Goal: Task Accomplishment & Management: Manage account settings

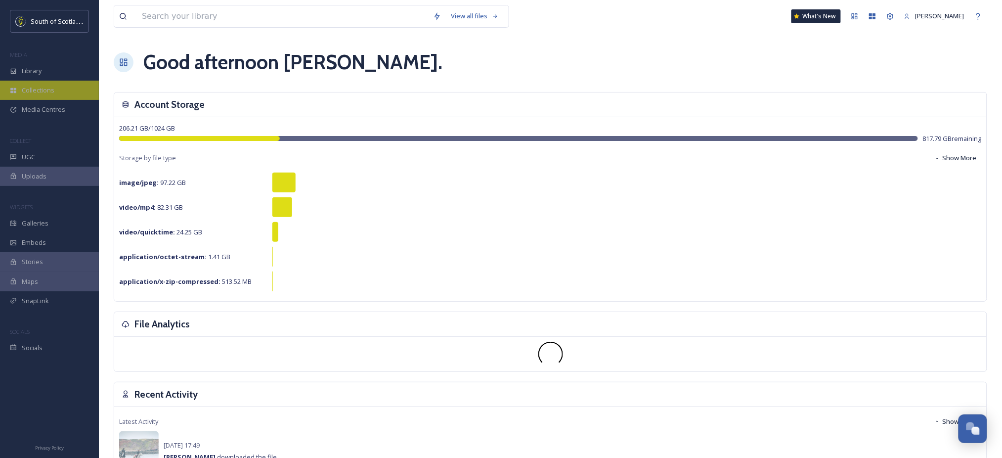
click at [41, 89] on span "Collections" at bounding box center [38, 89] width 33 height 9
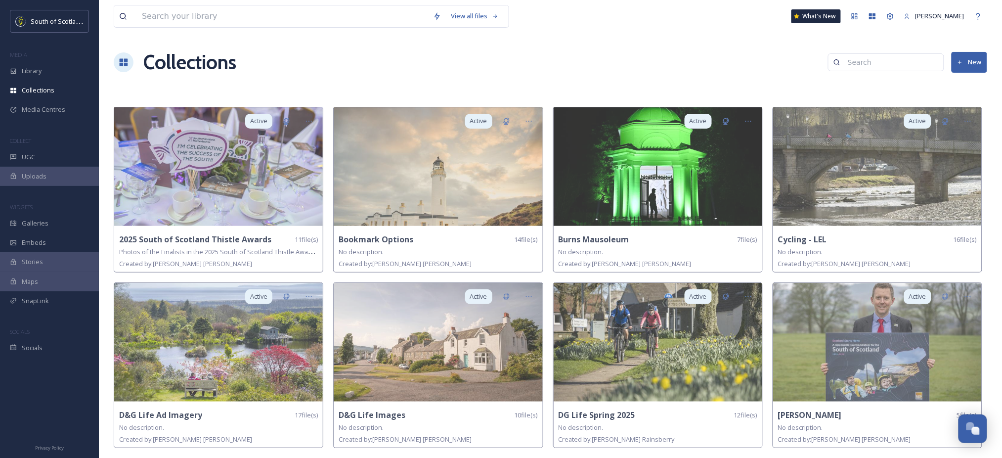
click at [978, 64] on button "New" at bounding box center [969, 62] width 36 height 20
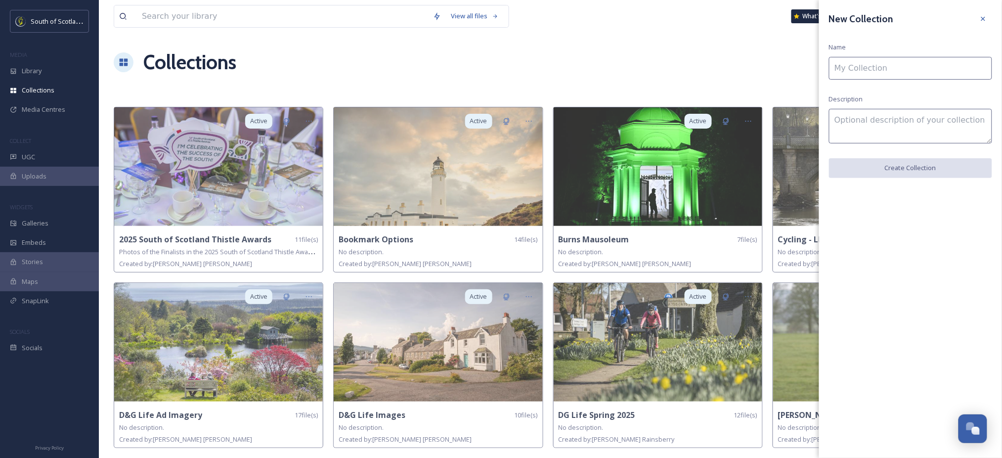
click at [978, 64] on input at bounding box center [910, 68] width 163 height 23
type input "Common [PERSON_NAME]"
click at [915, 172] on button "Create Collection" at bounding box center [910, 168] width 163 height 20
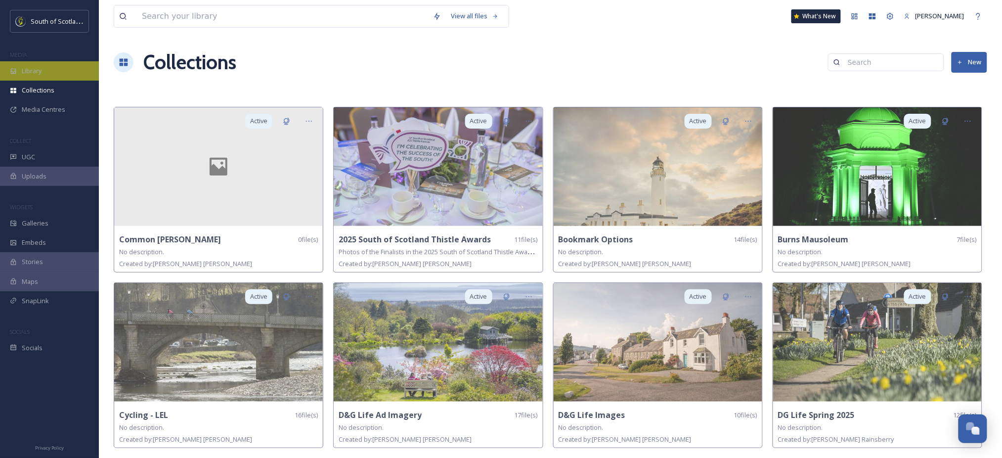
click at [28, 67] on span "Library" at bounding box center [32, 70] width 20 height 9
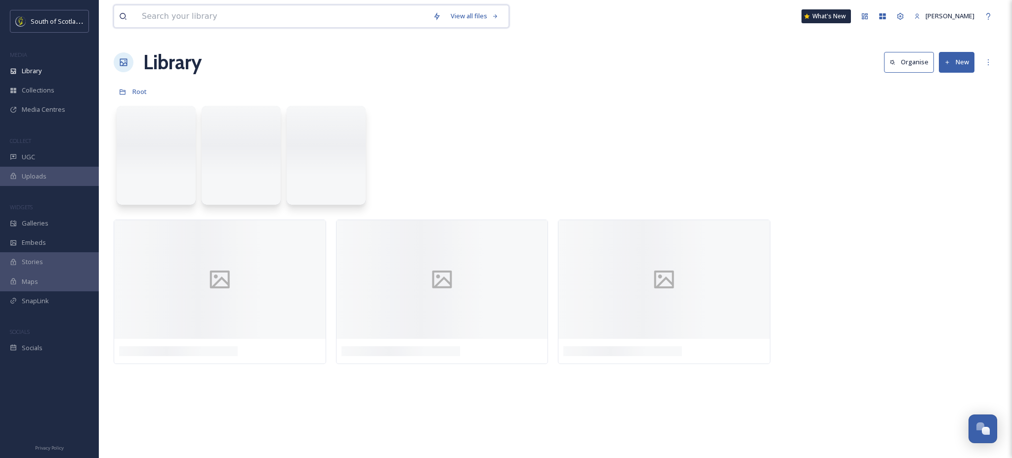
click at [182, 16] on input at bounding box center [282, 16] width 291 height 22
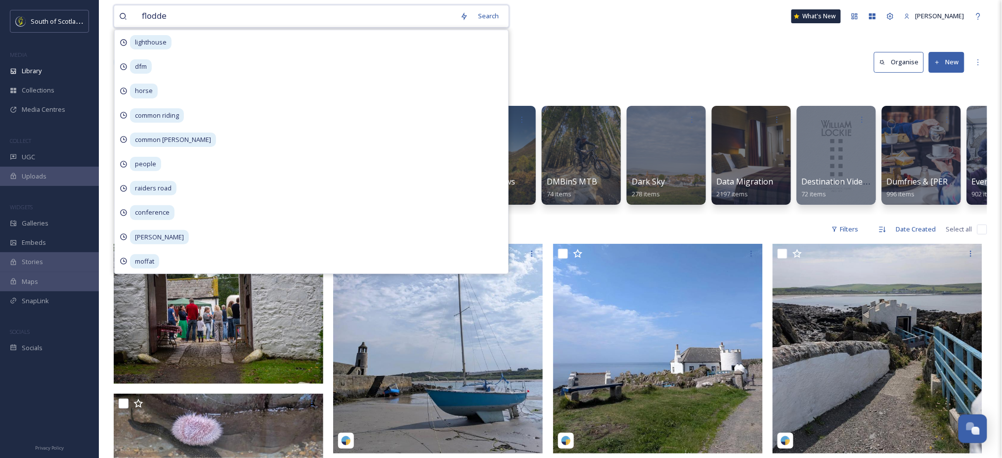
type input "flodden"
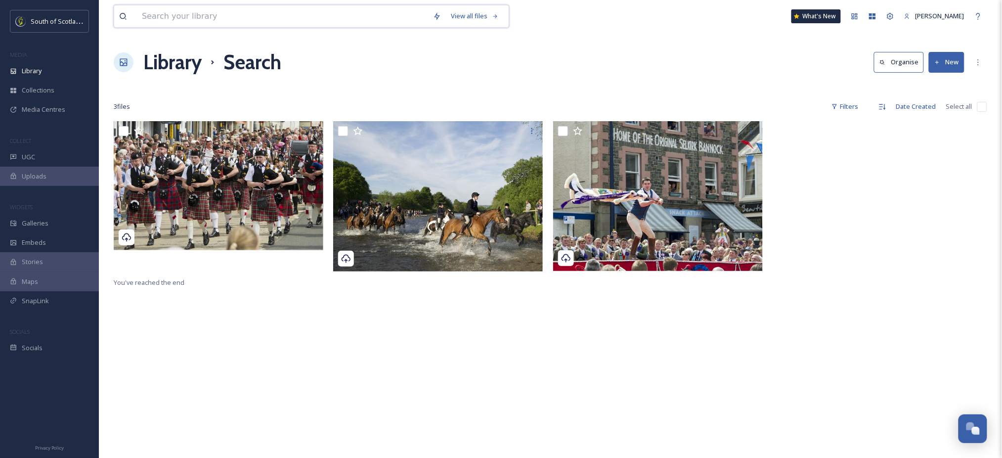
click at [201, 23] on input at bounding box center [282, 16] width 291 height 22
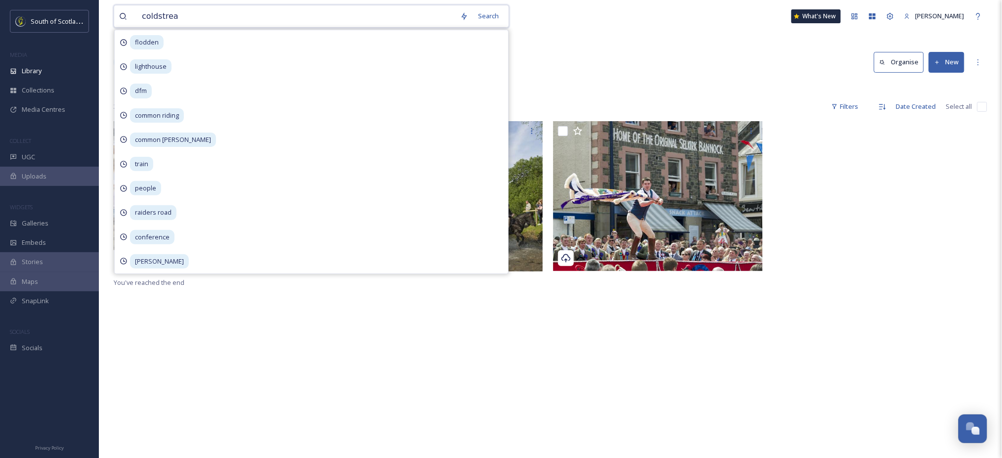
type input "coldstream"
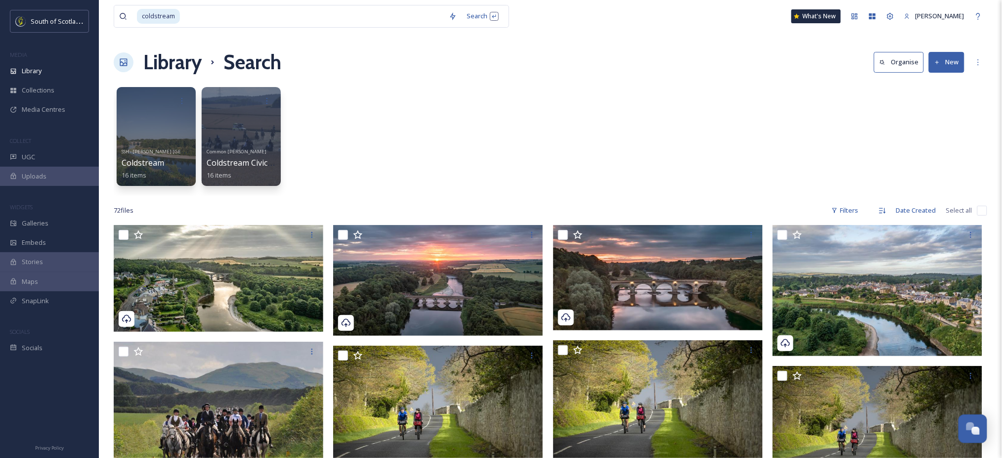
click at [582, 56] on div "Library Search Organise New" at bounding box center [550, 62] width 873 height 30
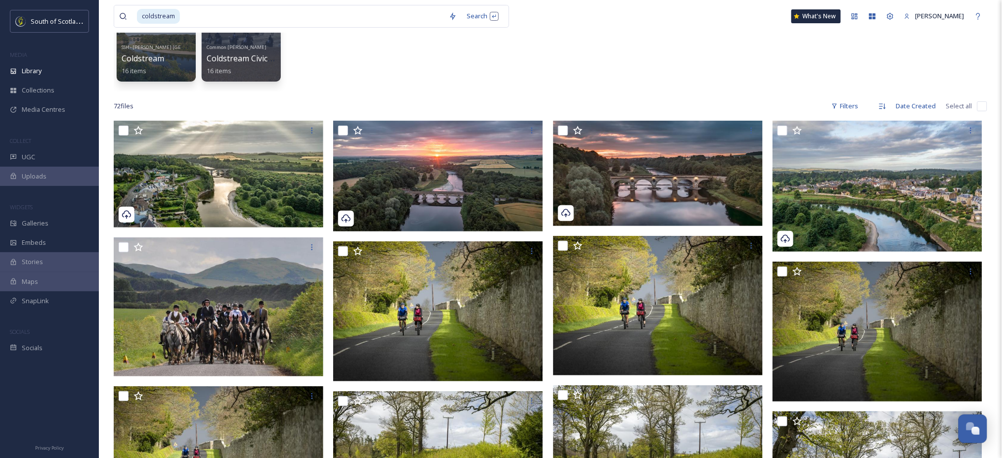
scroll to position [111, 0]
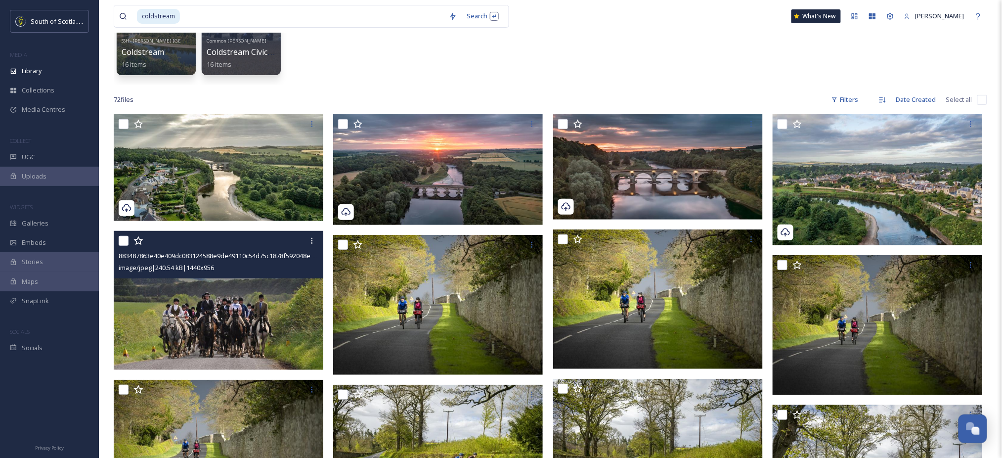
click at [186, 288] on img at bounding box center [219, 300] width 210 height 139
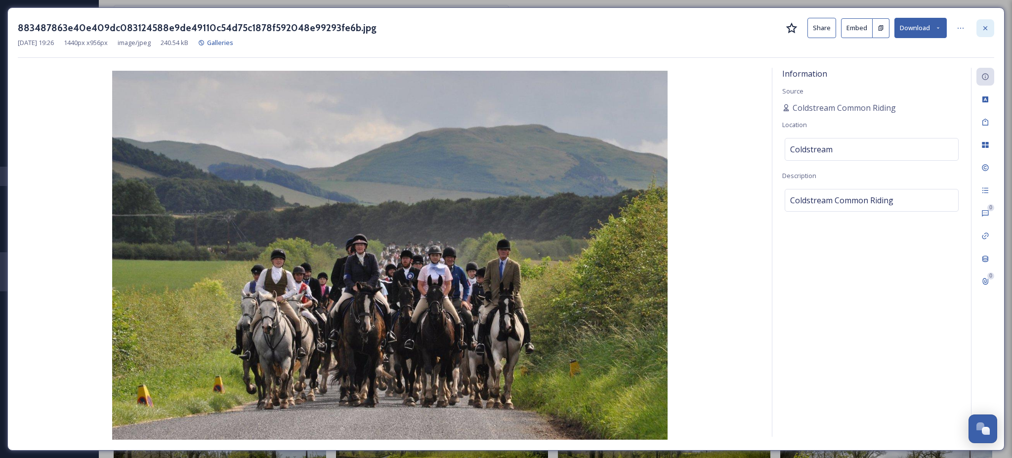
click at [989, 30] on div at bounding box center [986, 28] width 18 height 18
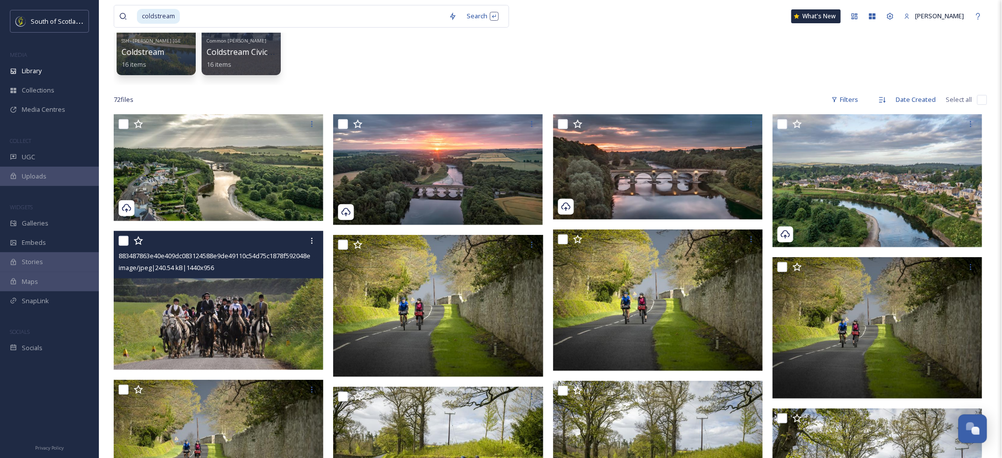
click at [123, 237] on input "checkbox" at bounding box center [124, 241] width 10 height 10
checkbox input "true"
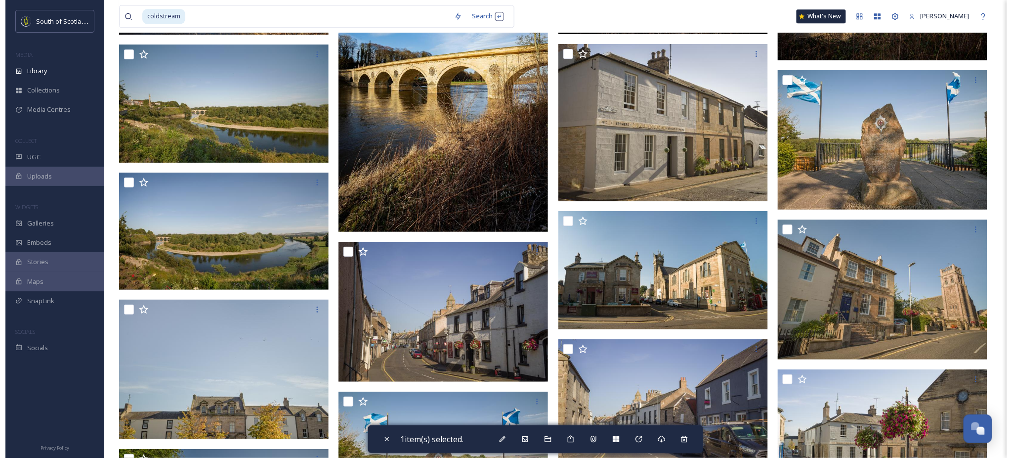
scroll to position [2258, 0]
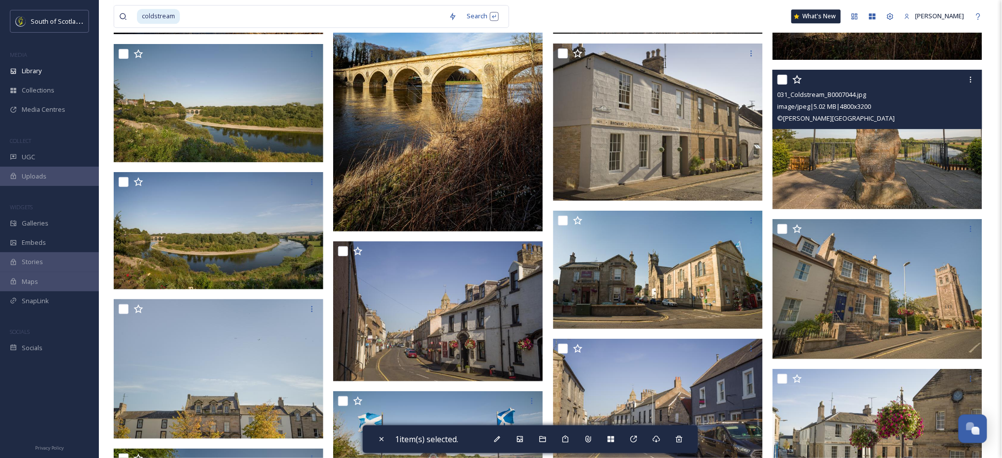
click at [874, 161] on img at bounding box center [877, 140] width 210 height 140
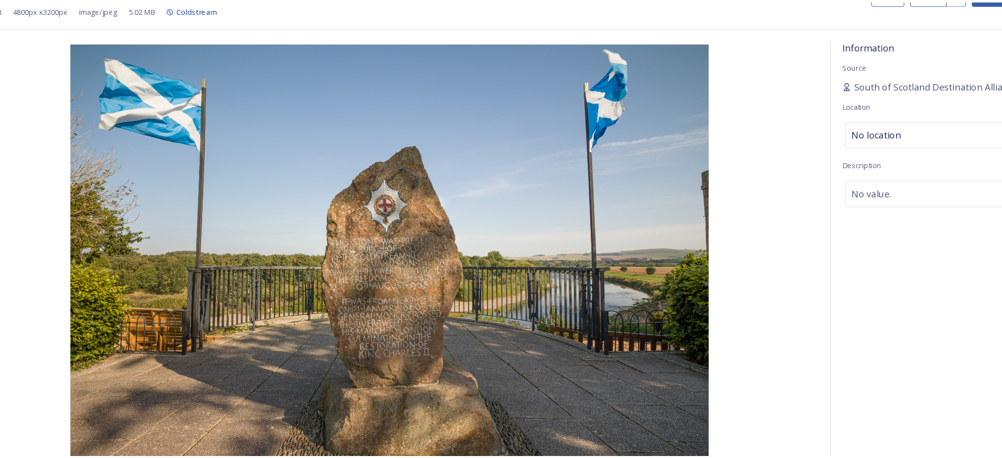
scroll to position [2258, 0]
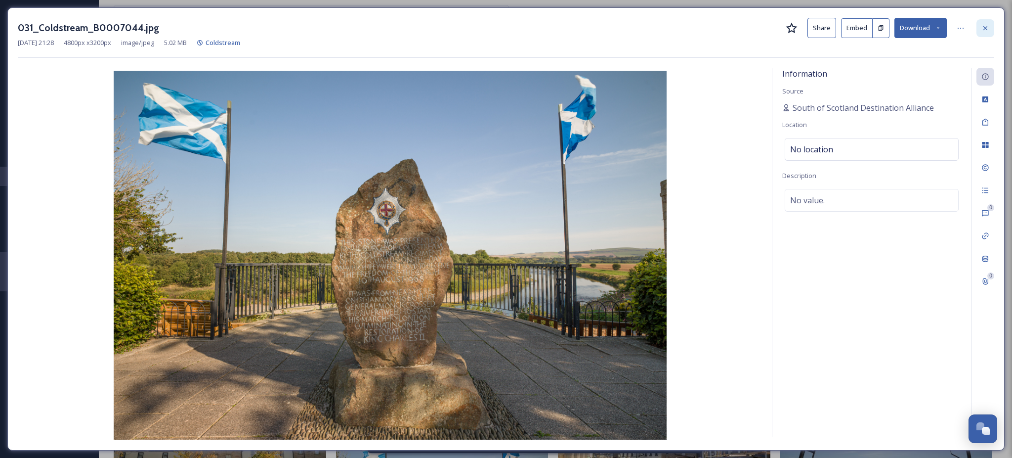
click at [983, 32] on div at bounding box center [986, 28] width 18 height 18
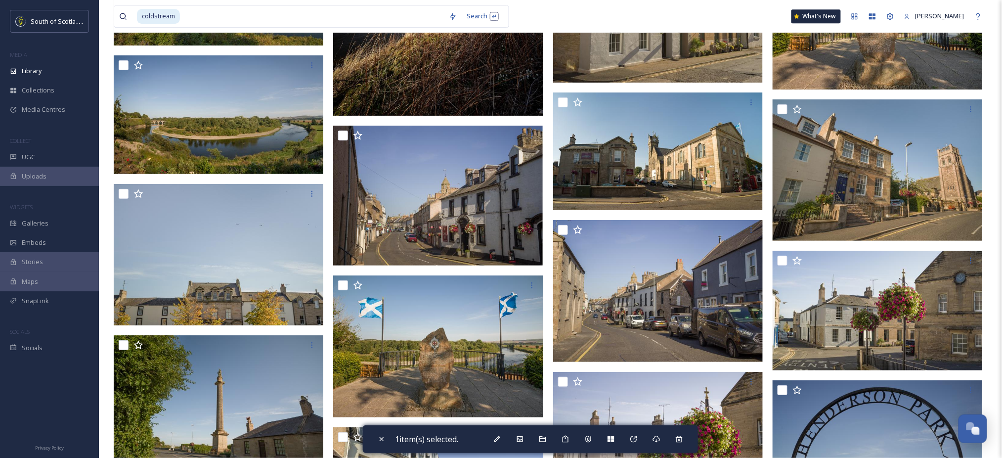
scroll to position [2404, 0]
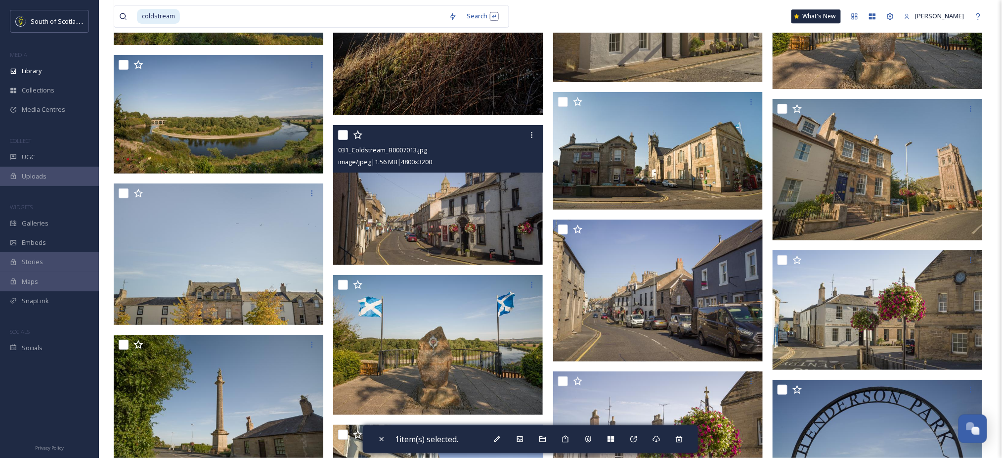
click at [340, 133] on input "checkbox" at bounding box center [343, 135] width 10 height 10
checkbox input "true"
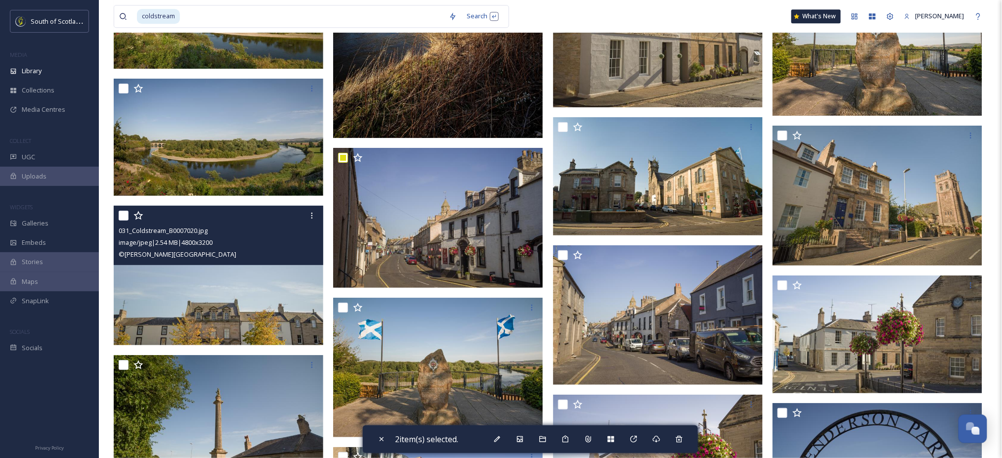
scroll to position [2350, 0]
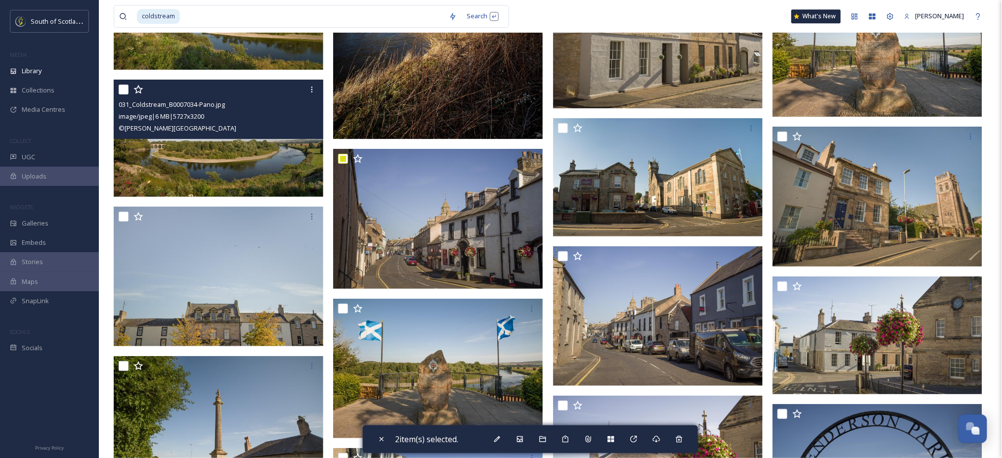
click at [123, 91] on input "checkbox" at bounding box center [124, 90] width 10 height 10
checkbox input "true"
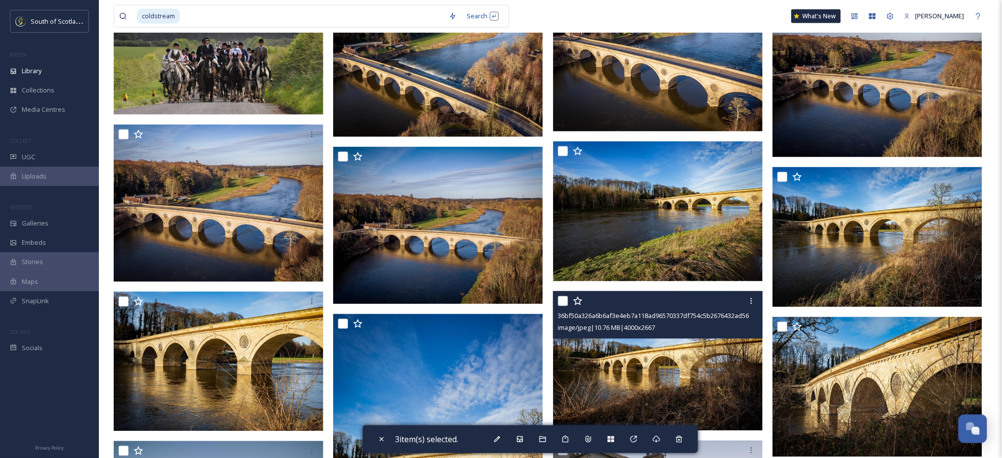
scroll to position [1776, 0]
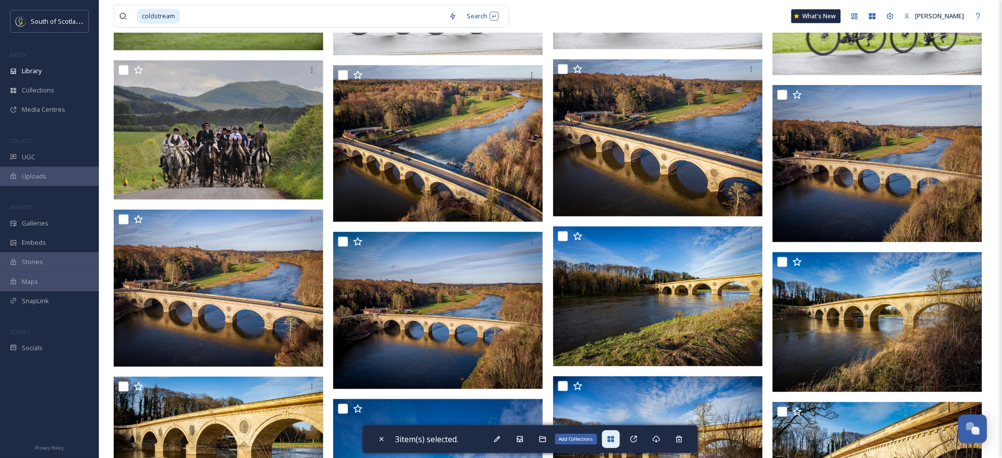
click at [614, 435] on icon at bounding box center [611, 439] width 8 height 8
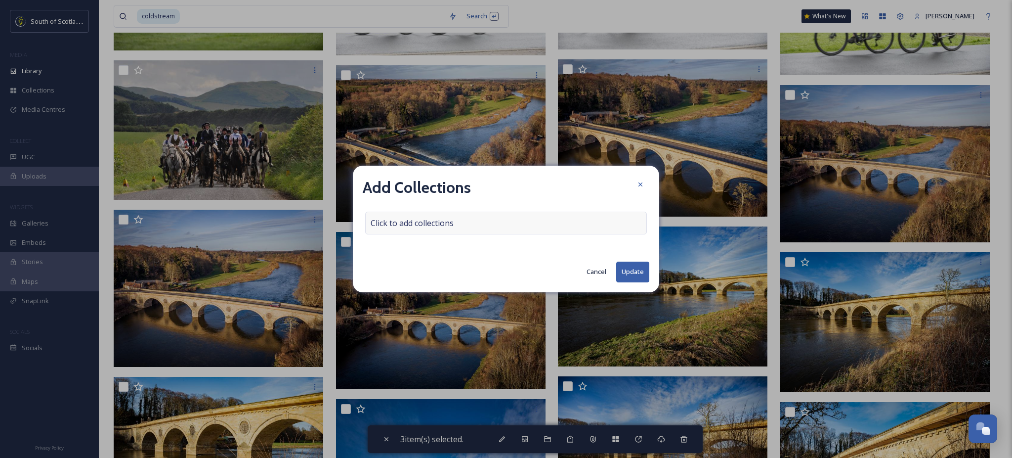
click at [529, 225] on div "Click to add collections" at bounding box center [506, 223] width 282 height 23
click at [498, 216] on div at bounding box center [506, 223] width 282 height 23
click at [460, 222] on input at bounding box center [420, 223] width 109 height 22
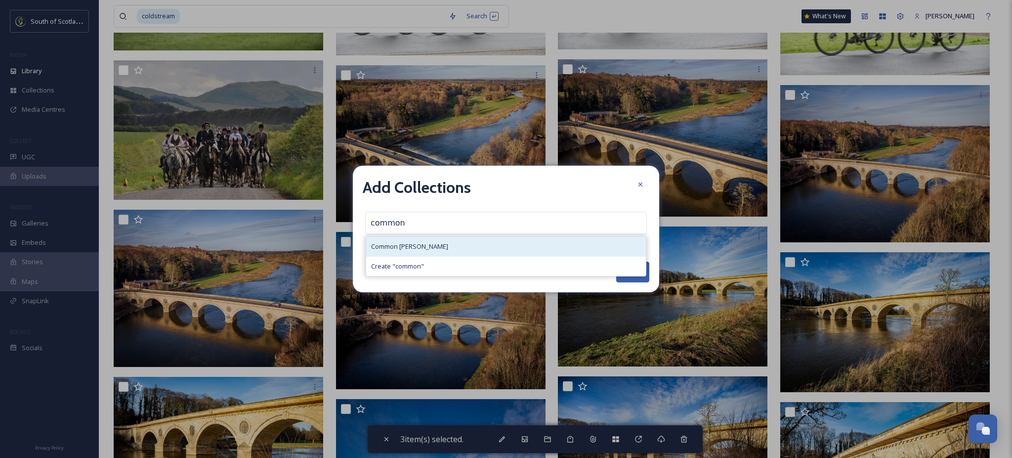
type input "common"
click at [428, 250] on div "Common [PERSON_NAME]" at bounding box center [506, 246] width 280 height 19
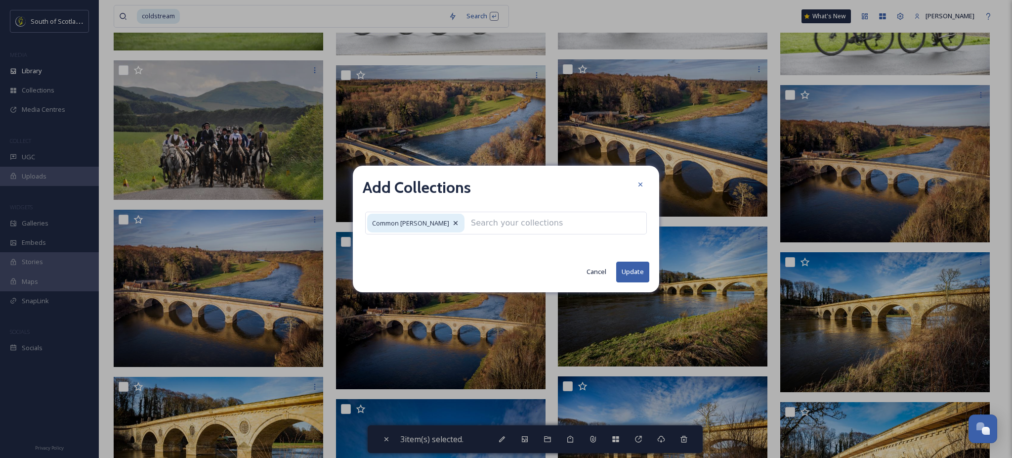
click at [624, 281] on button "Update" at bounding box center [632, 271] width 33 height 20
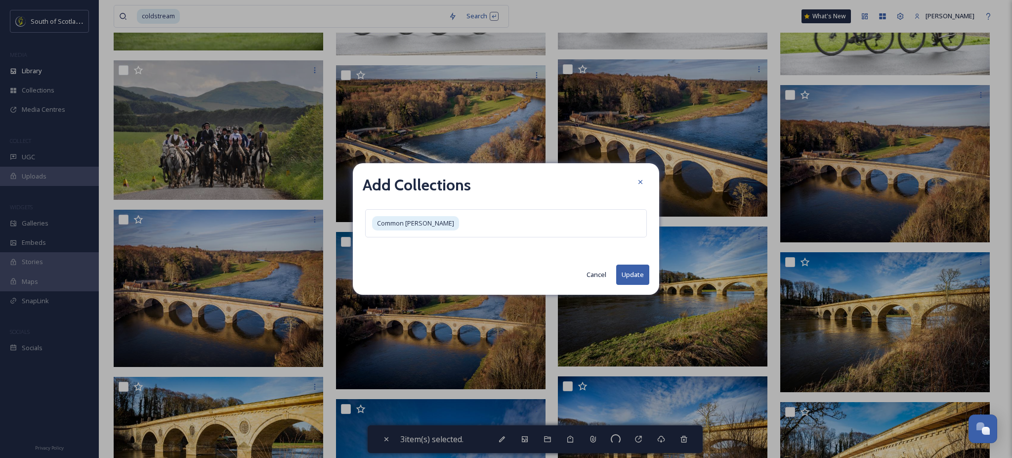
checkbox input "false"
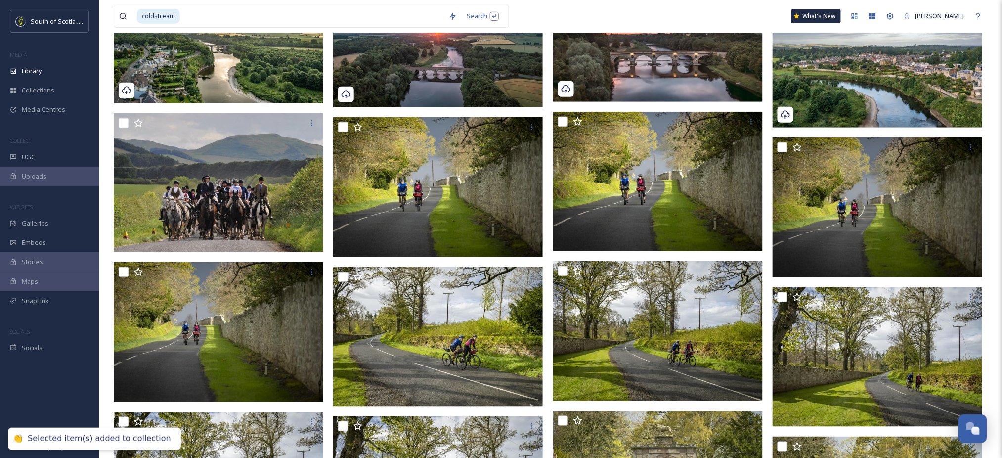
scroll to position [0, 0]
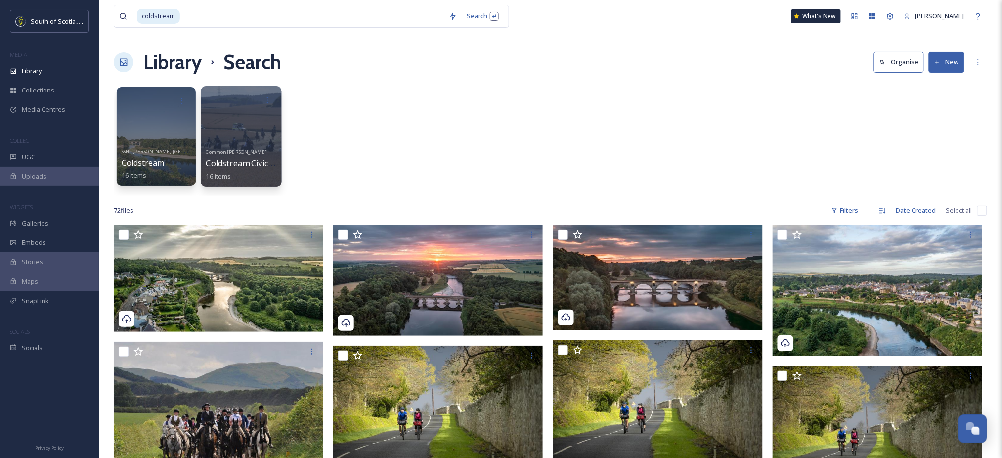
click at [243, 127] on div at bounding box center [241, 136] width 81 height 101
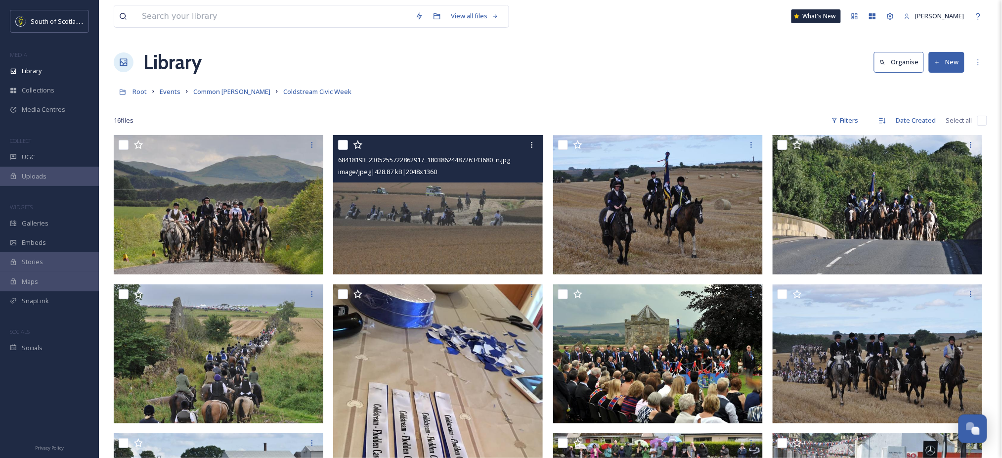
click at [344, 147] on input "checkbox" at bounding box center [343, 145] width 10 height 10
checkbox input "true"
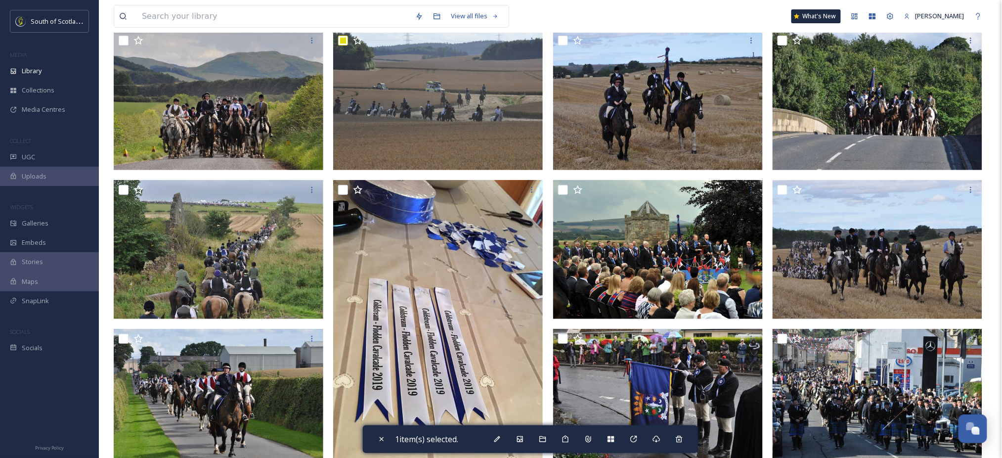
scroll to position [105, 0]
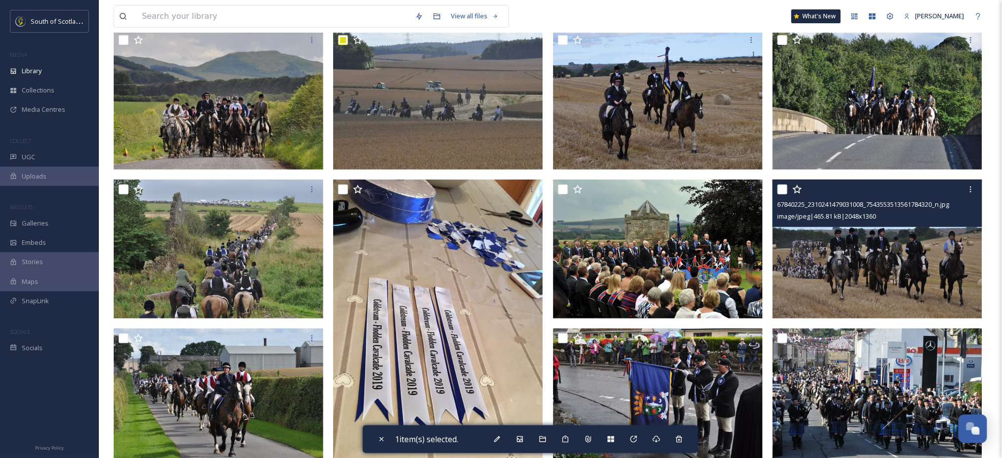
click at [781, 187] on input "checkbox" at bounding box center [782, 189] width 10 height 10
checkbox input "true"
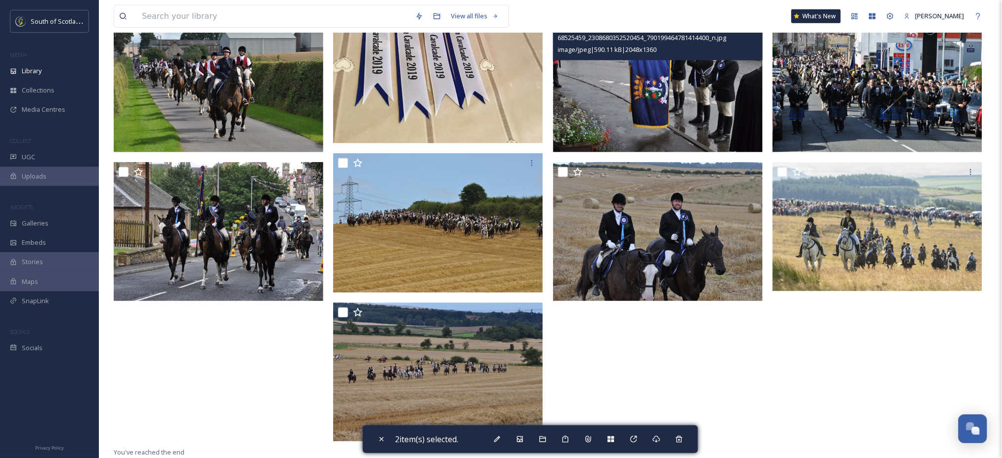
scroll to position [420, 0]
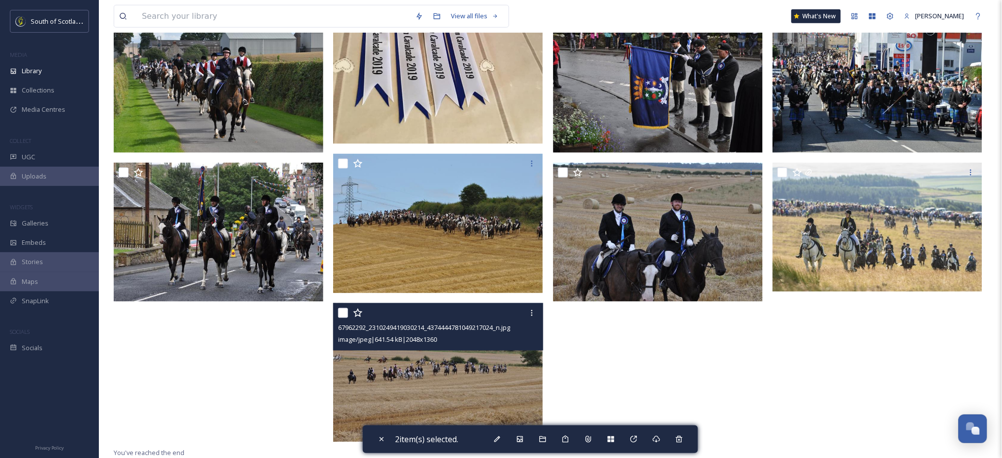
click at [341, 313] on input "checkbox" at bounding box center [343, 313] width 10 height 10
checkbox input "true"
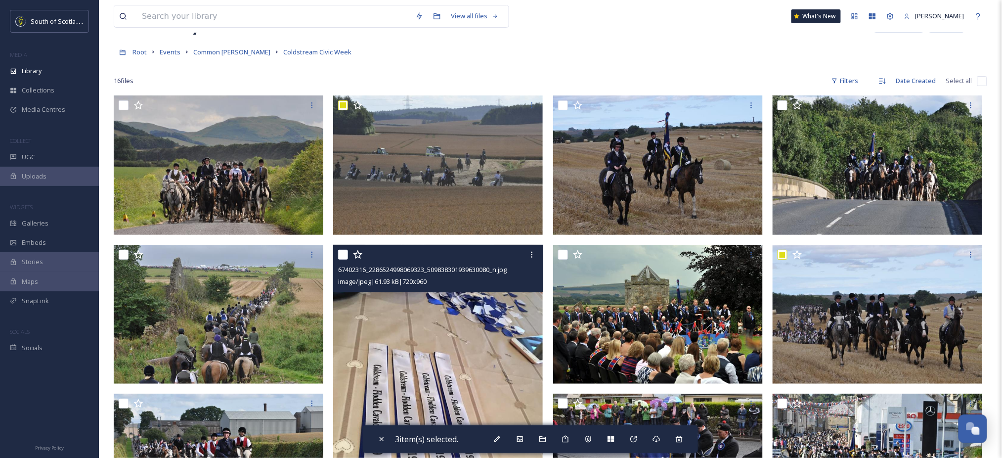
scroll to position [38, 0]
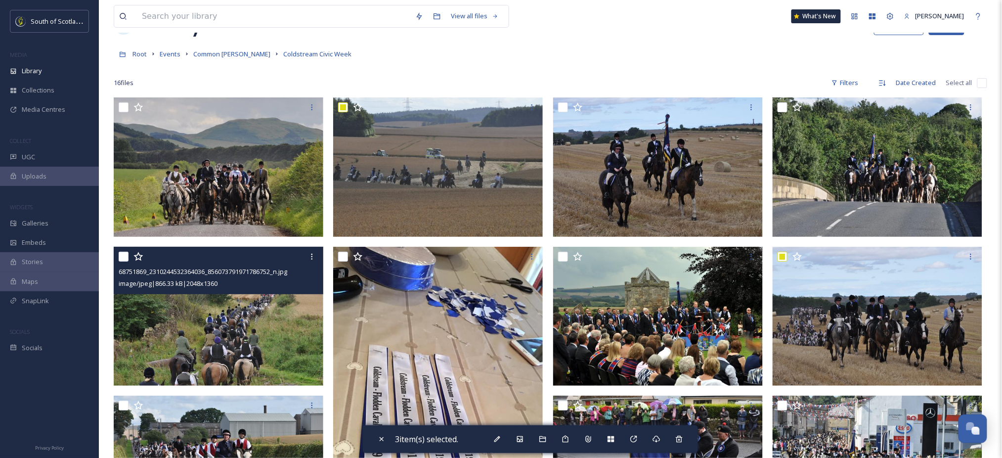
click at [125, 256] on input "checkbox" at bounding box center [124, 257] width 10 height 10
checkbox input "true"
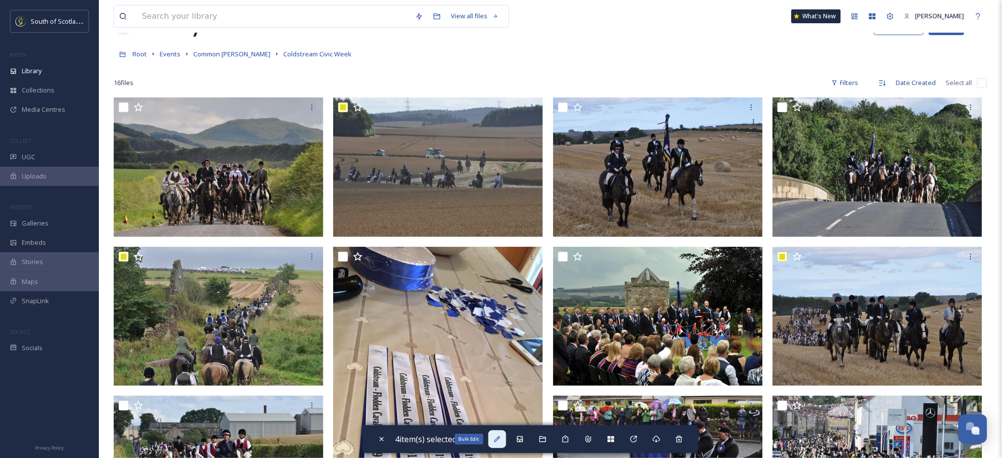
click at [500, 437] on icon at bounding box center [497, 439] width 6 height 6
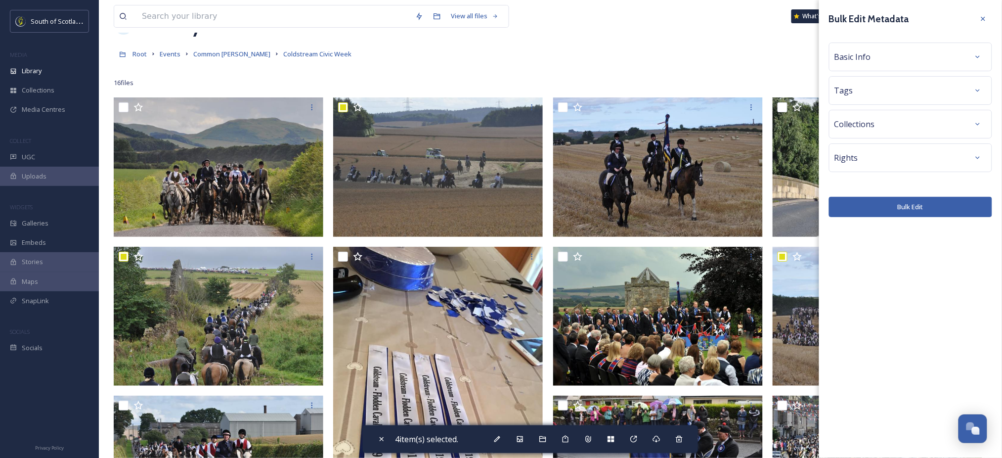
click at [965, 161] on div "Rights" at bounding box center [910, 158] width 152 height 18
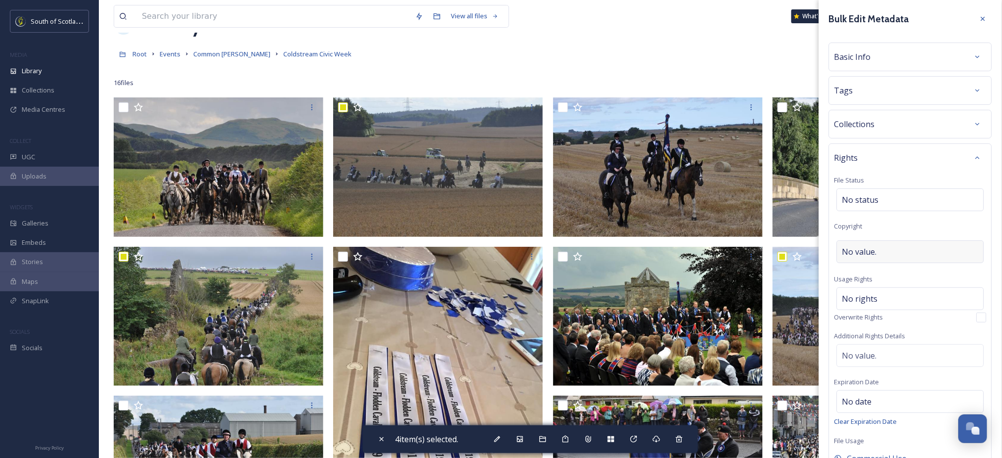
click at [894, 253] on div "No value." at bounding box center [910, 251] width 147 height 23
type input "Coldstream Civic Week"
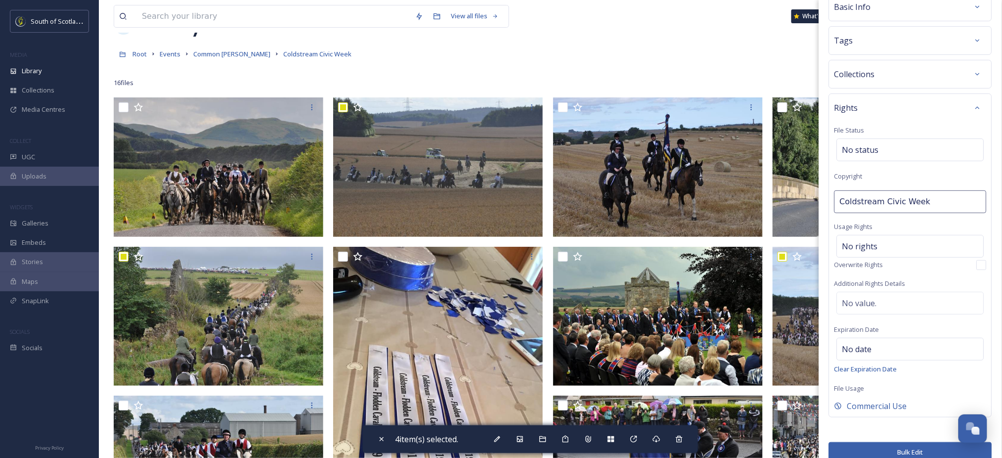
scroll to position [64, 0]
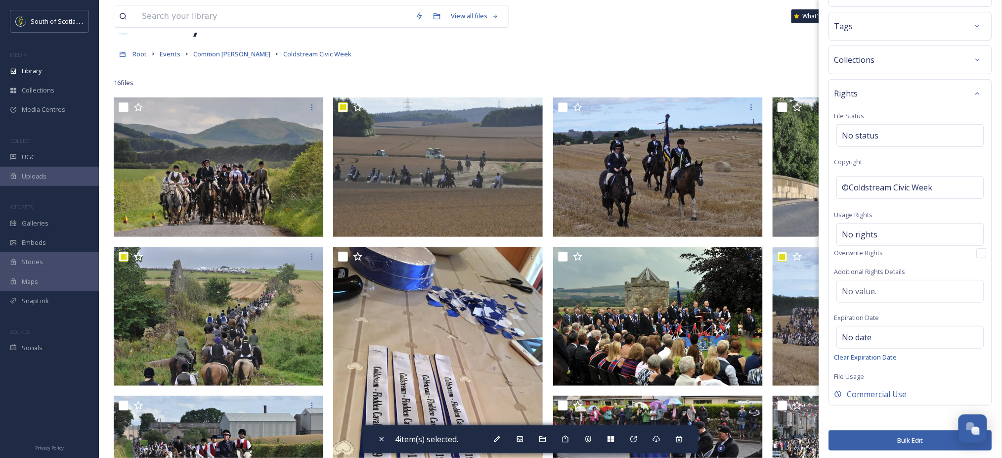
click at [932, 261] on div "Rights File Status No status Copyright ©Coldstream Civic Week Usage Rights No r…" at bounding box center [910, 242] width 163 height 326
click at [878, 445] on button "Bulk Edit" at bounding box center [910, 440] width 163 height 20
checkbox input "false"
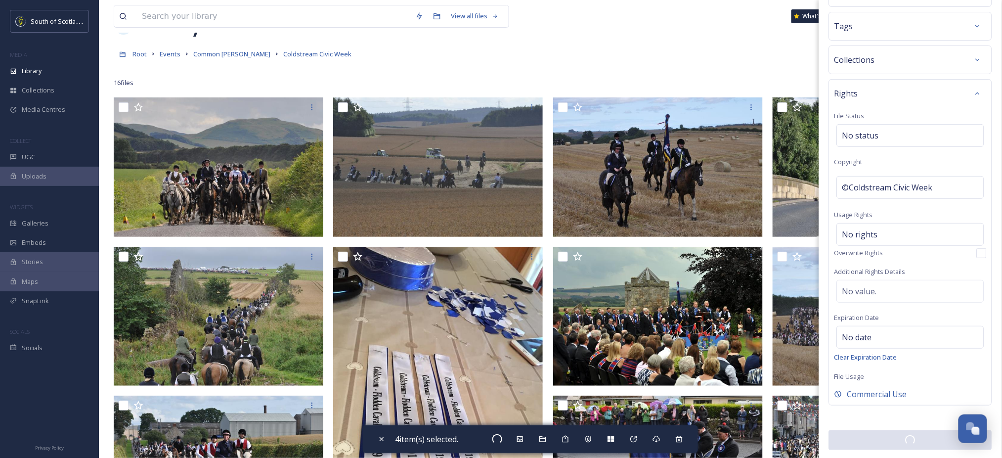
checkbox input "false"
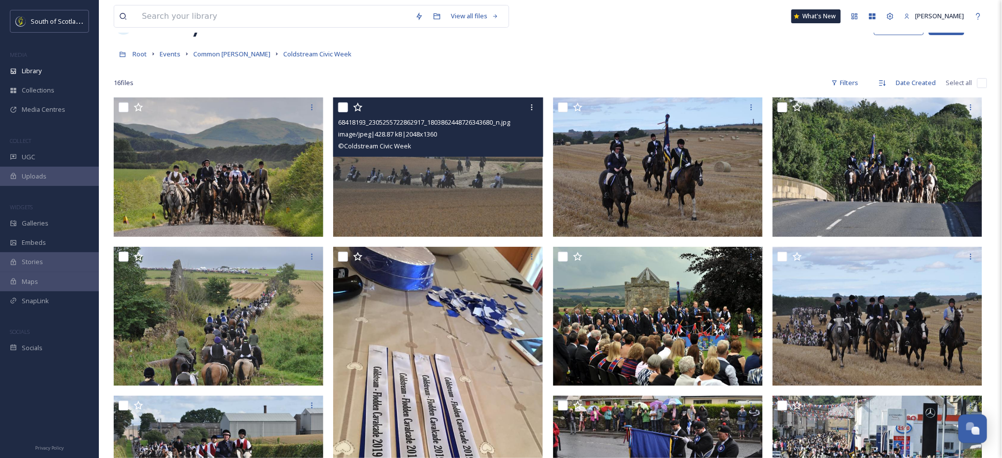
click at [344, 105] on input "checkbox" at bounding box center [343, 107] width 10 height 10
checkbox input "true"
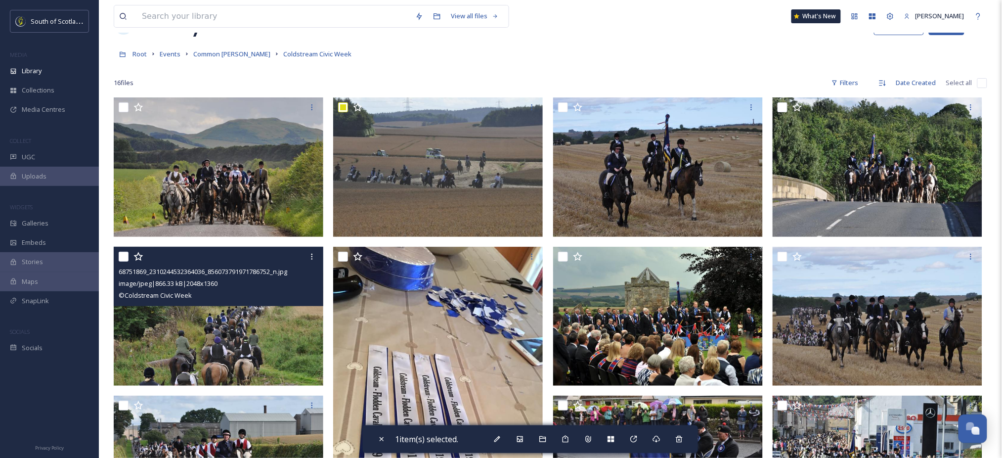
click at [124, 257] on input "checkbox" at bounding box center [124, 257] width 10 height 10
checkbox input "true"
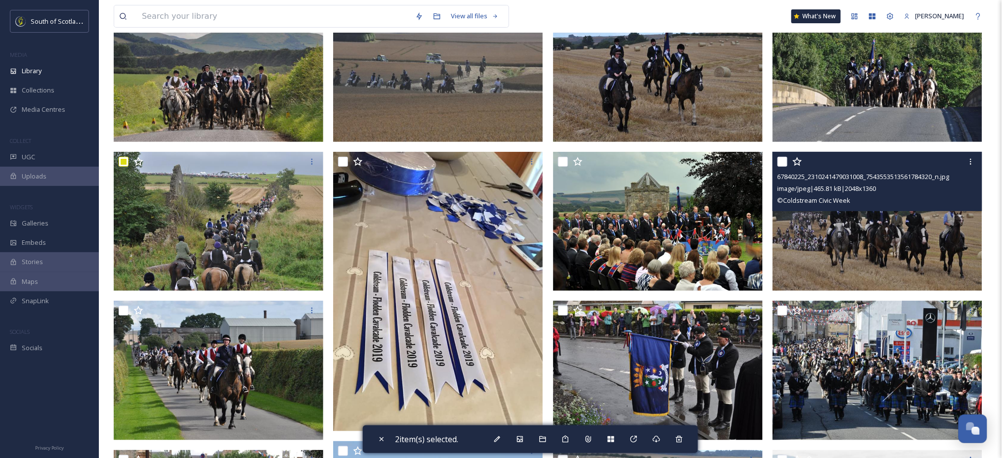
scroll to position [139, 0]
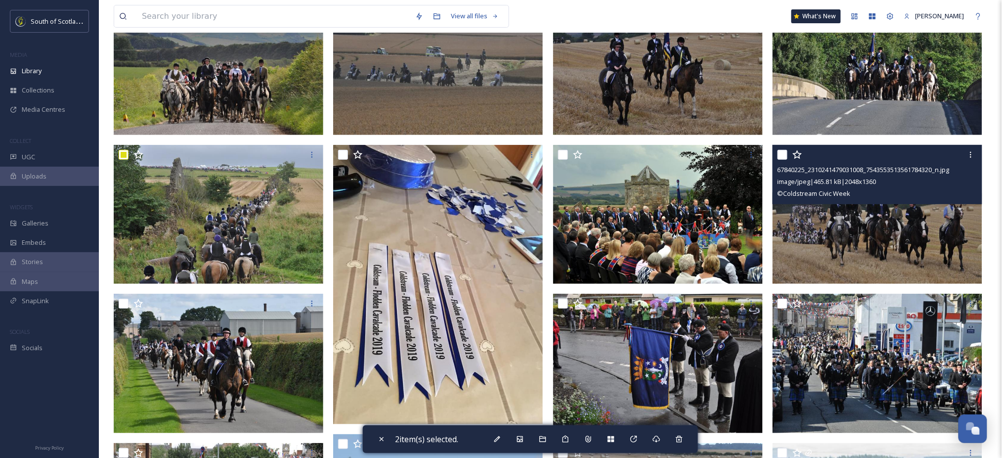
click at [786, 155] on input "checkbox" at bounding box center [782, 155] width 10 height 10
checkbox input "true"
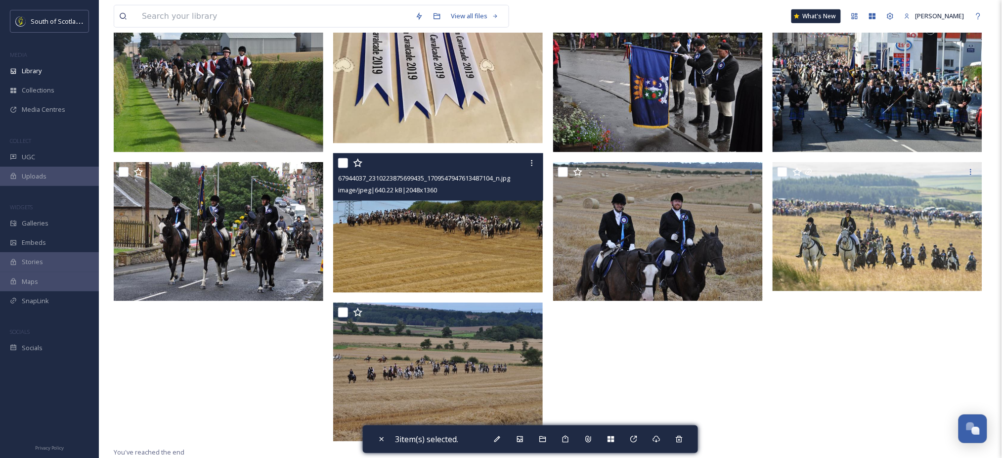
scroll to position [420, 0]
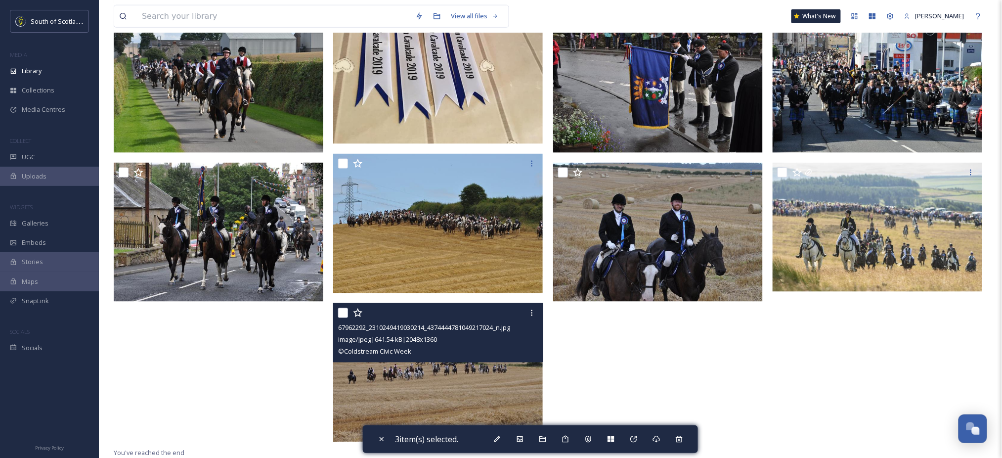
click at [341, 314] on input "checkbox" at bounding box center [343, 313] width 10 height 10
checkbox input "true"
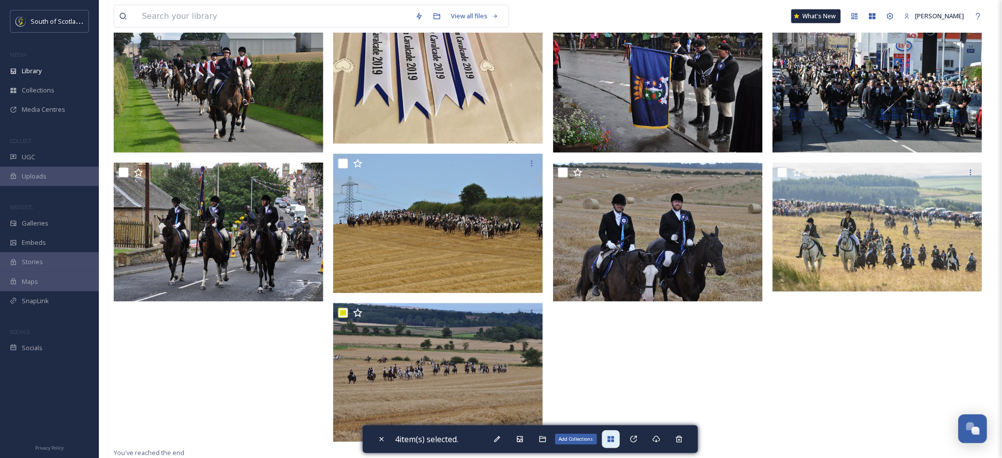
click at [610, 440] on icon at bounding box center [611, 439] width 8 height 8
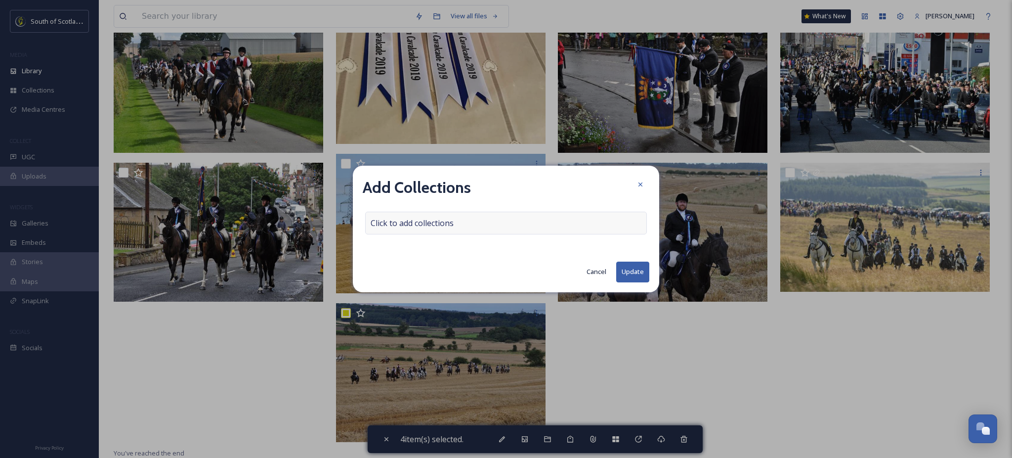
click at [514, 223] on div "Click to add collections" at bounding box center [506, 223] width 282 height 23
click at [481, 228] on div at bounding box center [506, 223] width 282 height 23
click at [446, 222] on input at bounding box center [420, 223] width 109 height 22
type input "c"
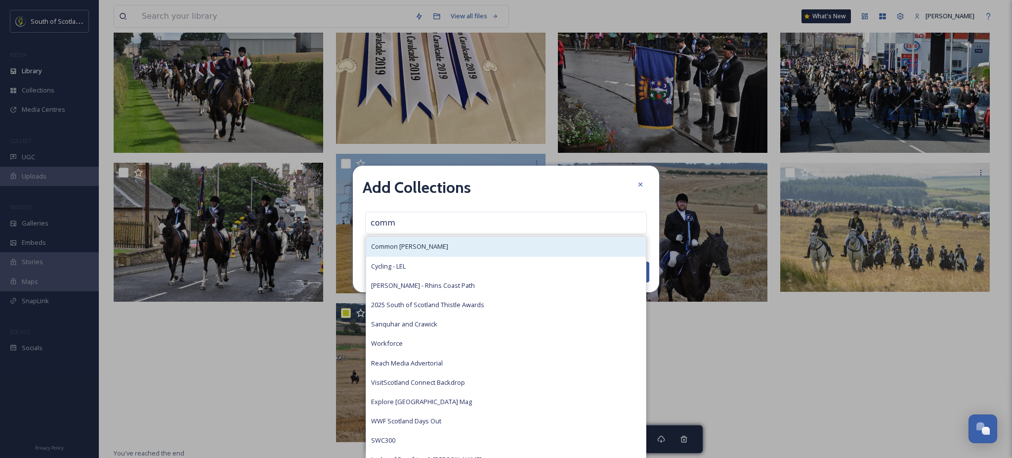
type input "comm"
click at [430, 244] on div "Common [PERSON_NAME]" at bounding box center [506, 246] width 280 height 19
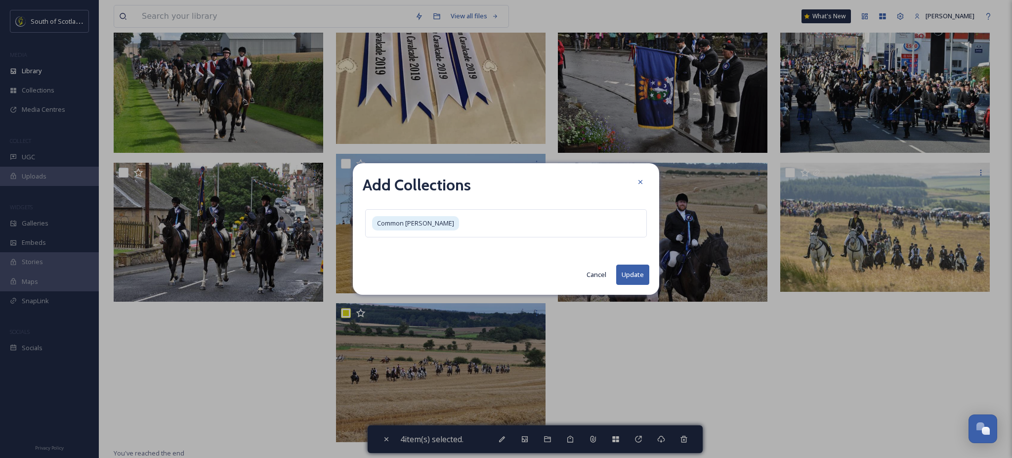
click at [638, 277] on button "Update" at bounding box center [632, 274] width 33 height 20
checkbox input "false"
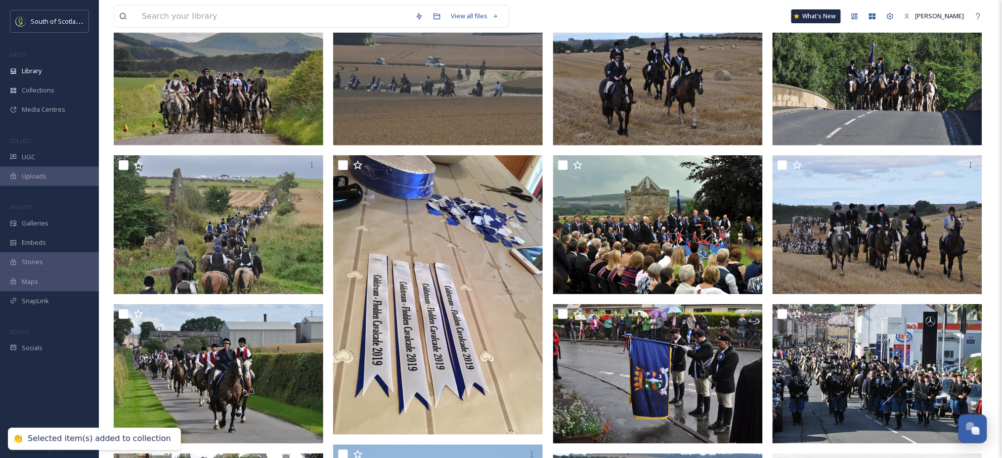
scroll to position [0, 0]
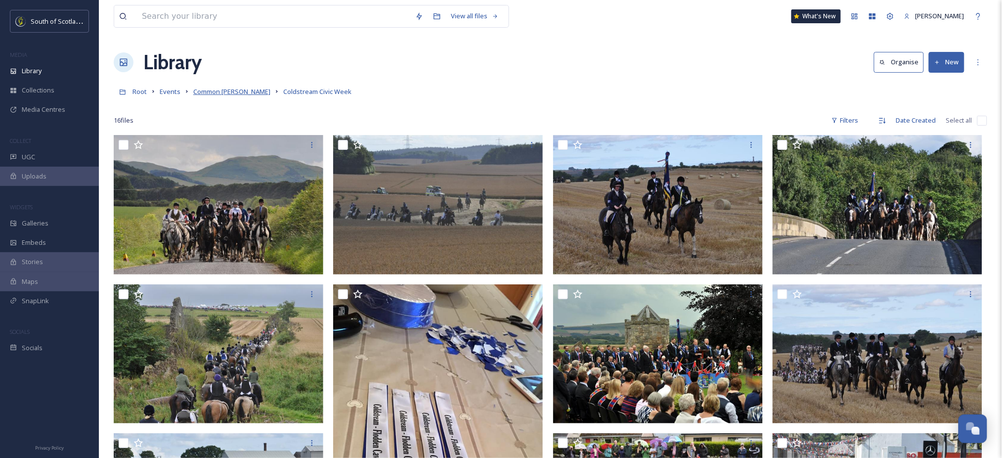
click at [230, 90] on span "Common [PERSON_NAME]" at bounding box center [231, 91] width 77 height 9
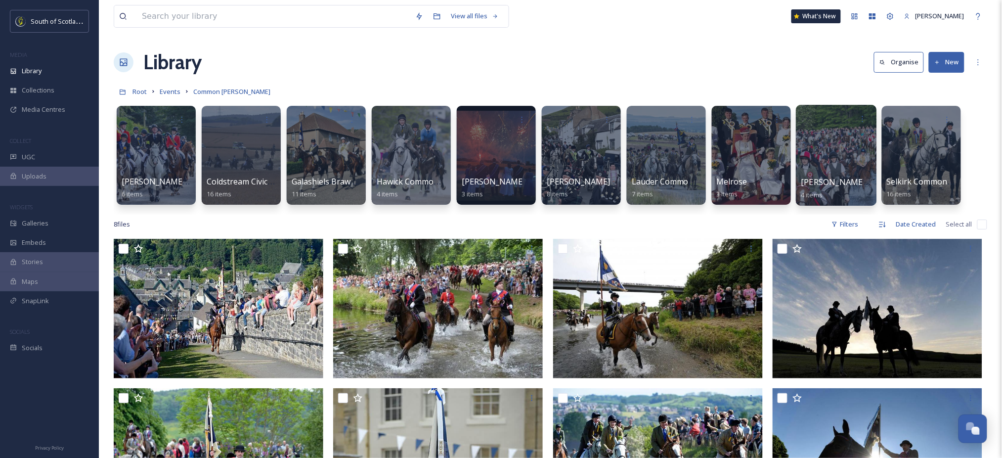
click at [830, 164] on div at bounding box center [836, 155] width 81 height 101
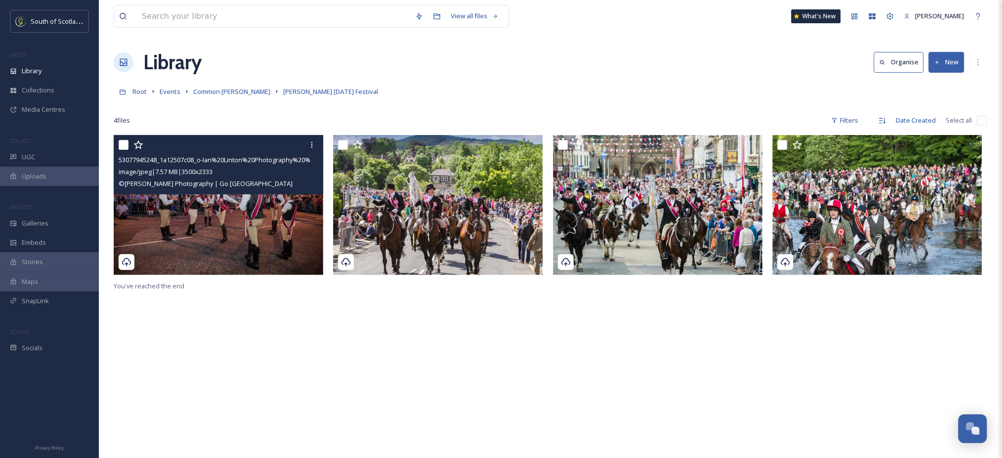
click at [124, 142] on input "checkbox" at bounding box center [124, 145] width 10 height 10
checkbox input "true"
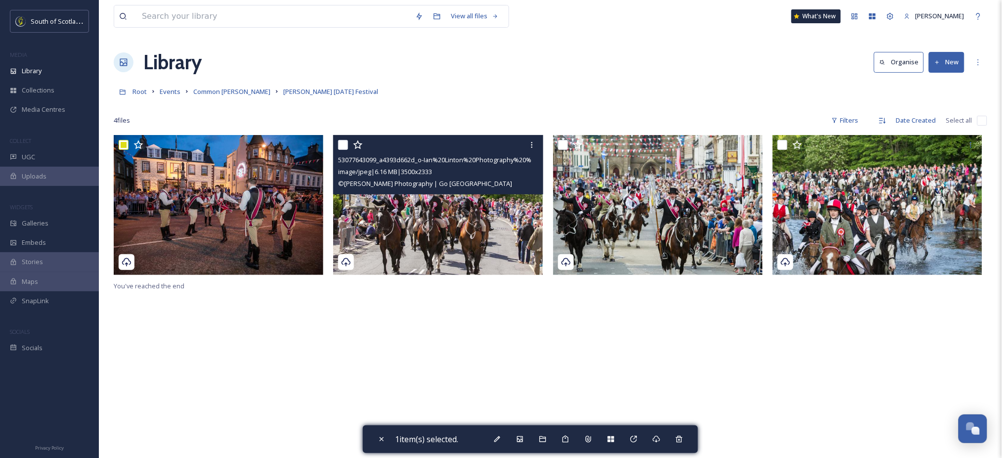
click at [343, 144] on input "checkbox" at bounding box center [343, 145] width 10 height 10
checkbox input "true"
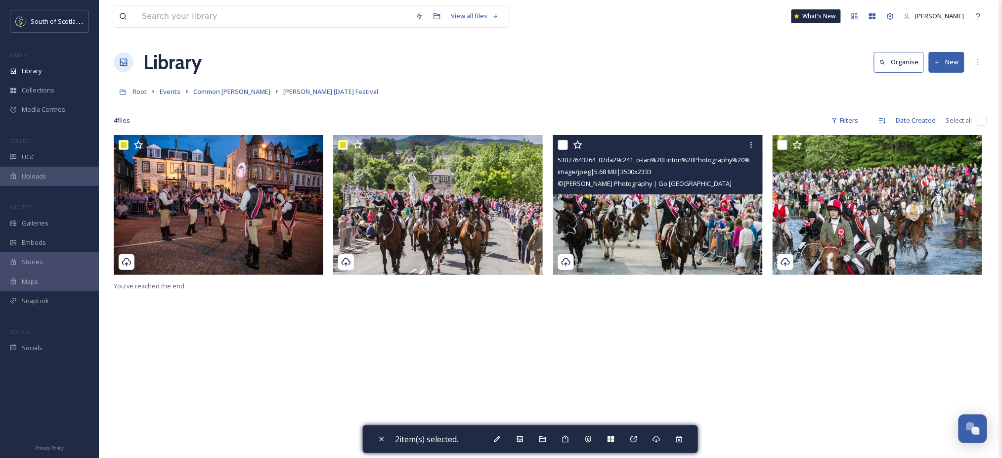
click at [563, 146] on input "checkbox" at bounding box center [563, 145] width 10 height 10
checkbox input "true"
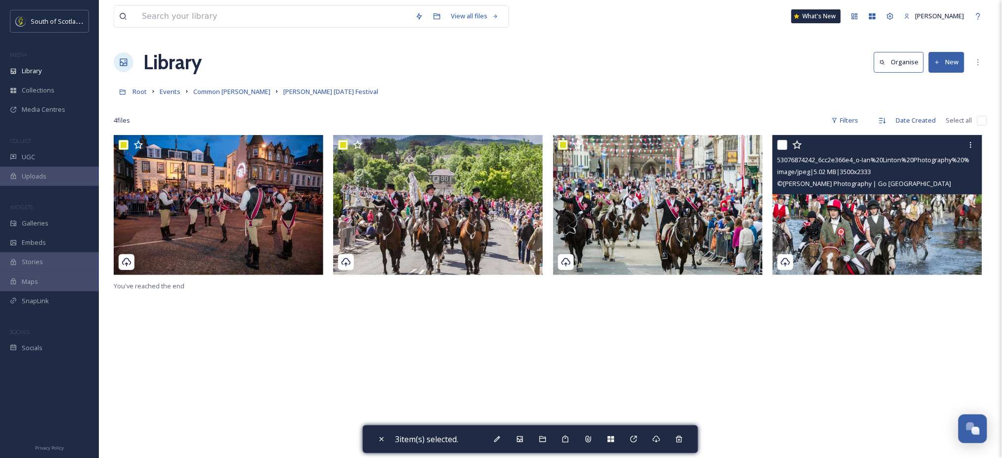
click at [785, 147] on input "checkbox" at bounding box center [782, 145] width 10 height 10
checkbox input "true"
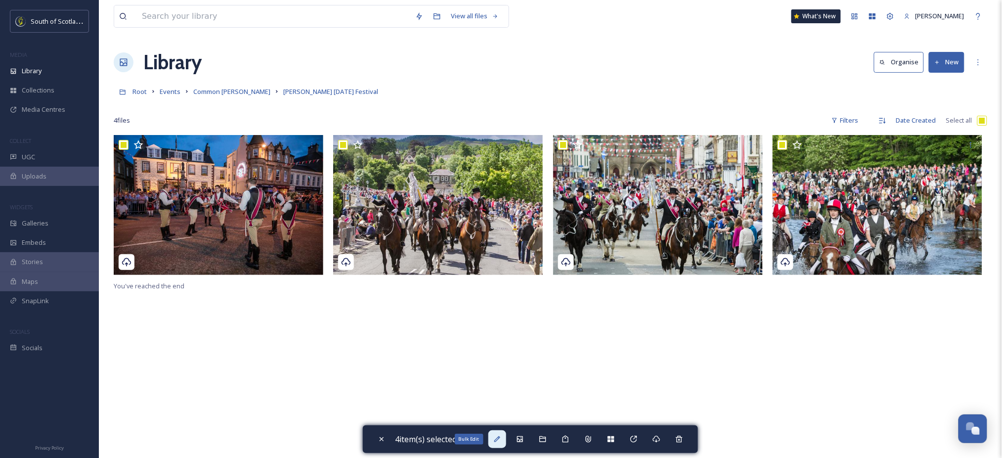
click at [500, 437] on icon at bounding box center [497, 439] width 8 height 8
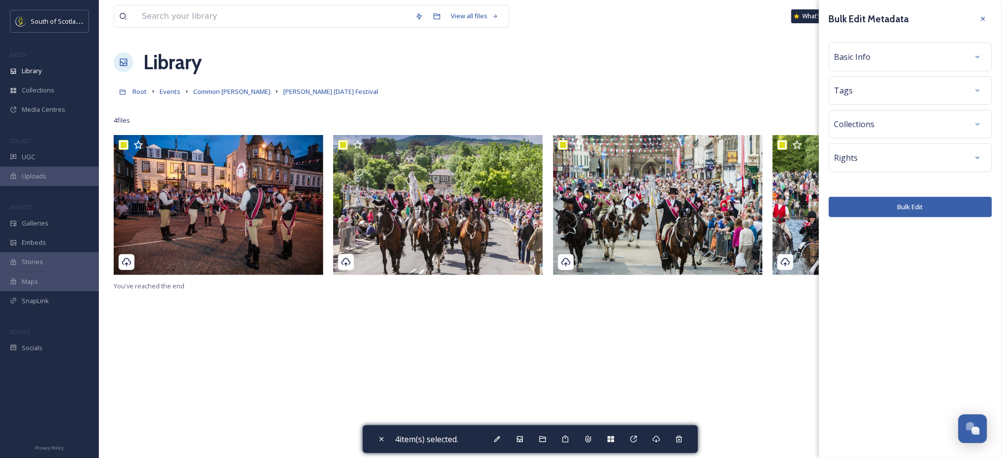
click at [938, 61] on div "Basic Info" at bounding box center [910, 57] width 152 height 18
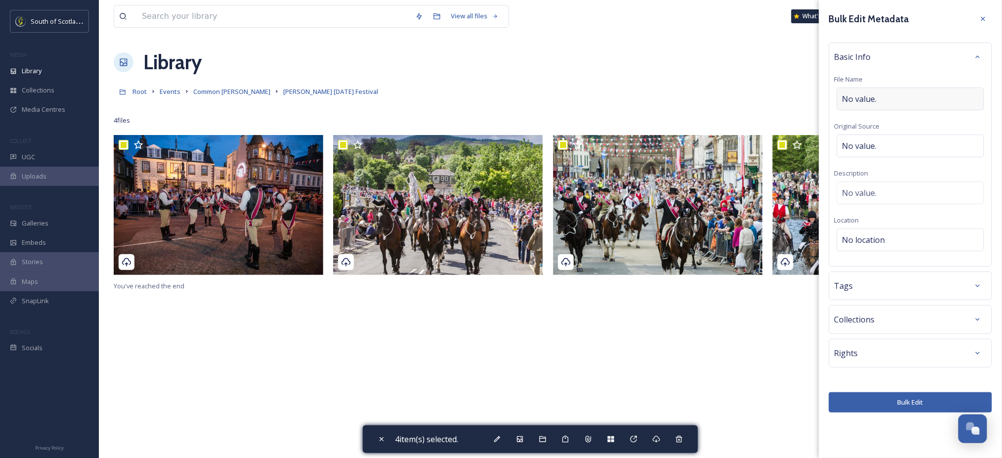
click at [876, 95] on span "No value." at bounding box center [859, 99] width 35 height 12
click at [866, 184] on div "No value." at bounding box center [910, 190] width 147 height 23
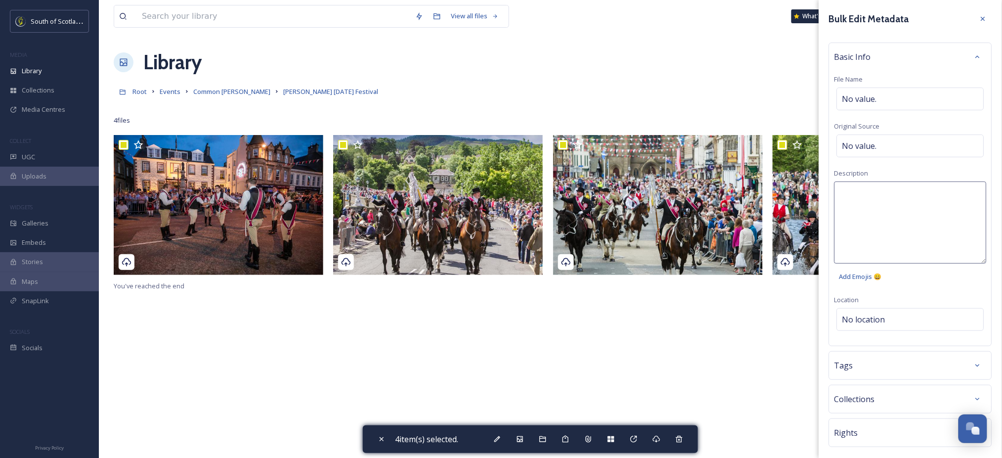
click at [865, 196] on textarea at bounding box center [910, 222] width 152 height 82
type textarea "[PERSON_NAME] [DATE] Festival"
click at [908, 277] on div "[PERSON_NAME] [DATE] Festival Add Emojis 😄" at bounding box center [910, 233] width 152 height 105
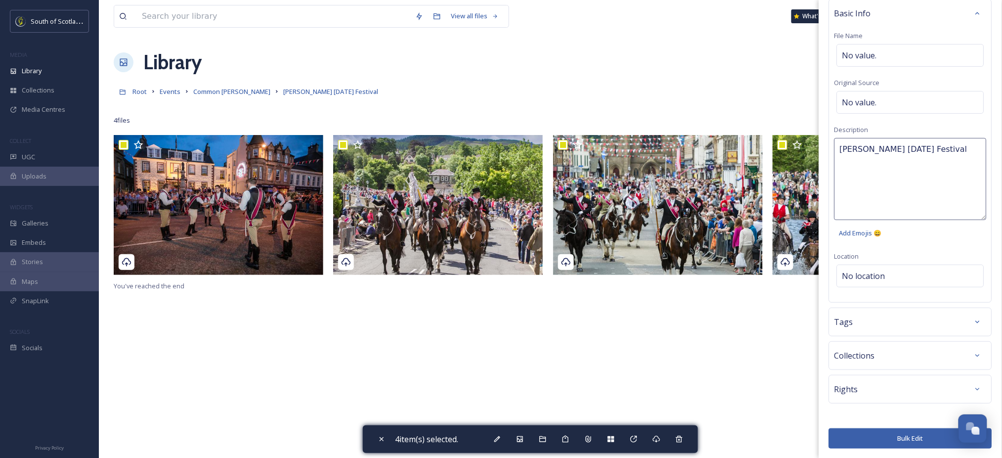
click at [876, 435] on div "Bulk Edit Metadata Basic Info File Name No value. Original Source No value. Des…" at bounding box center [910, 229] width 183 height 458
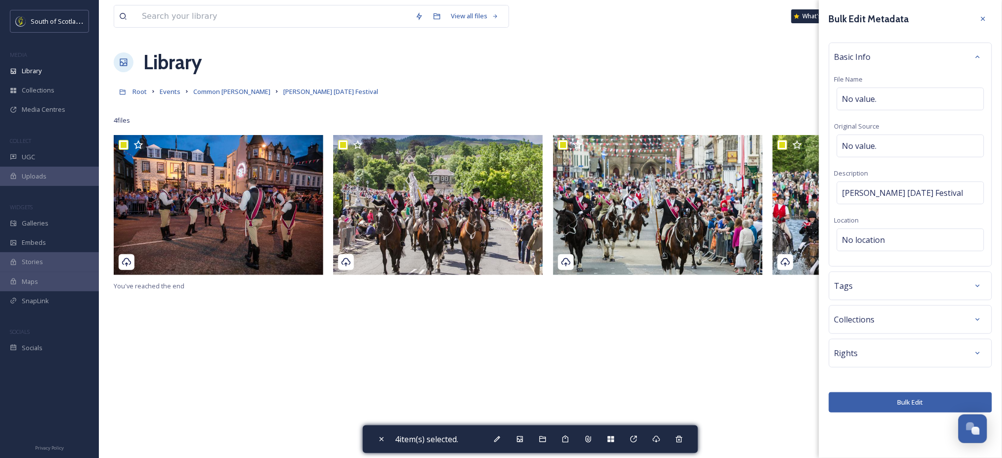
click at [883, 401] on button "Bulk Edit" at bounding box center [910, 402] width 163 height 20
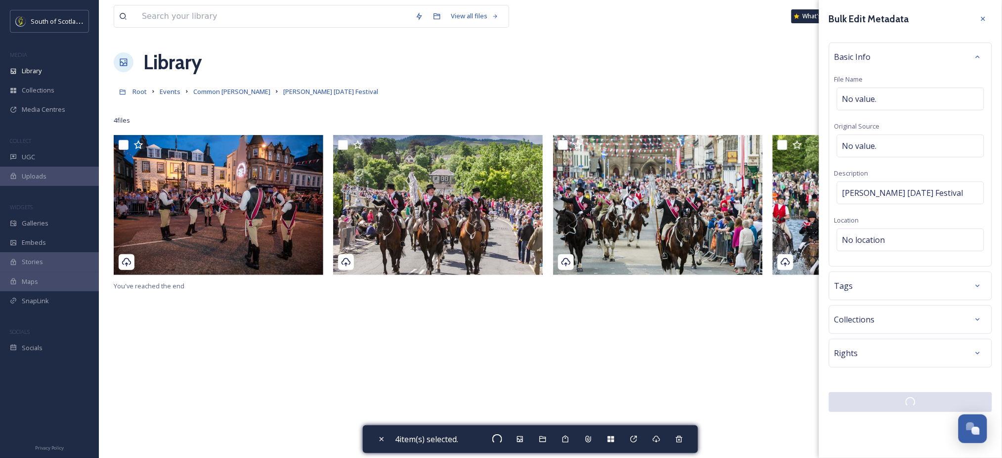
checkbox input "false"
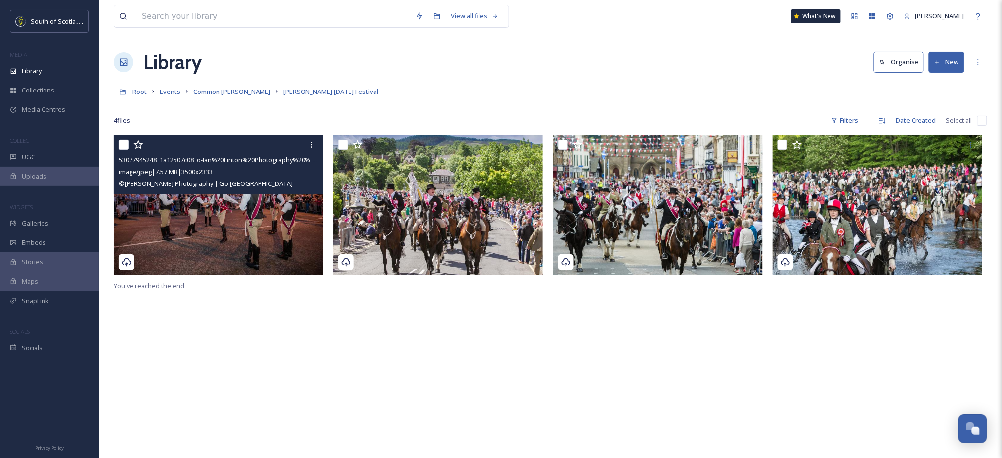
click at [121, 146] on input "checkbox" at bounding box center [124, 145] width 10 height 10
checkbox input "true"
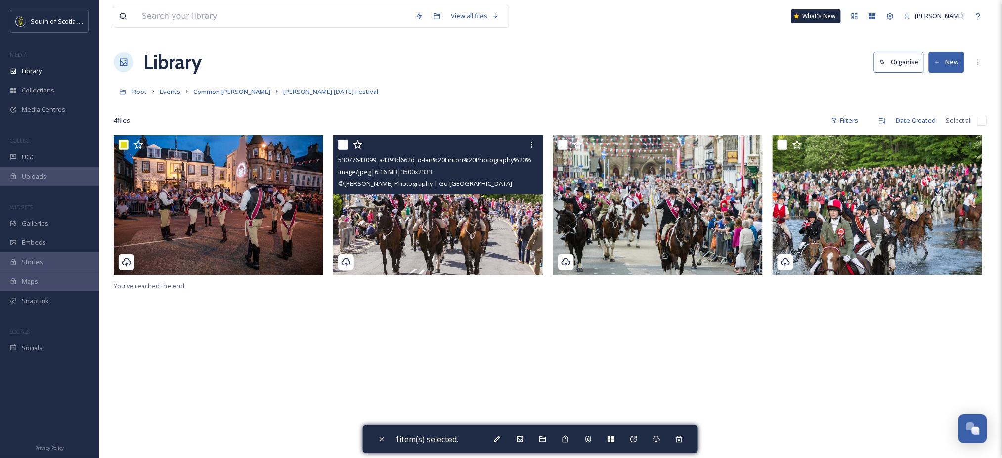
click at [341, 146] on input "checkbox" at bounding box center [343, 145] width 10 height 10
checkbox input "true"
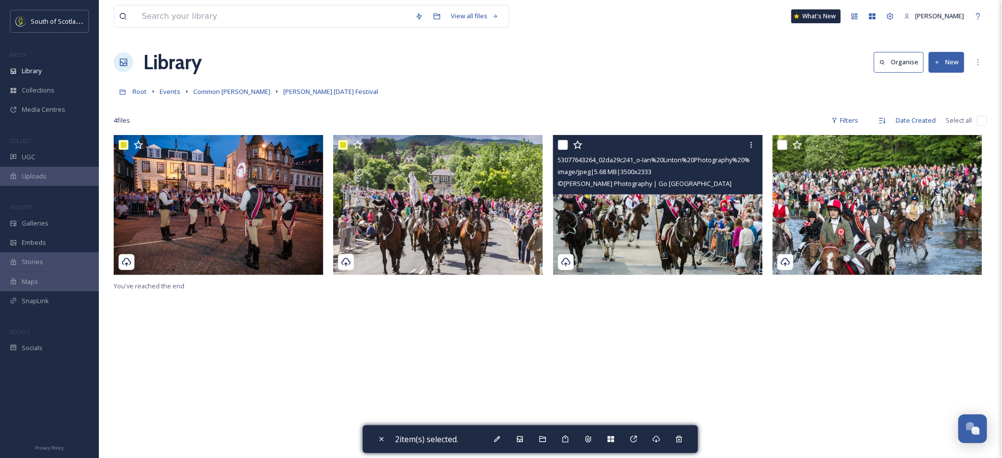
click at [563, 147] on input "checkbox" at bounding box center [563, 145] width 10 height 10
checkbox input "true"
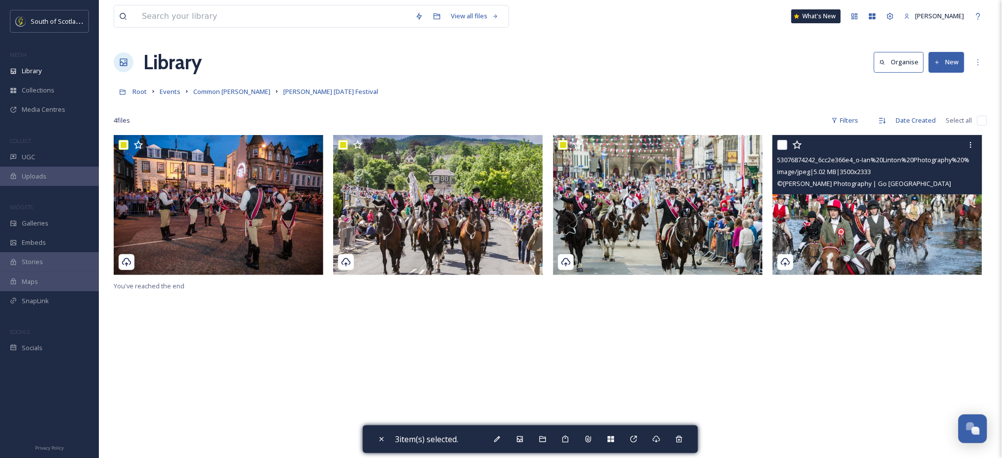
click at [779, 150] on div at bounding box center [878, 145] width 202 height 18
click at [782, 140] on input "checkbox" at bounding box center [782, 145] width 10 height 10
checkbox input "true"
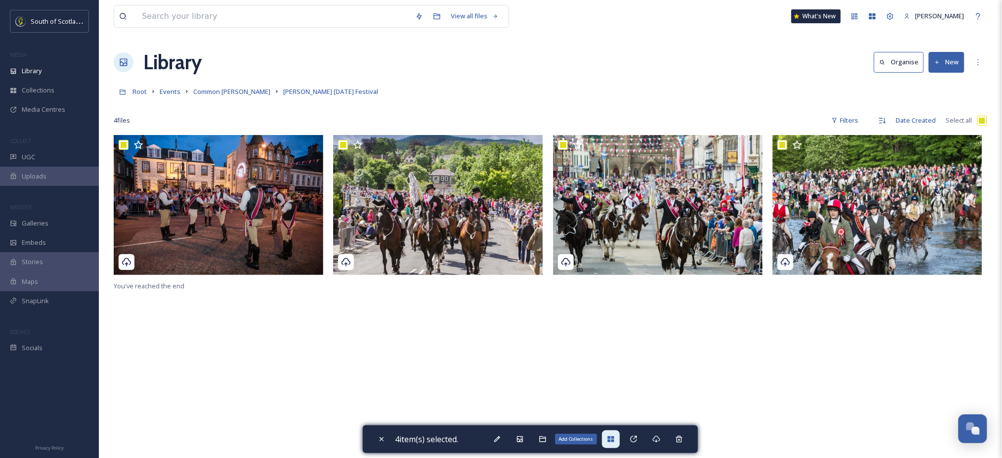
click at [609, 438] on div "Add Collections" at bounding box center [611, 439] width 18 height 18
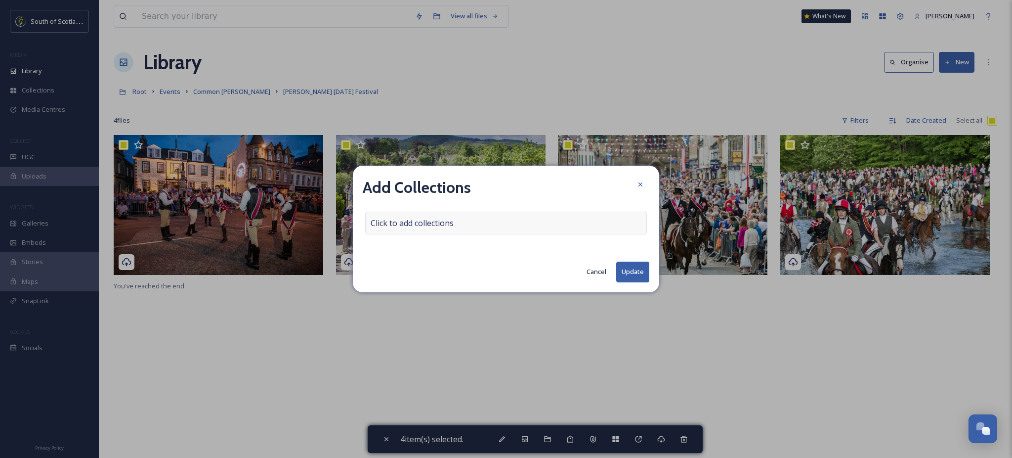
click at [543, 224] on div "Click to add collections" at bounding box center [506, 223] width 282 height 23
click at [511, 220] on div at bounding box center [506, 223] width 282 height 23
click at [446, 221] on input at bounding box center [420, 223] width 109 height 22
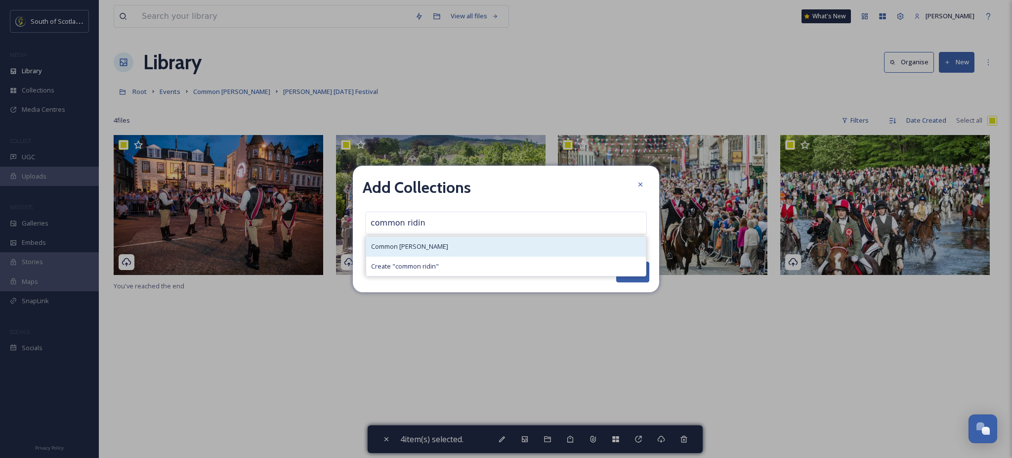
type input "common ridin"
click at [430, 244] on div "Common [PERSON_NAME]" at bounding box center [506, 246] width 280 height 19
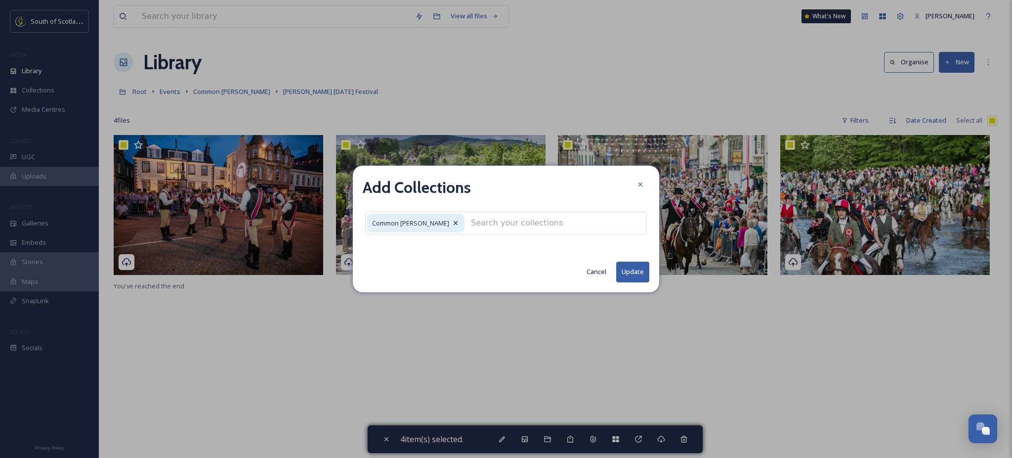
click at [625, 274] on button "Update" at bounding box center [632, 271] width 33 height 20
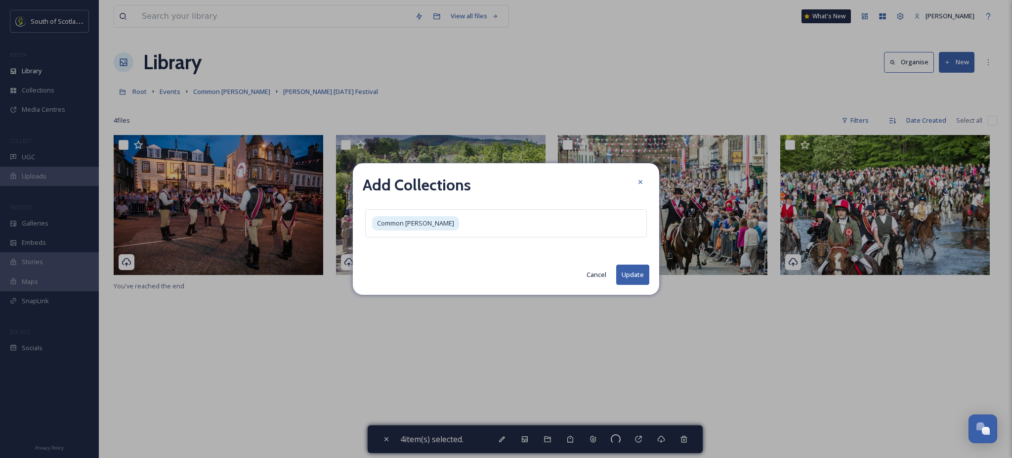
checkbox input "false"
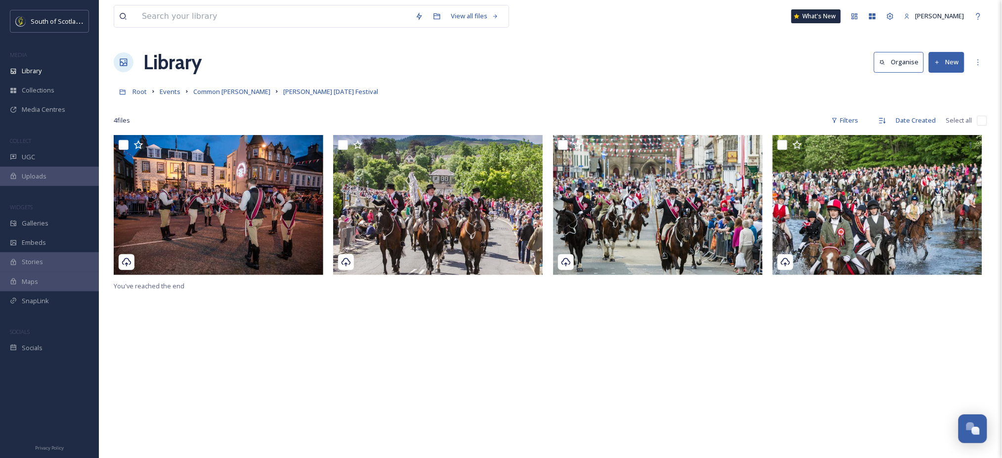
click at [276, 434] on div "You've reached the end" at bounding box center [550, 364] width 873 height 458
click at [221, 89] on span "Common [PERSON_NAME]" at bounding box center [231, 91] width 77 height 9
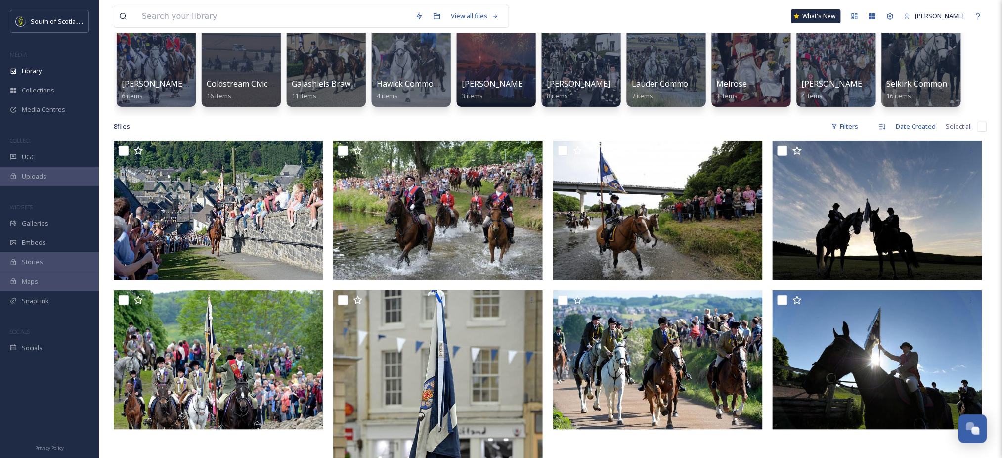
scroll to position [103, 0]
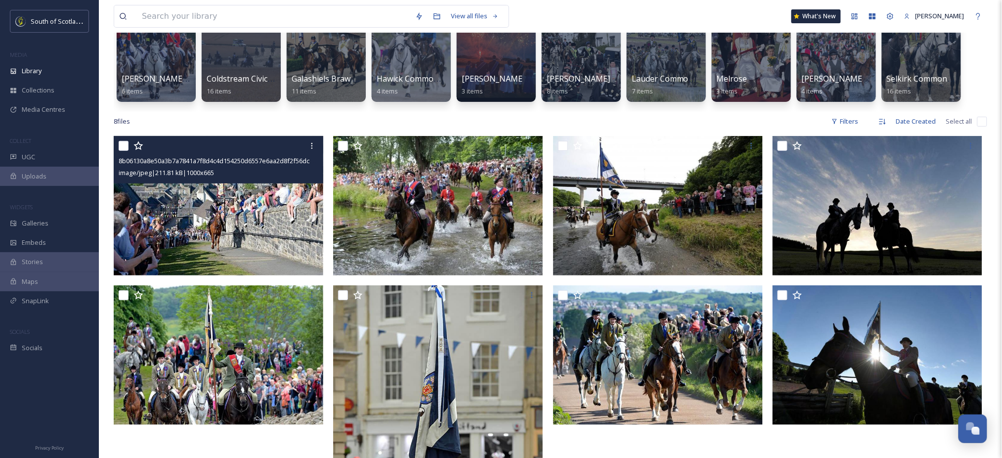
click at [242, 217] on img at bounding box center [219, 205] width 210 height 139
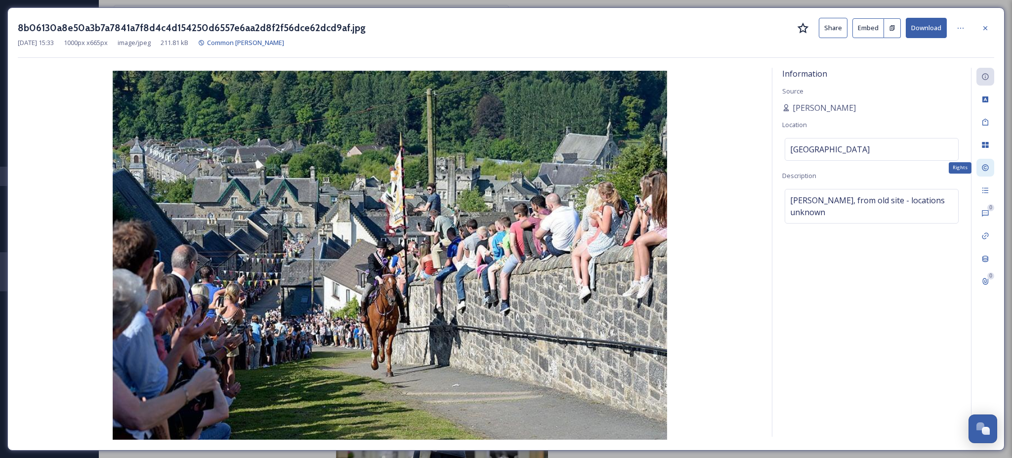
click at [985, 172] on div "Rights" at bounding box center [986, 168] width 18 height 18
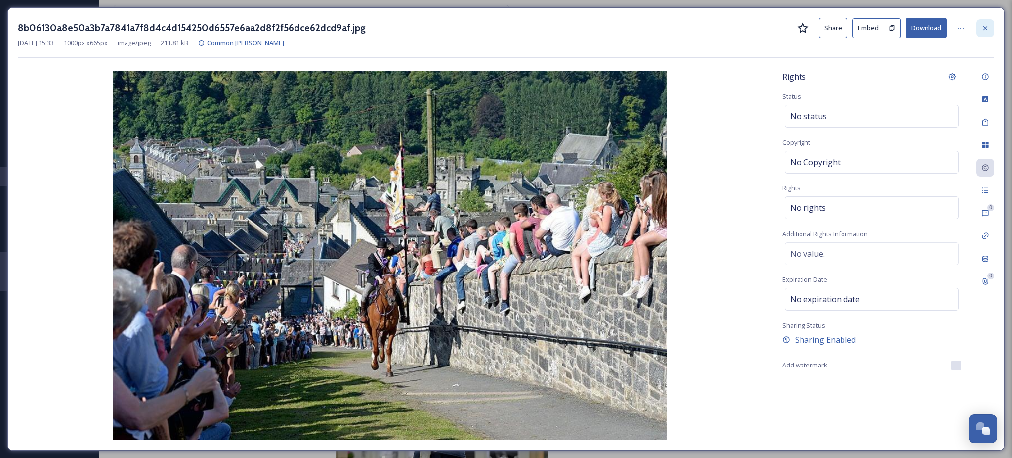
click at [986, 22] on div at bounding box center [986, 28] width 18 height 18
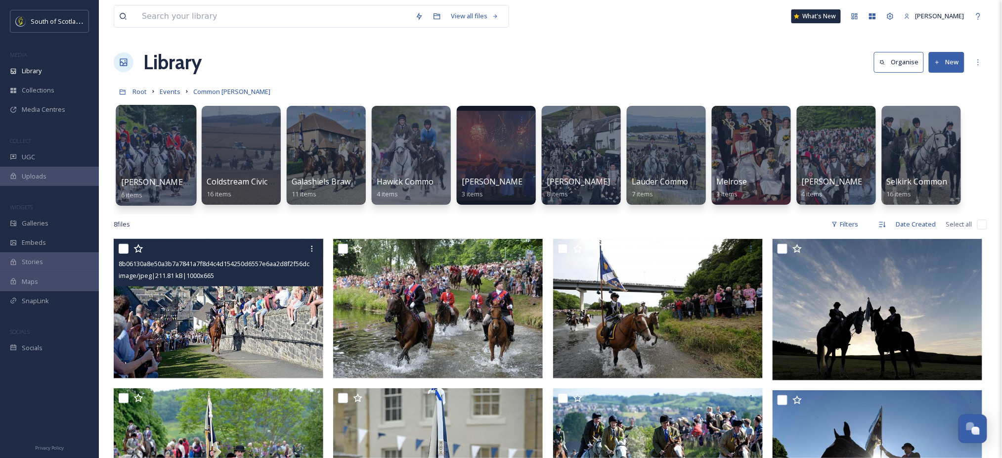
click at [173, 155] on div at bounding box center [156, 155] width 81 height 101
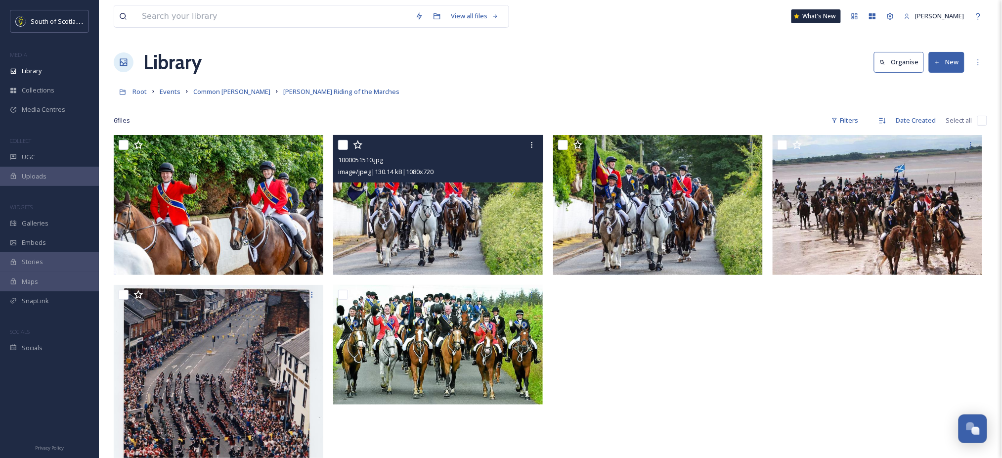
click at [440, 234] on img at bounding box center [438, 205] width 210 height 140
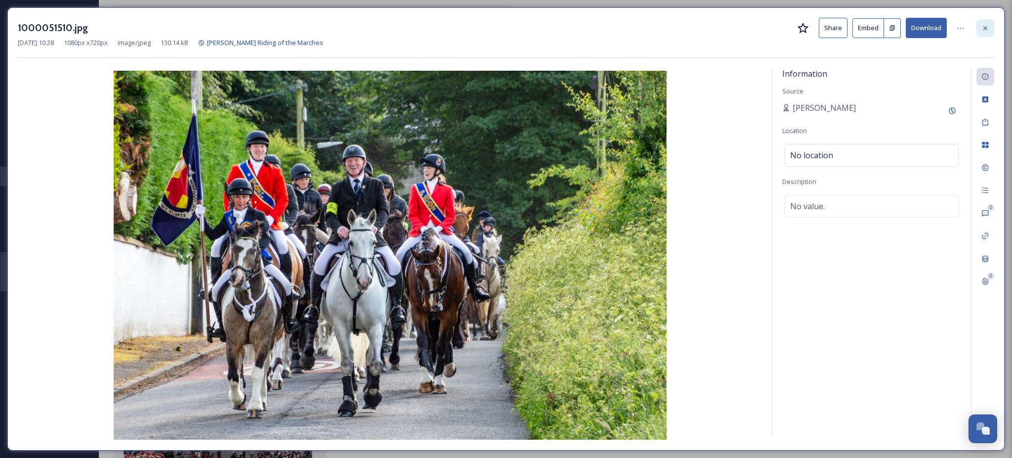
click at [990, 23] on div at bounding box center [986, 28] width 18 height 18
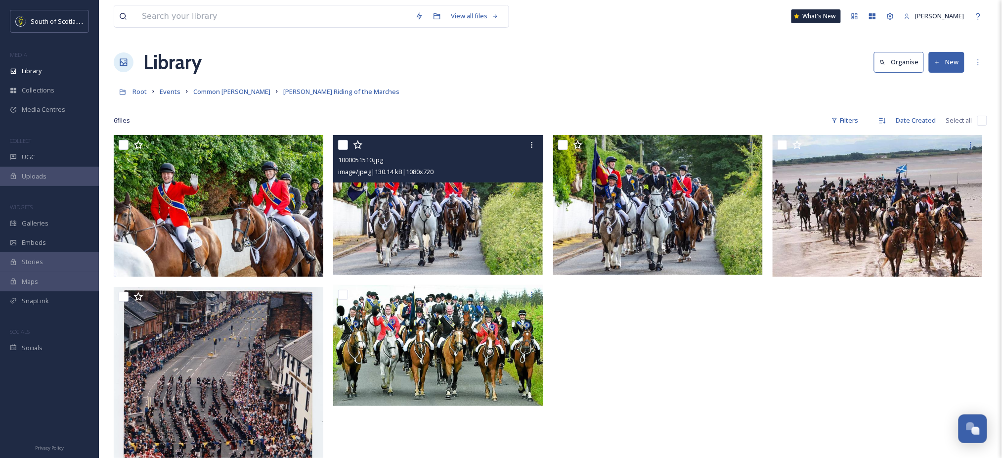
click at [345, 147] on input "checkbox" at bounding box center [343, 145] width 10 height 10
checkbox input "true"
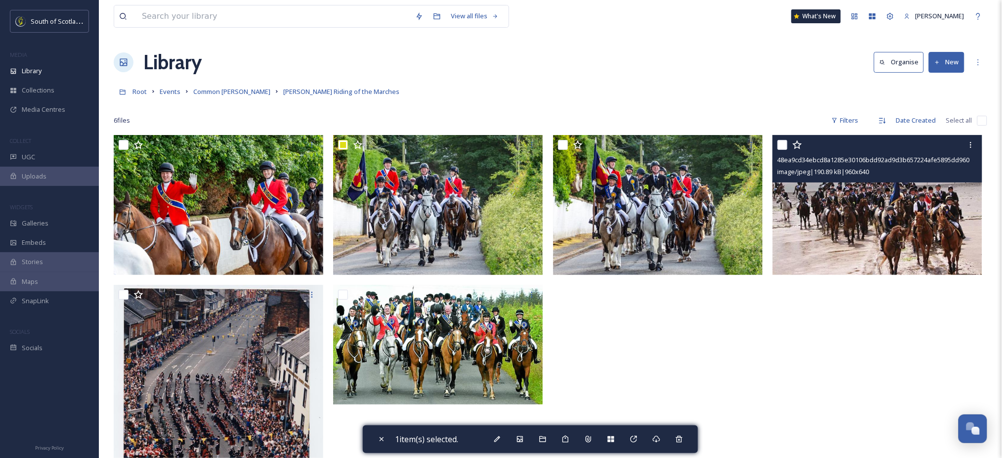
click at [783, 145] on input "checkbox" at bounding box center [782, 145] width 10 height 10
checkbox input "true"
click at [807, 226] on img at bounding box center [877, 205] width 210 height 140
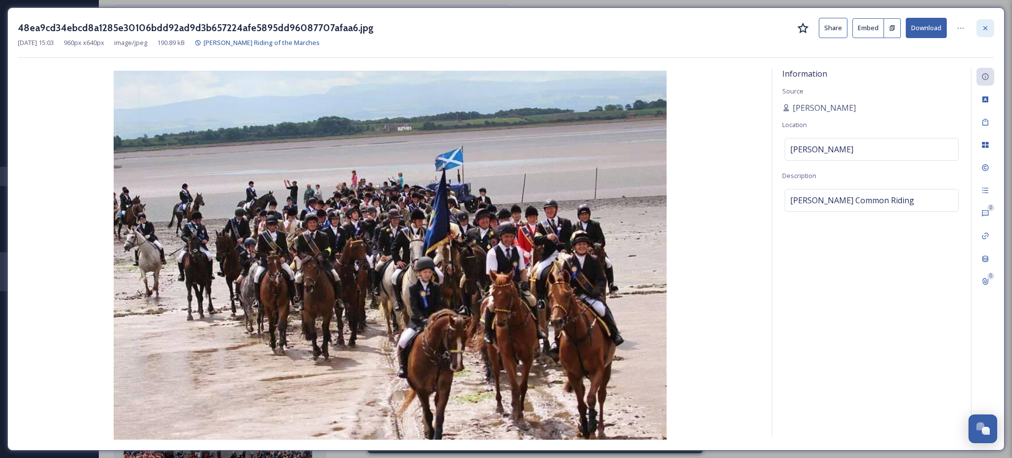
click at [986, 28] on icon at bounding box center [985, 28] width 8 height 8
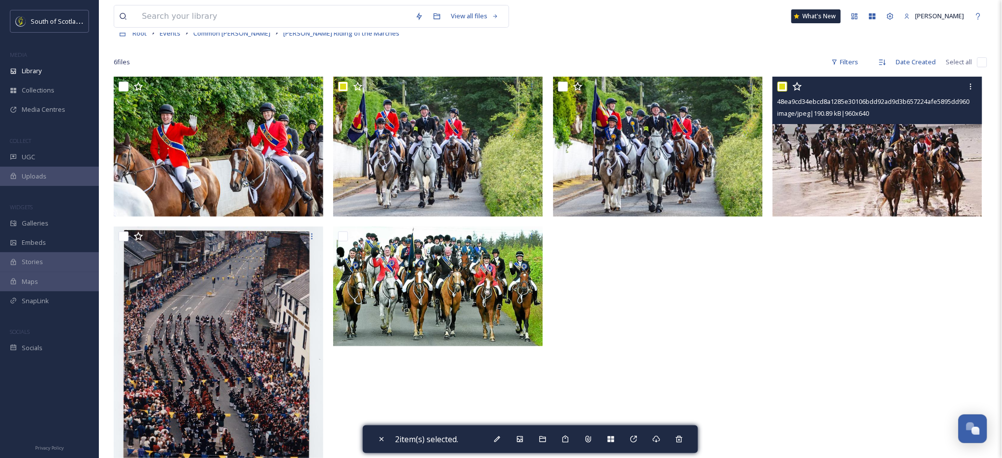
scroll to position [34, 0]
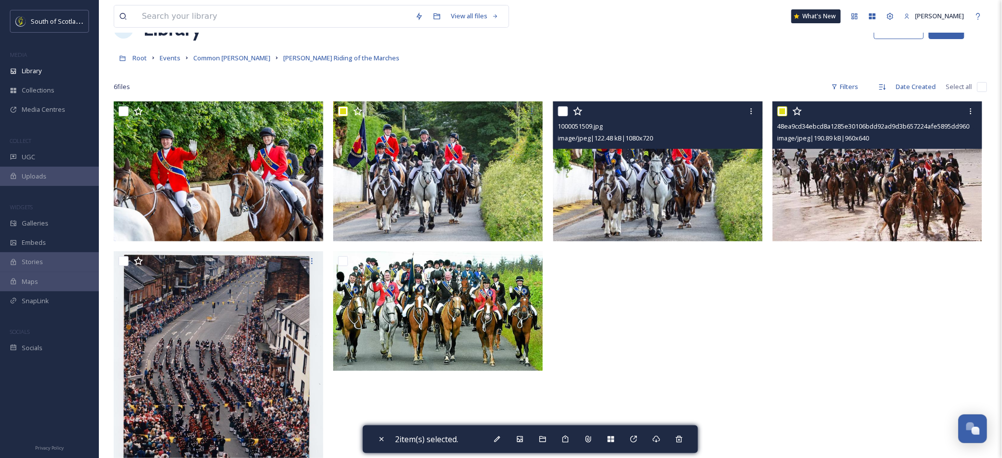
click at [638, 191] on img at bounding box center [658, 171] width 210 height 140
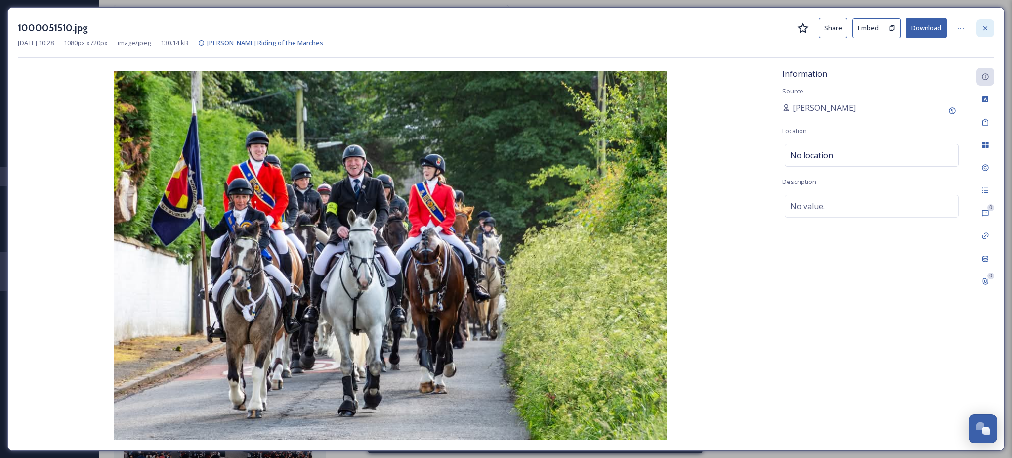
click at [983, 25] on icon at bounding box center [985, 28] width 8 height 8
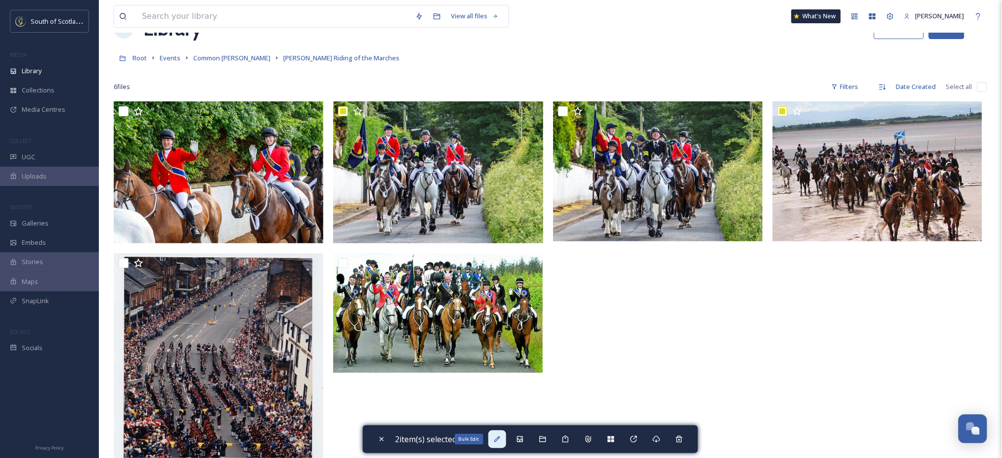
click at [495, 437] on div "Bulk Edit" at bounding box center [497, 439] width 18 height 18
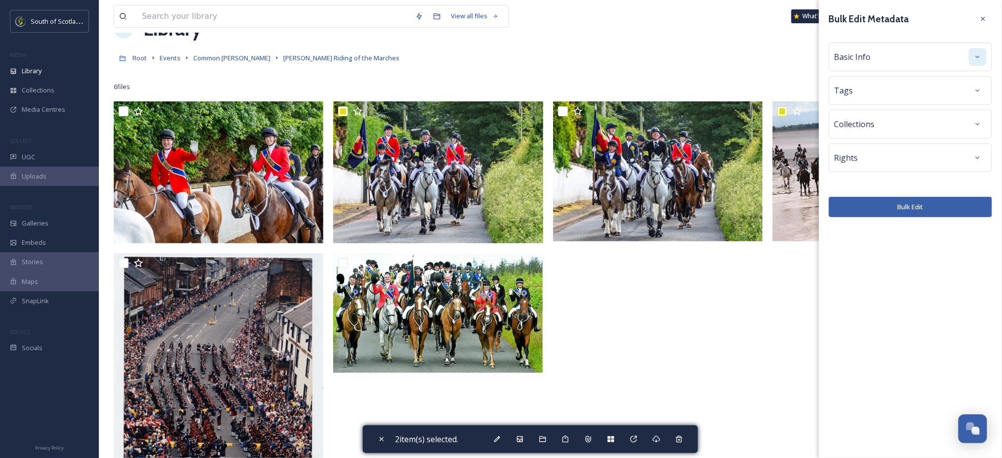
click at [978, 56] on icon at bounding box center [978, 57] width 8 height 8
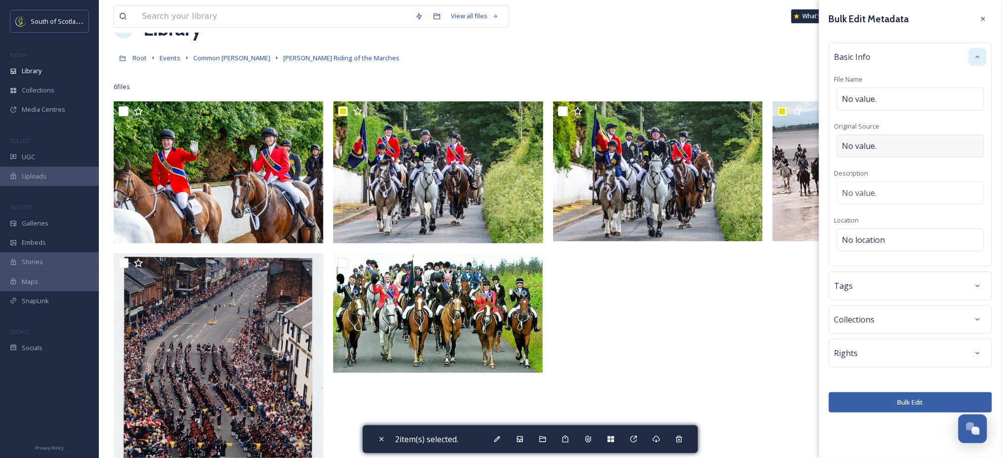
click at [885, 143] on div "No value." at bounding box center [910, 145] width 147 height 23
click at [860, 185] on div "No value." at bounding box center [910, 190] width 147 height 23
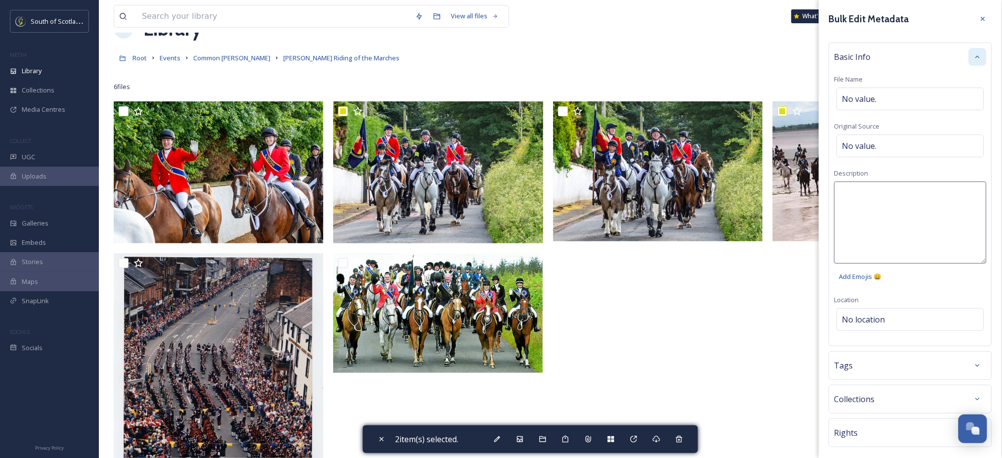
click at [855, 197] on textarea at bounding box center [910, 222] width 152 height 82
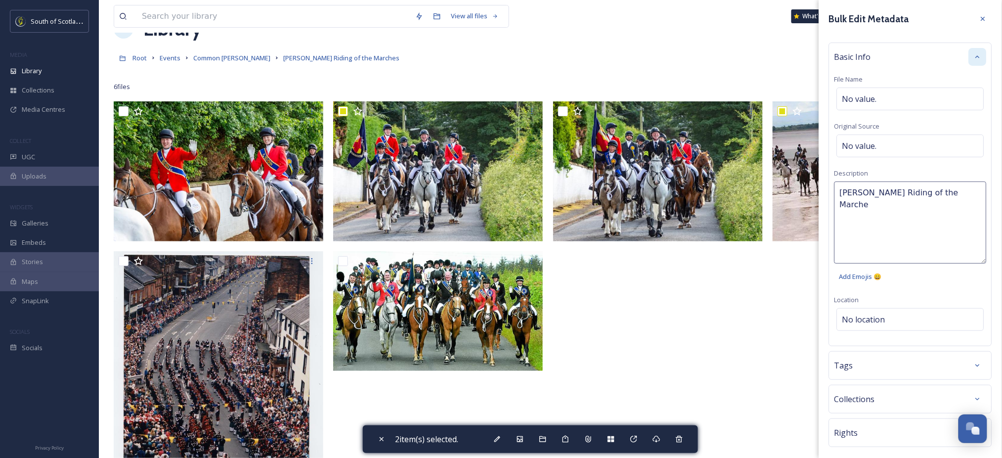
type textarea "[PERSON_NAME] Riding of the Marches"
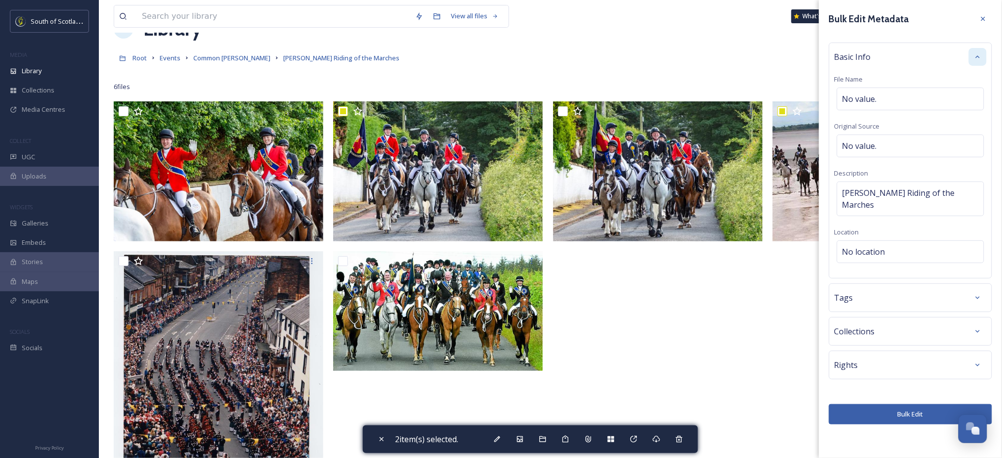
click at [903, 286] on div "Bulk Edit Metadata Basic Info File Name No value. Original Source No value. Des…" at bounding box center [910, 217] width 183 height 434
click at [864, 407] on button "Bulk Edit" at bounding box center [910, 414] width 163 height 20
checkbox input "false"
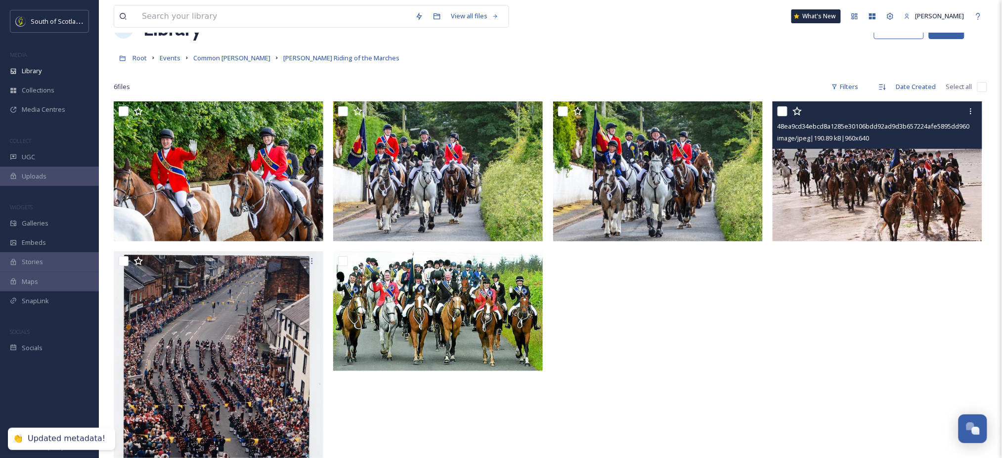
click at [781, 110] on input "checkbox" at bounding box center [782, 111] width 10 height 10
checkbox input "true"
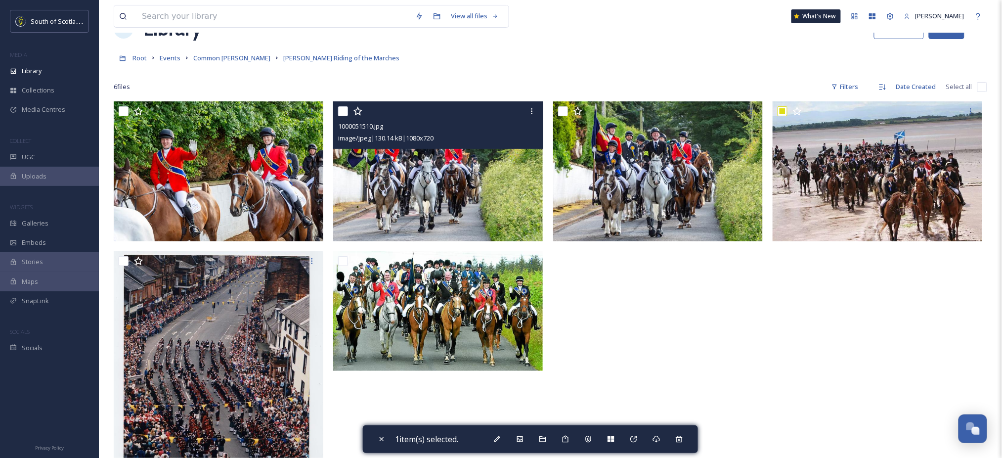
click at [337, 111] on div "1000051510.jpg image/jpeg | 130.14 kB | 1080 x 720" at bounding box center [438, 124] width 210 height 47
click at [340, 110] on input "checkbox" at bounding box center [343, 111] width 10 height 10
checkbox input "true"
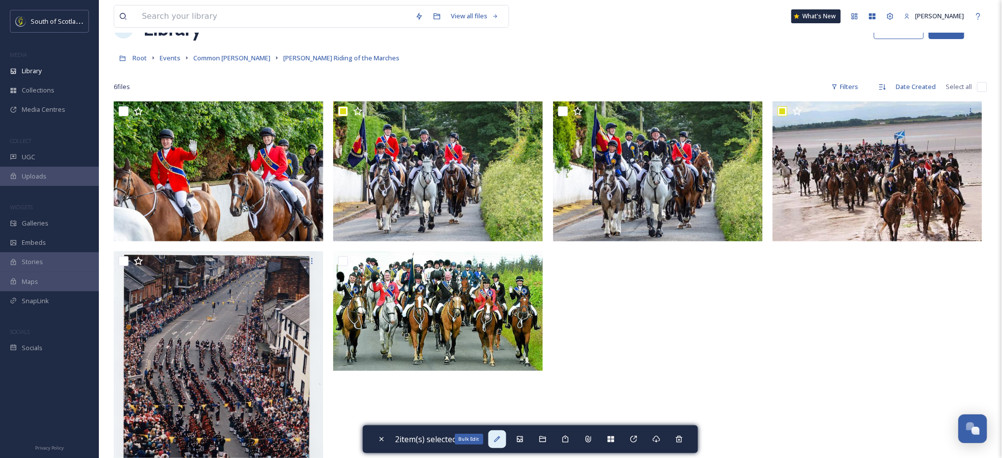
click at [501, 440] on icon at bounding box center [497, 439] width 8 height 8
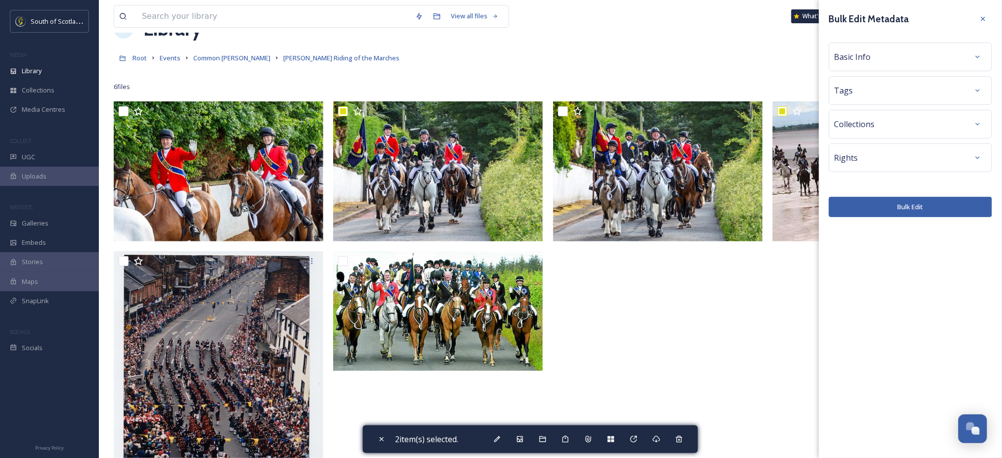
click at [954, 160] on div "Rights" at bounding box center [910, 158] width 152 height 18
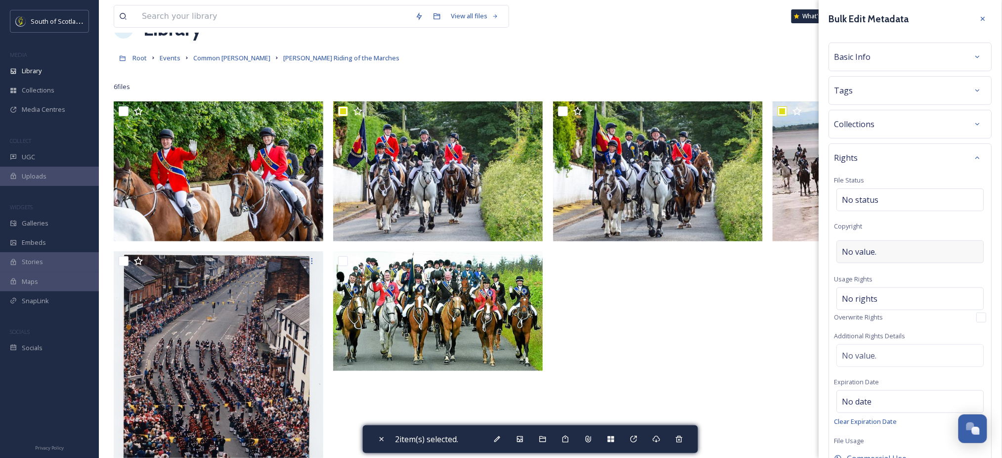
click at [915, 255] on div "No value." at bounding box center [910, 251] width 147 height 23
click at [905, 254] on input at bounding box center [910, 251] width 152 height 23
type input "[PERSON_NAME] Riding of the Marches"
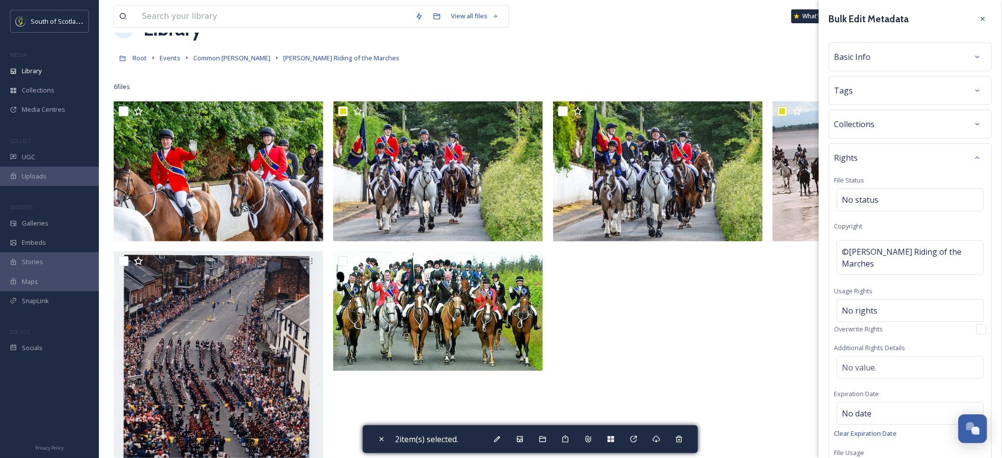
click at [915, 273] on div "Rights File Status No status Copyright ©[PERSON_NAME] Riding of the Marches Usa…" at bounding box center [910, 312] width 163 height 338
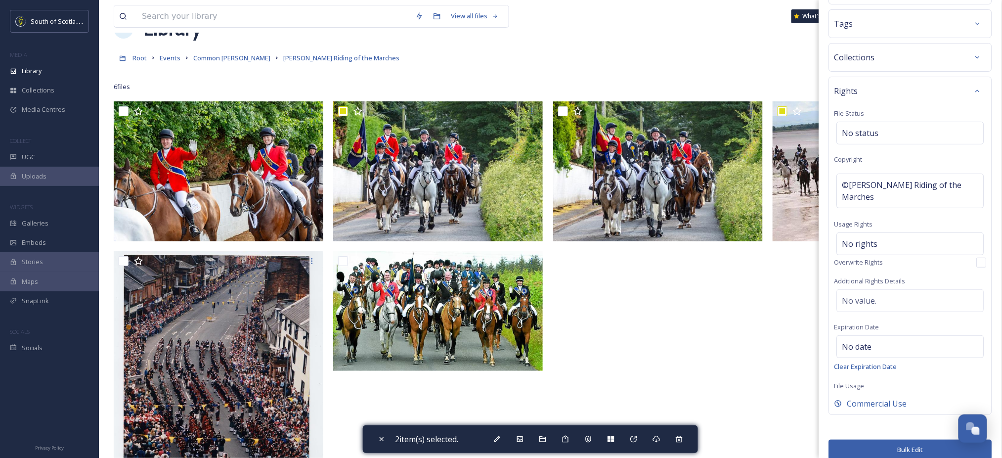
click at [873, 439] on button "Bulk Edit" at bounding box center [910, 449] width 163 height 20
checkbox input "false"
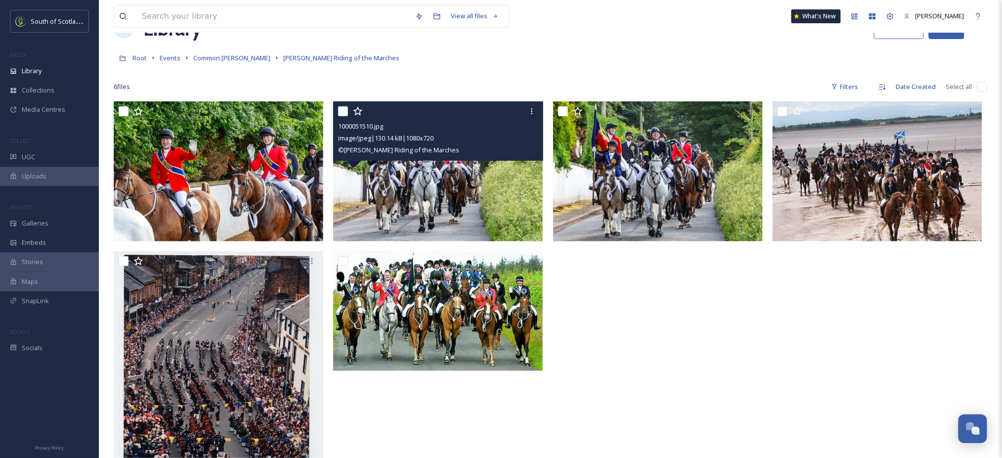
click at [341, 113] on input "checkbox" at bounding box center [343, 111] width 10 height 10
checkbox input "true"
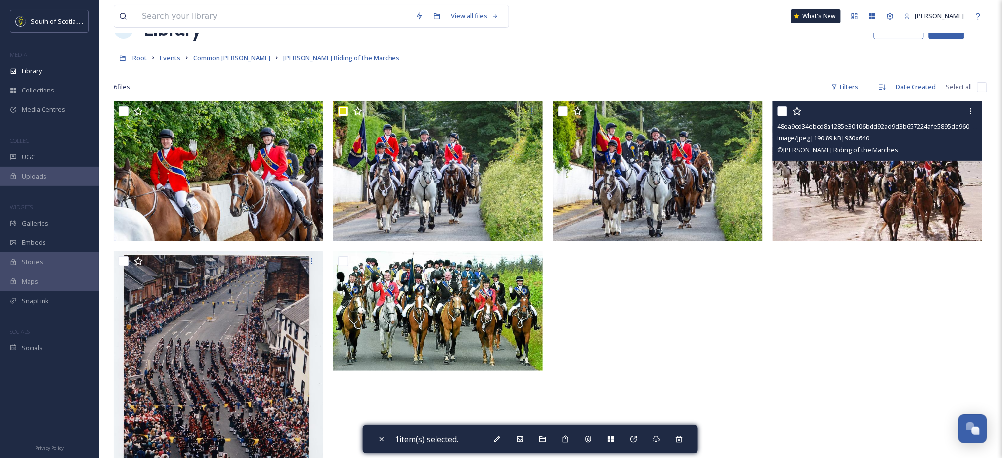
click at [783, 112] on input "checkbox" at bounding box center [782, 111] width 10 height 10
checkbox input "true"
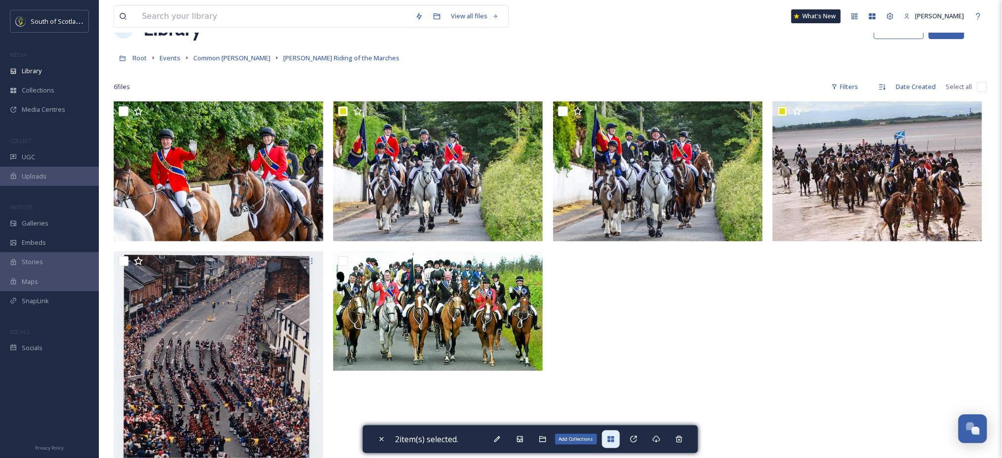
click at [609, 437] on icon at bounding box center [611, 439] width 8 height 8
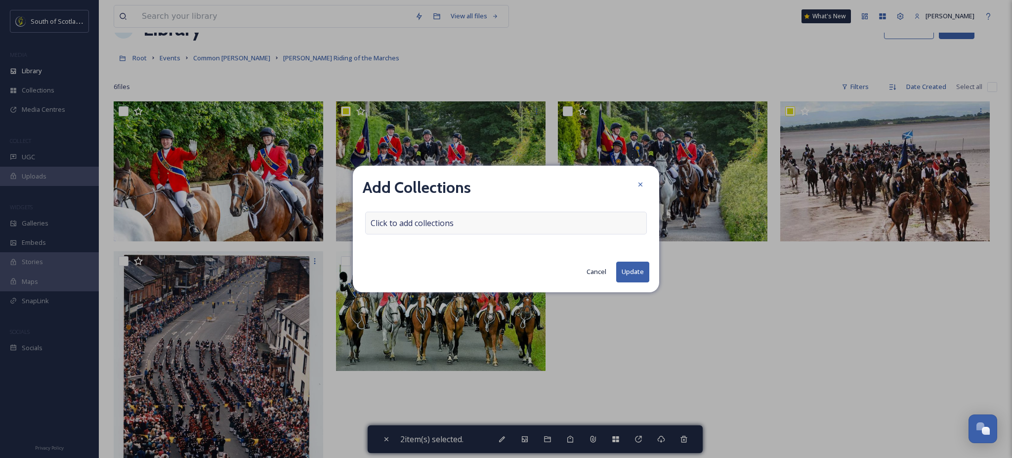
click at [449, 224] on span "Click to add collections" at bounding box center [412, 223] width 83 height 12
click at [430, 222] on input at bounding box center [420, 223] width 109 height 22
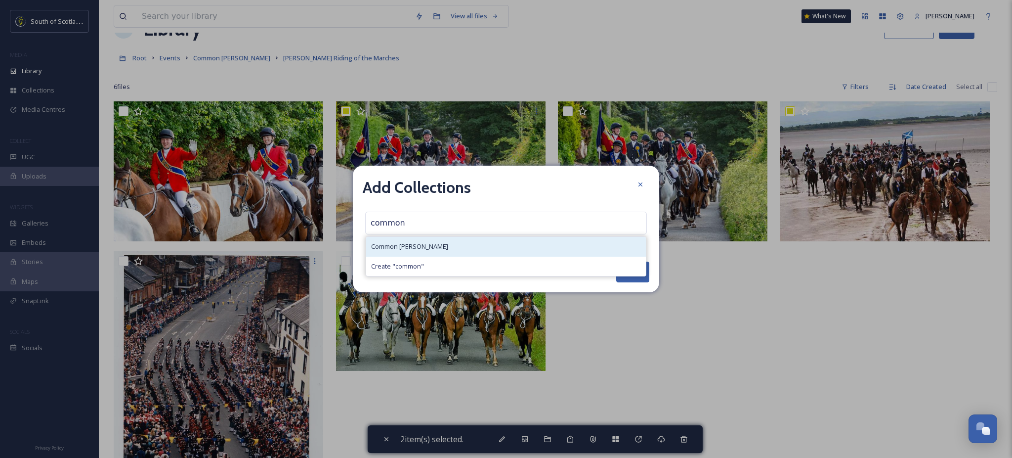
type input "common"
click at [410, 250] on span "Common [PERSON_NAME]" at bounding box center [409, 246] width 77 height 9
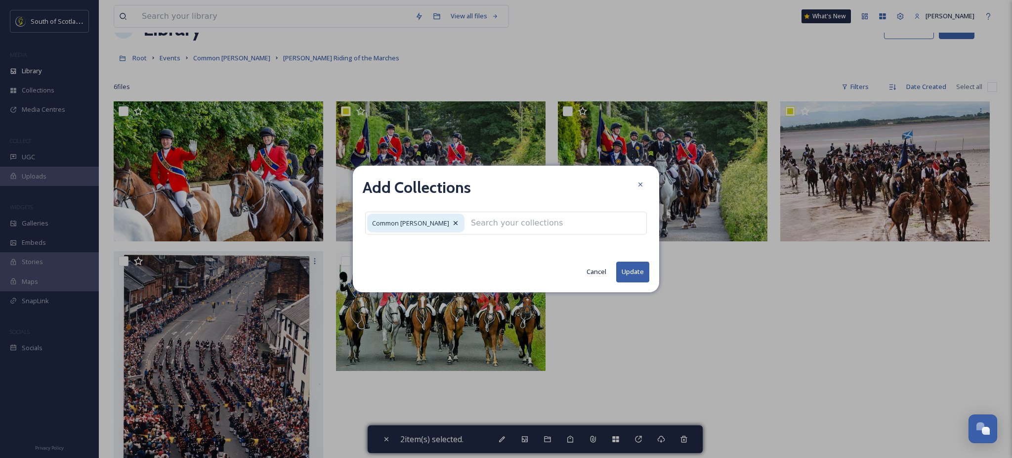
click at [620, 275] on button "Update" at bounding box center [632, 271] width 33 height 20
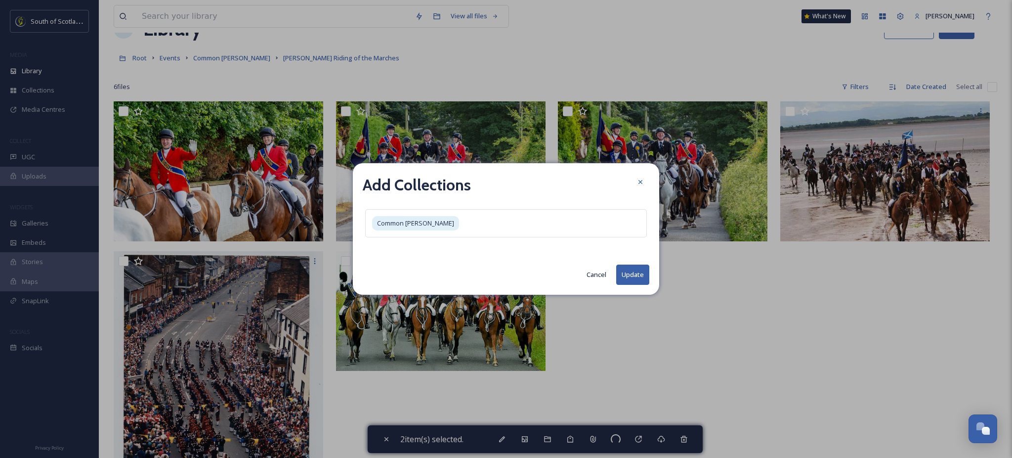
checkbox input "false"
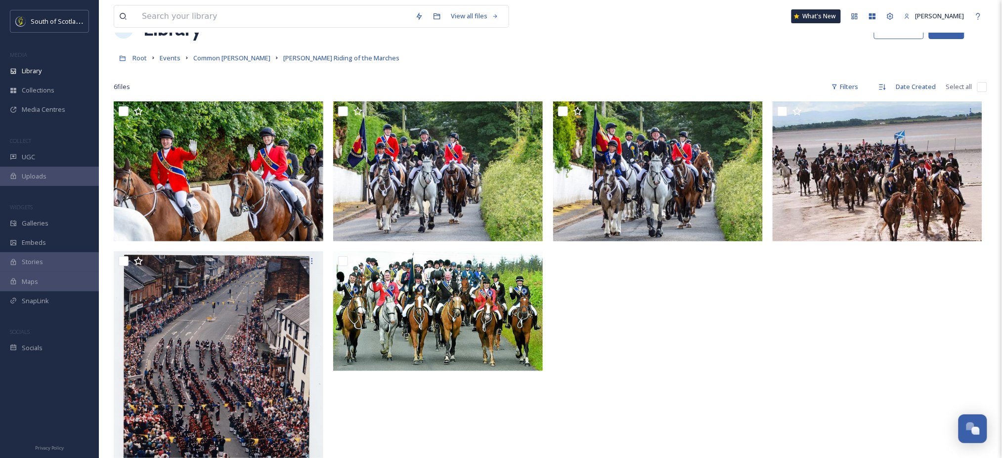
click at [224, 51] on div "Root Events Common [PERSON_NAME] [PERSON_NAME] Riding of the Marches" at bounding box center [550, 57] width 873 height 19
click at [217, 55] on span "Common [PERSON_NAME]" at bounding box center [231, 57] width 77 height 9
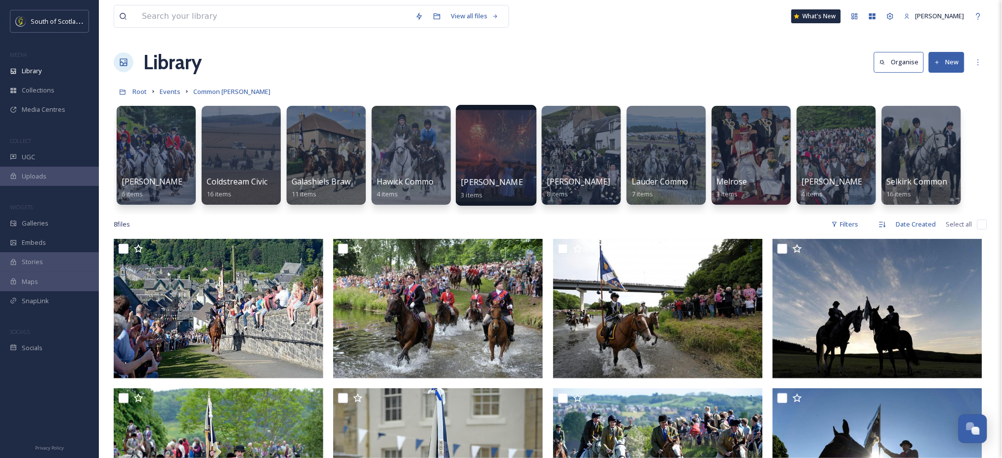
click at [488, 146] on div at bounding box center [496, 155] width 81 height 101
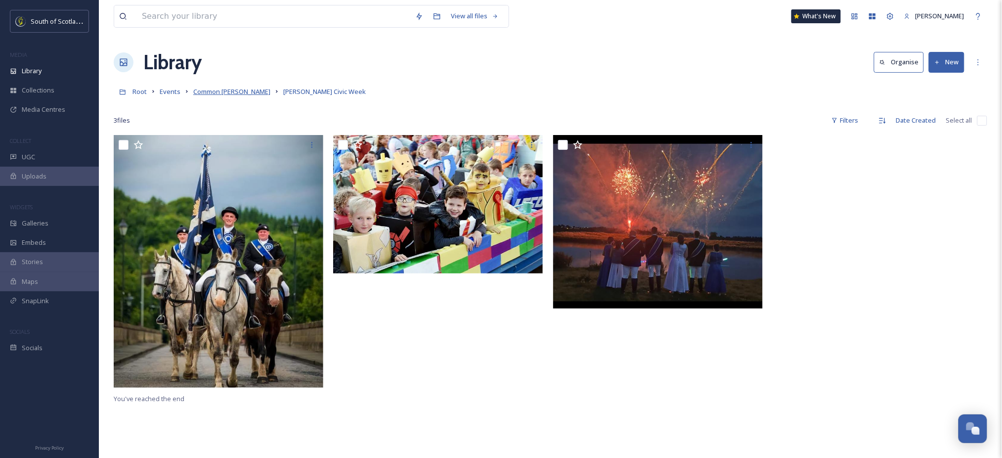
click at [224, 88] on span "Common [PERSON_NAME]" at bounding box center [231, 91] width 77 height 9
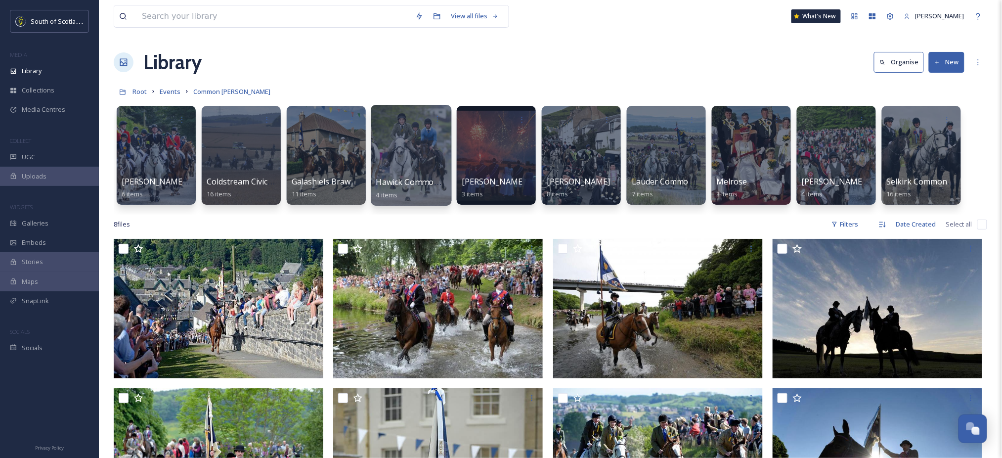
click at [384, 134] on div at bounding box center [411, 155] width 81 height 101
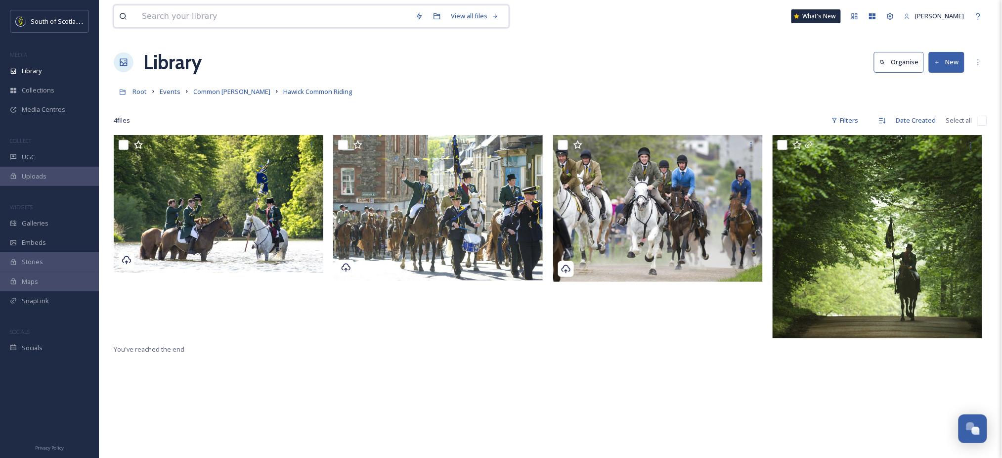
click at [376, 15] on input at bounding box center [273, 16] width 273 height 22
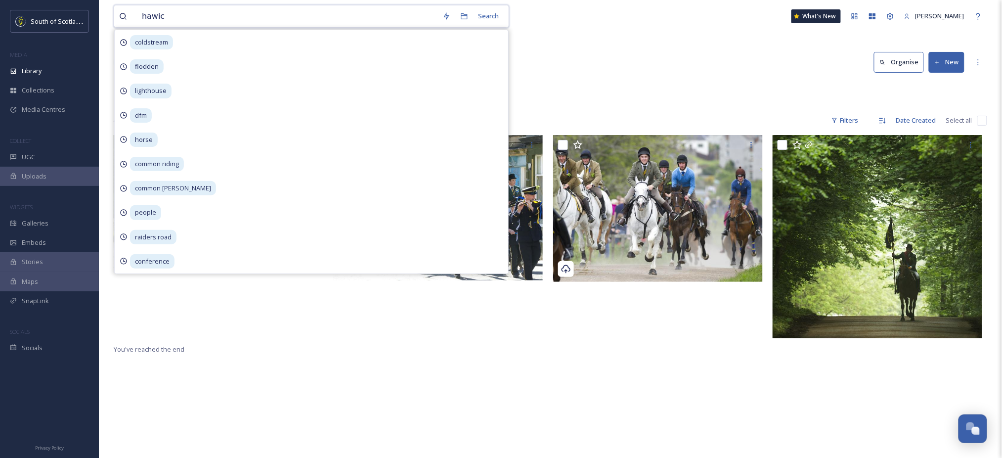
type input "hawick"
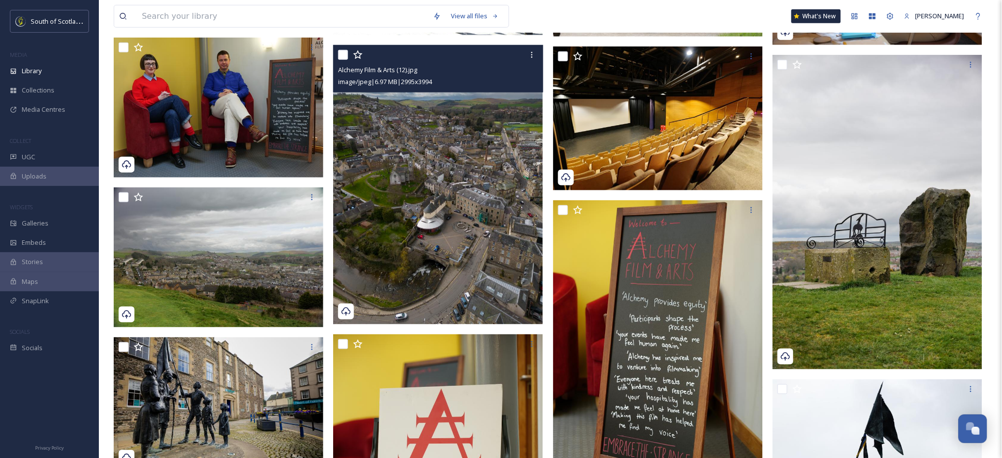
scroll to position [336, 0]
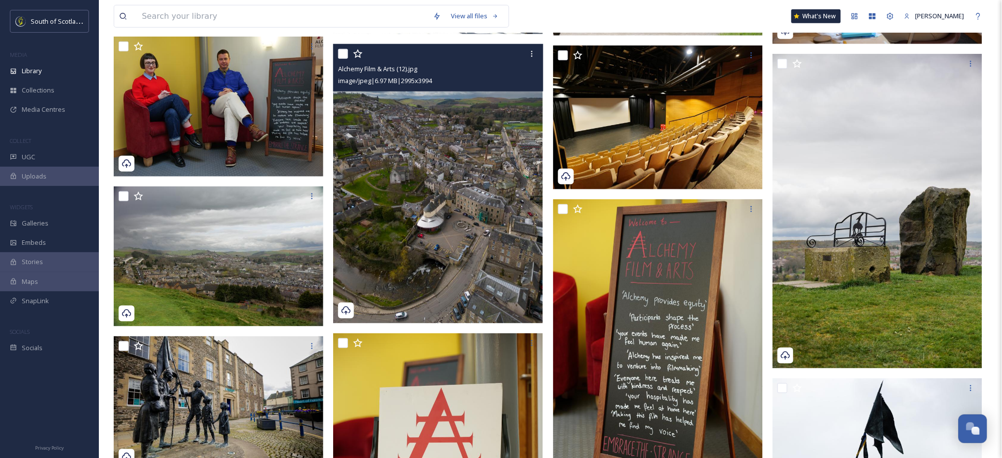
click at [341, 52] on input "checkbox" at bounding box center [343, 54] width 10 height 10
checkbox input "true"
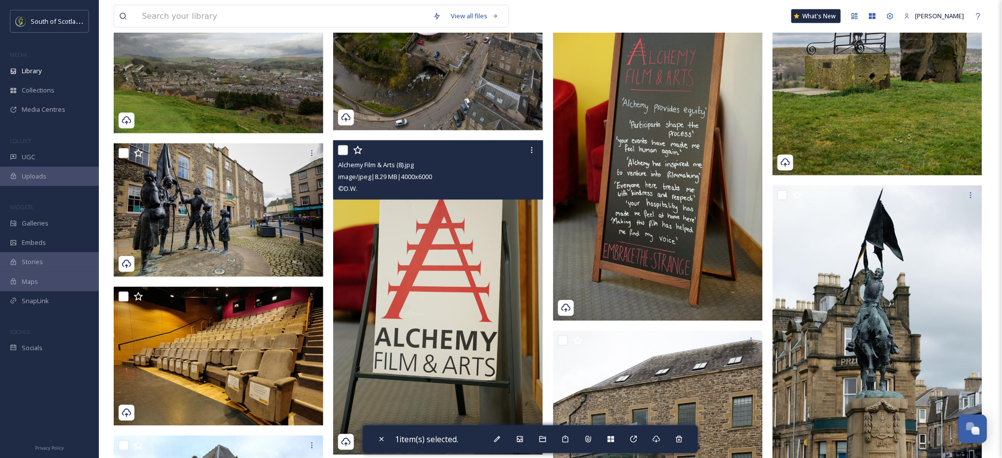
scroll to position [535, 0]
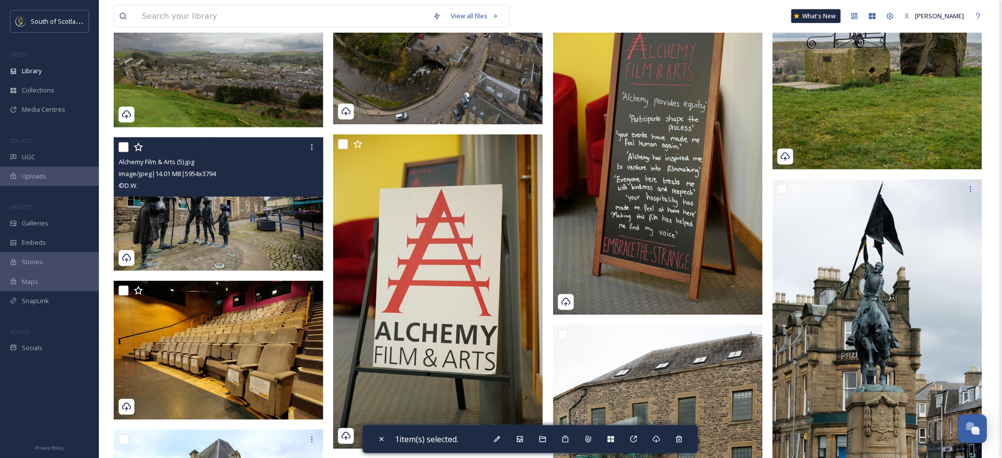
click at [123, 143] on input "checkbox" at bounding box center [124, 147] width 10 height 10
checkbox input "true"
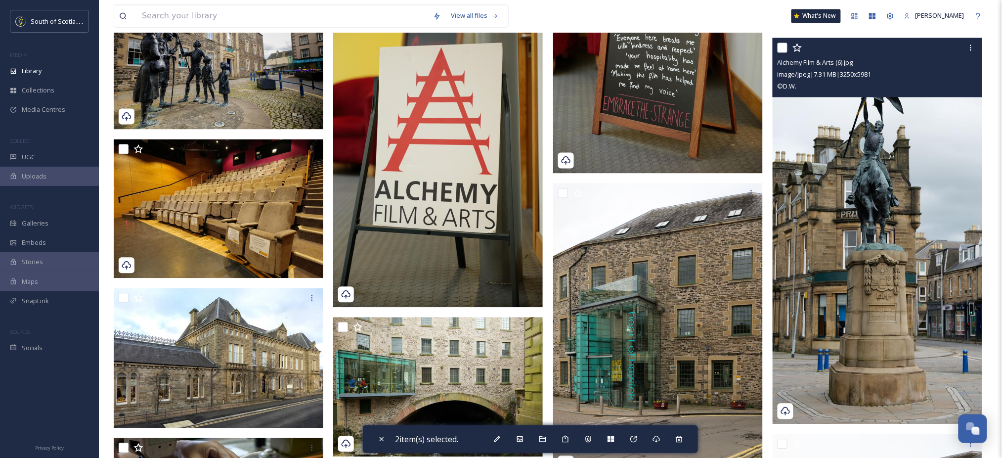
scroll to position [675, 0]
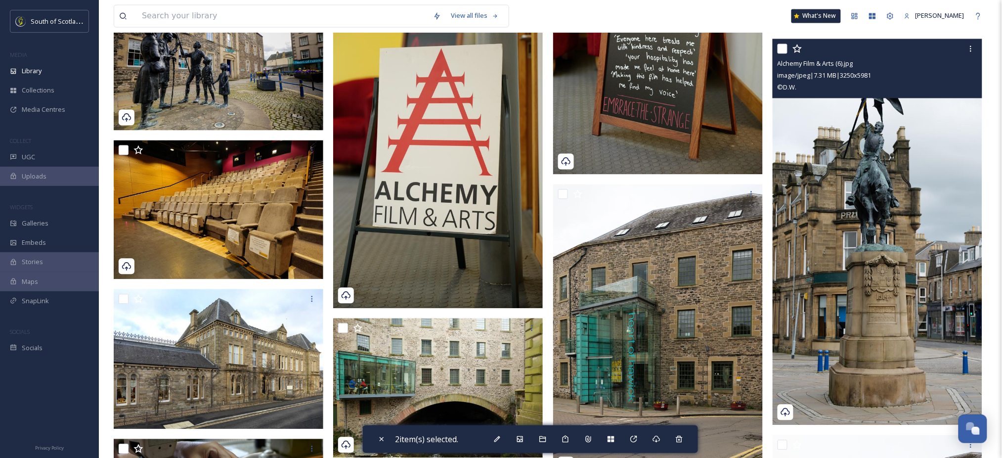
click at [783, 49] on input "checkbox" at bounding box center [782, 49] width 10 height 10
checkbox input "true"
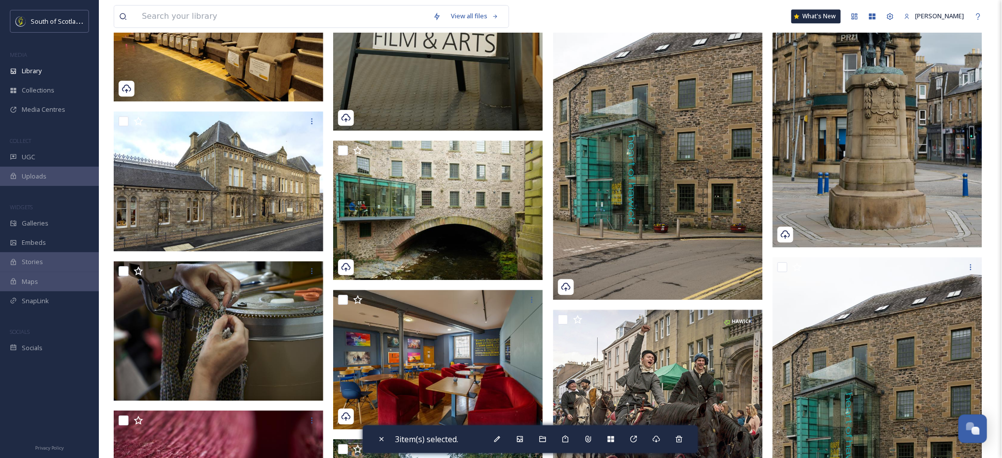
scroll to position [645, 0]
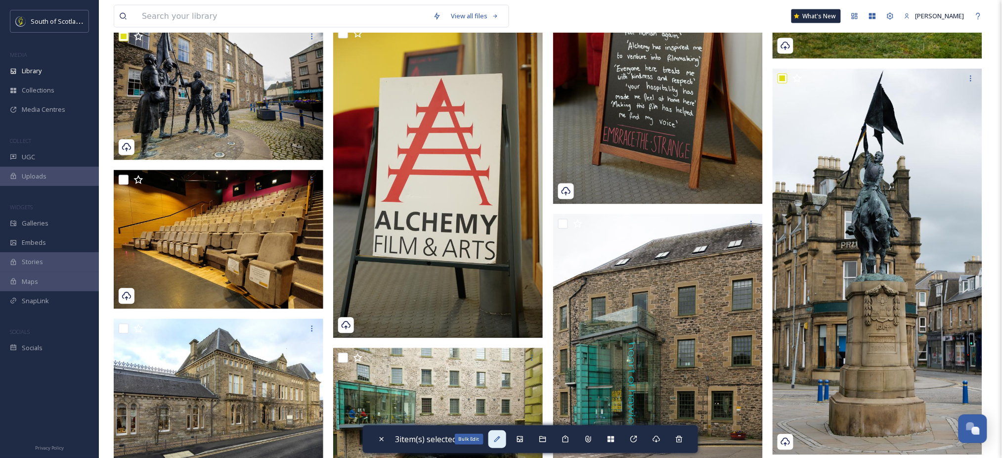
click at [501, 442] on icon at bounding box center [497, 439] width 8 height 8
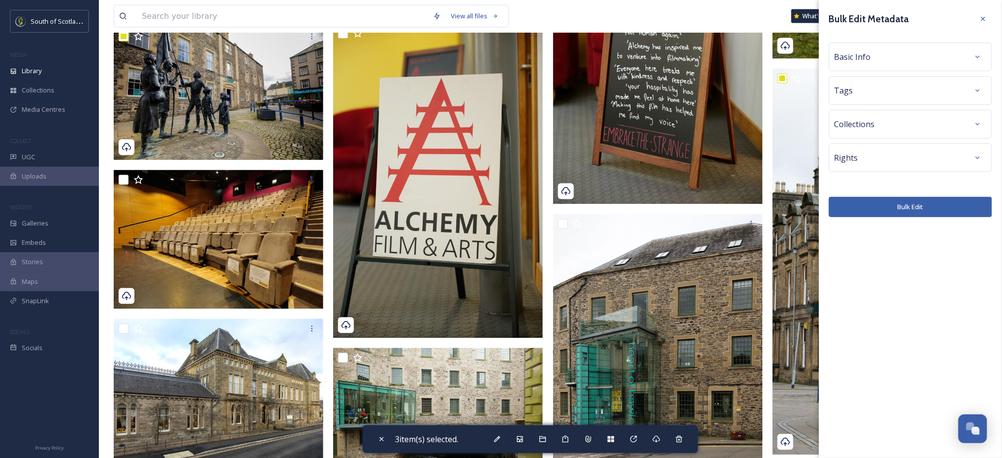
click at [940, 53] on div "Basic Info" at bounding box center [910, 57] width 152 height 18
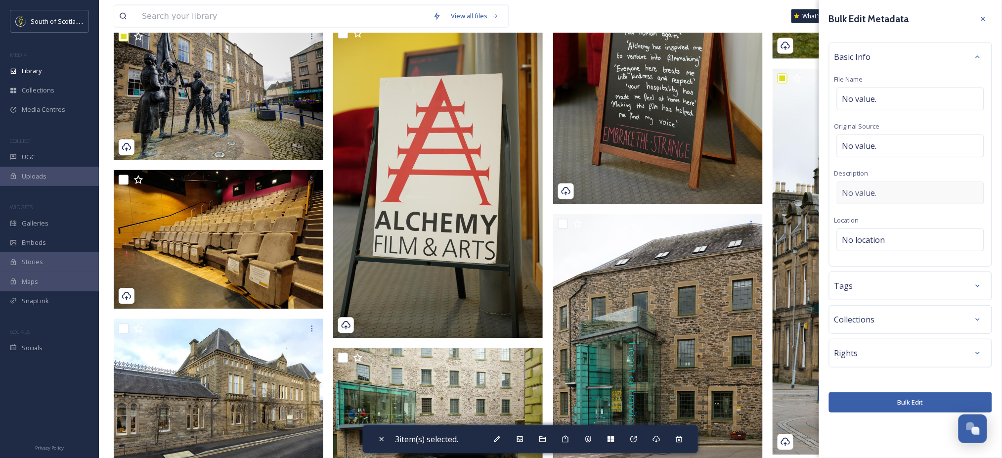
click at [858, 194] on span "No value." at bounding box center [859, 193] width 35 height 12
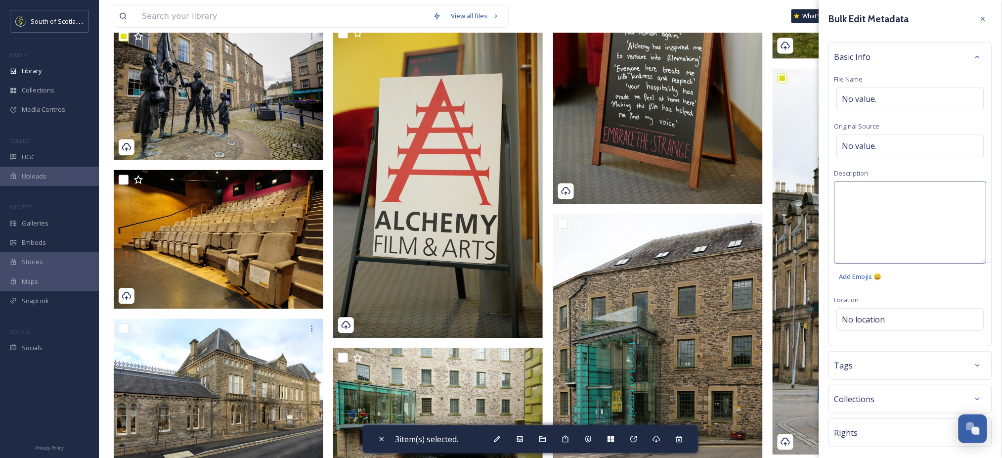
click at [858, 194] on textarea at bounding box center [910, 222] width 152 height 82
type textarea "Hawick"
click at [913, 276] on div "Hawick Add Emojis 😄" at bounding box center [910, 233] width 152 height 105
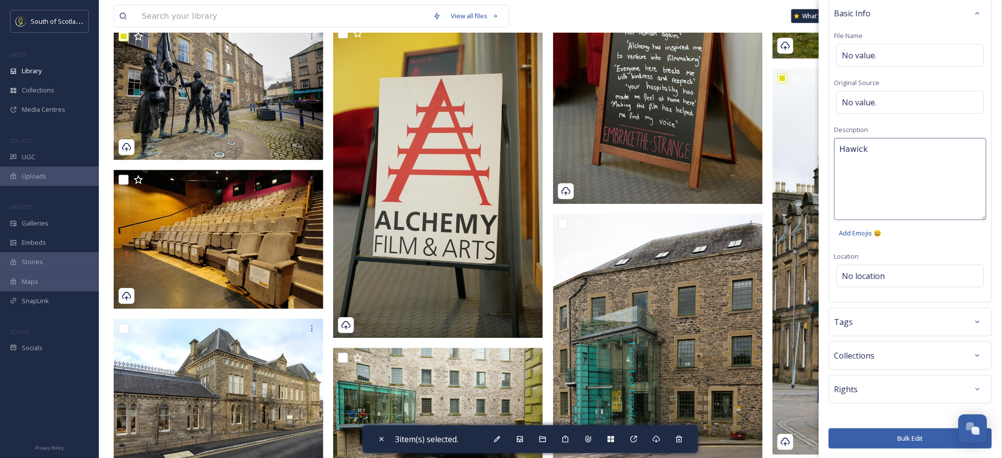
click at [885, 390] on div "Bulk Edit Metadata Basic Info File Name No value. Original Source No value. Des…" at bounding box center [910, 208] width 183 height 502
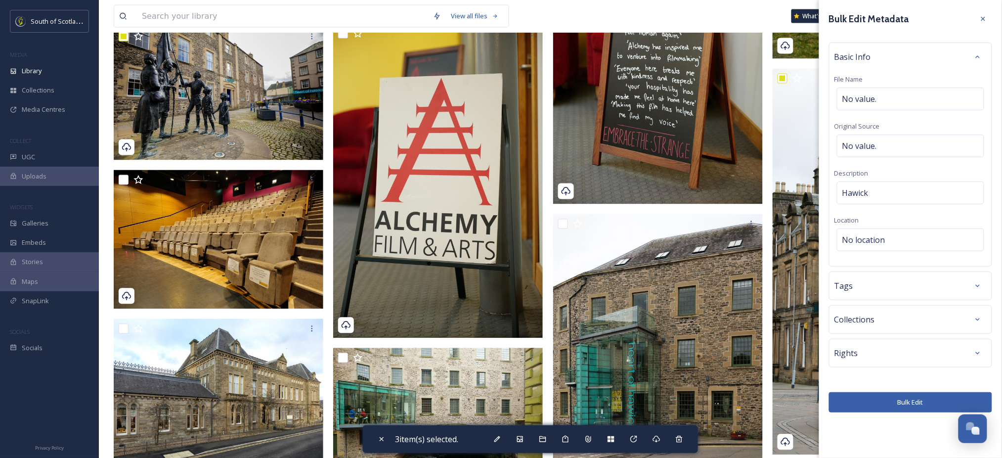
click at [903, 359] on div "Rights" at bounding box center [910, 353] width 152 height 18
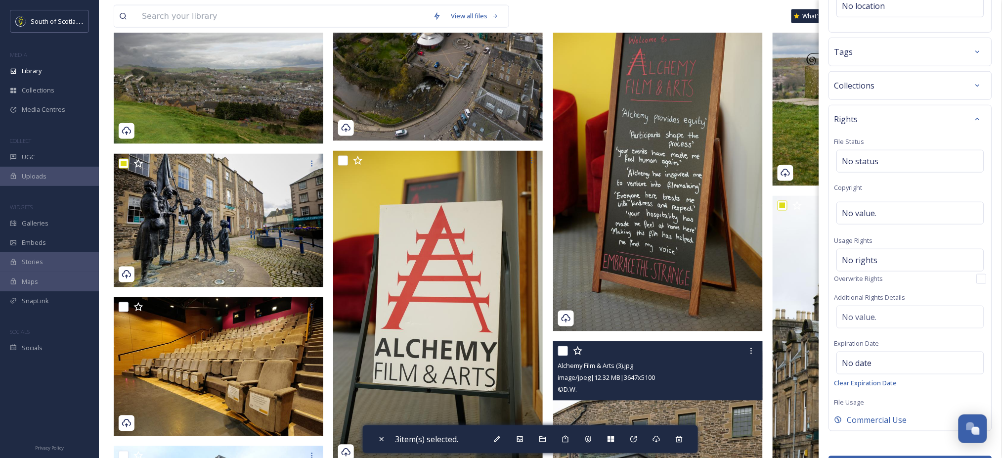
scroll to position [516, 0]
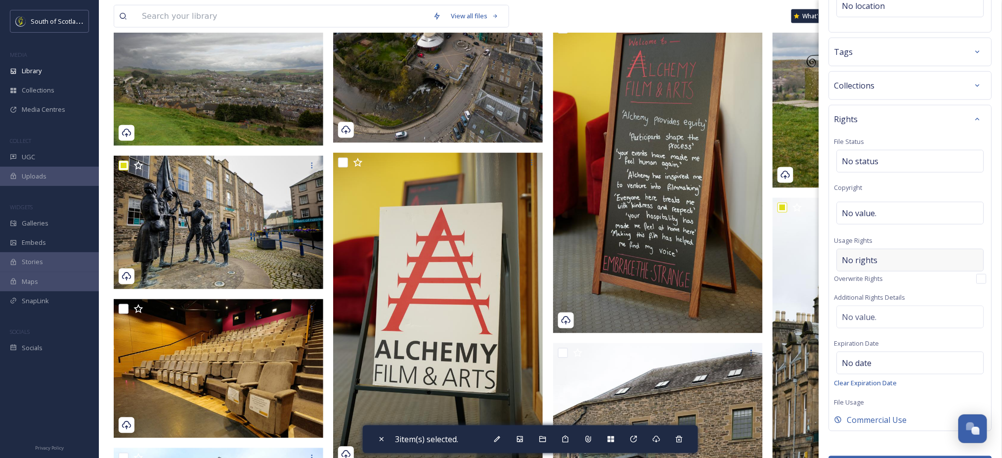
click at [852, 258] on span "No rights" at bounding box center [860, 260] width 36 height 12
click at [852, 258] on input at bounding box center [894, 263] width 109 height 22
type input "South of Scotland Destination Alliance | [PERSON_NAME]"
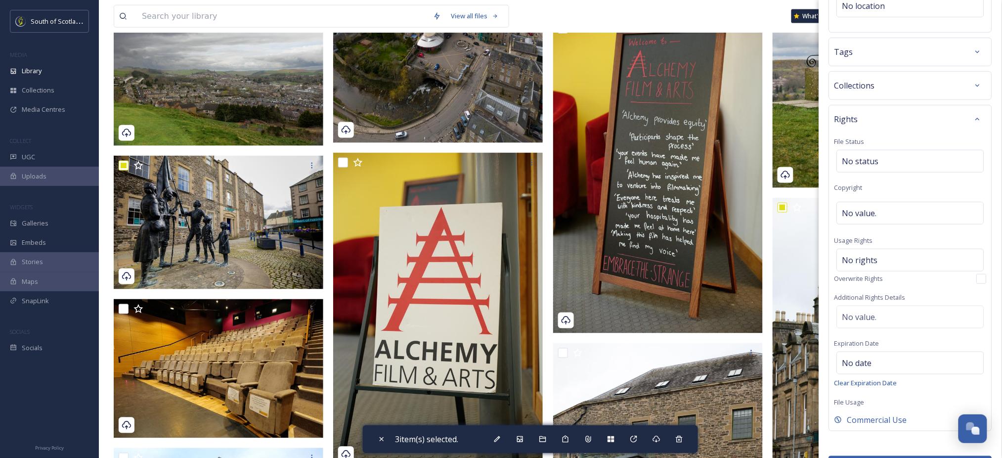
click at [979, 255] on div "Rights File Status No status Copyright No value. Usage Rights No rights Overwri…" at bounding box center [910, 268] width 163 height 326
click at [870, 206] on div "No value." at bounding box center [910, 213] width 147 height 23
click at [870, 206] on input at bounding box center [910, 213] width 152 height 23
drag, startPoint x: 947, startPoint y: 216, endPoint x: 1001, endPoint y: 219, distance: 54.5
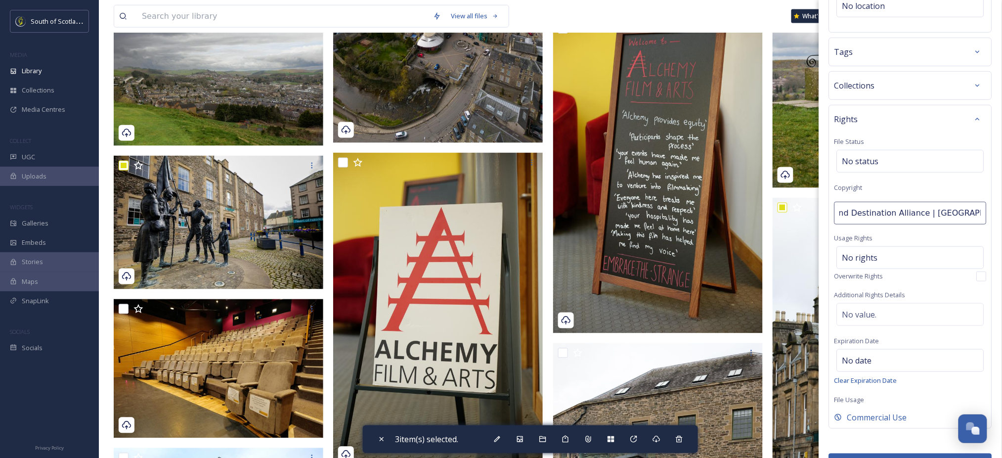
click at [1001, 219] on div "Bulk Edit Metadata Basic Info File Name No value. Original Source No value. Des…" at bounding box center [910, 229] width 183 height 458
click at [960, 216] on input "South of Scotland Destination Alliance | [GEOGRAPHIC_DATA][PERSON_NAME][GEOGRAP…" at bounding box center [910, 213] width 152 height 23
type input "South of Scotland Destination Alliance | [PERSON_NAME]"
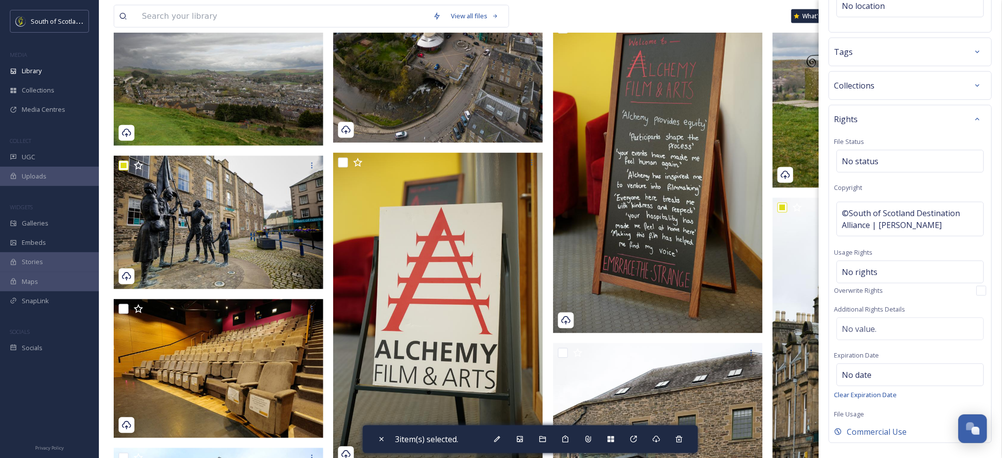
click at [985, 213] on div "Bulk Edit Metadata Basic Info File Name No value. Original Source No value. Des…" at bounding box center [910, 131] width 183 height 731
click at [905, 224] on span "©South of Scotland Destination Alliance | [PERSON_NAME]" at bounding box center [910, 219] width 136 height 24
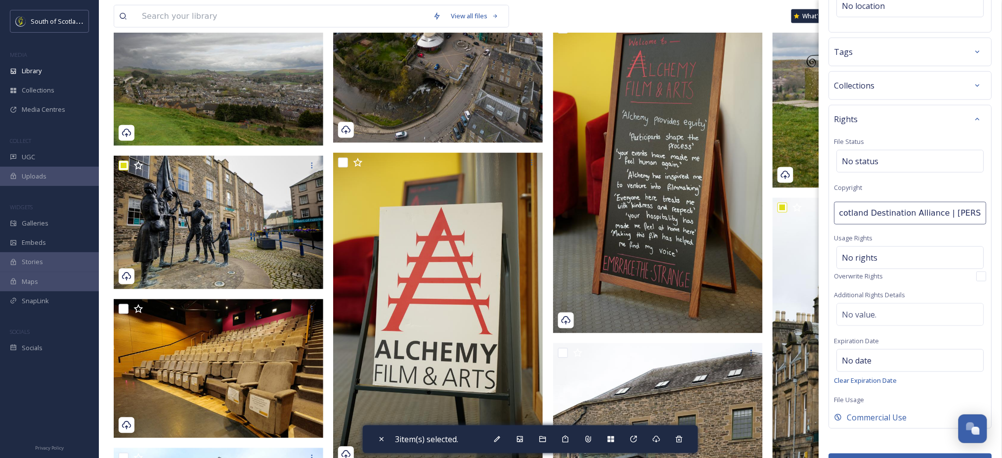
type input "South of Scotland Destination Alliance | [PERSON_NAME]"
click at [984, 223] on div "Bulk Edit Metadata Basic Info File Name No value. Original Source No value. Des…" at bounding box center [910, 124] width 183 height 717
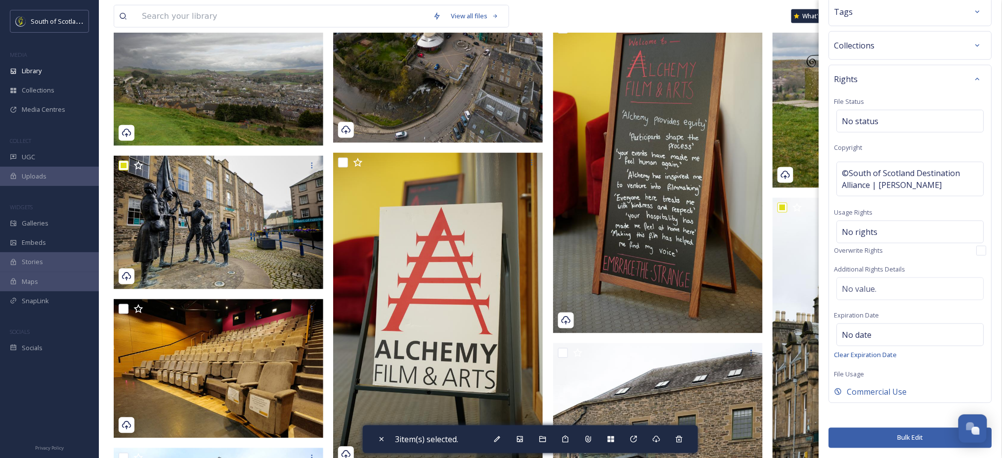
click at [878, 439] on button "Bulk Edit" at bounding box center [910, 437] width 163 height 20
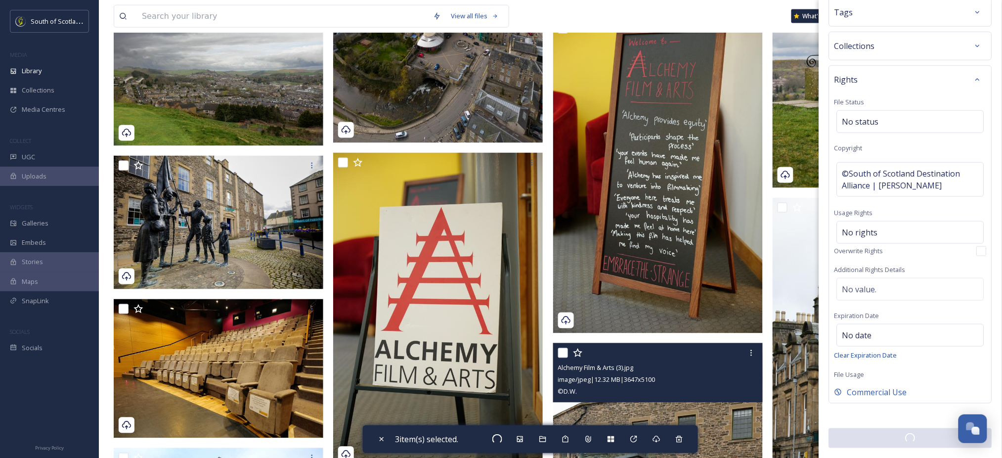
checkbox input "false"
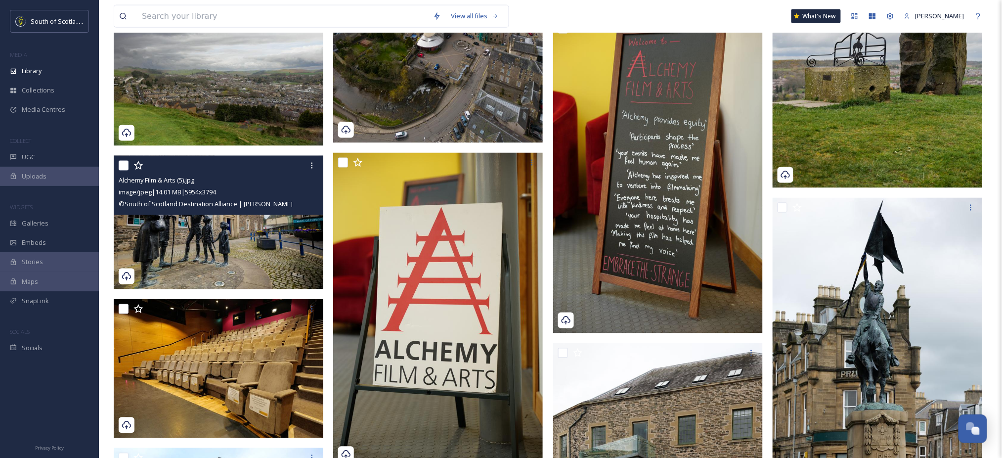
click at [121, 166] on input "checkbox" at bounding box center [124, 166] width 10 height 10
checkbox input "true"
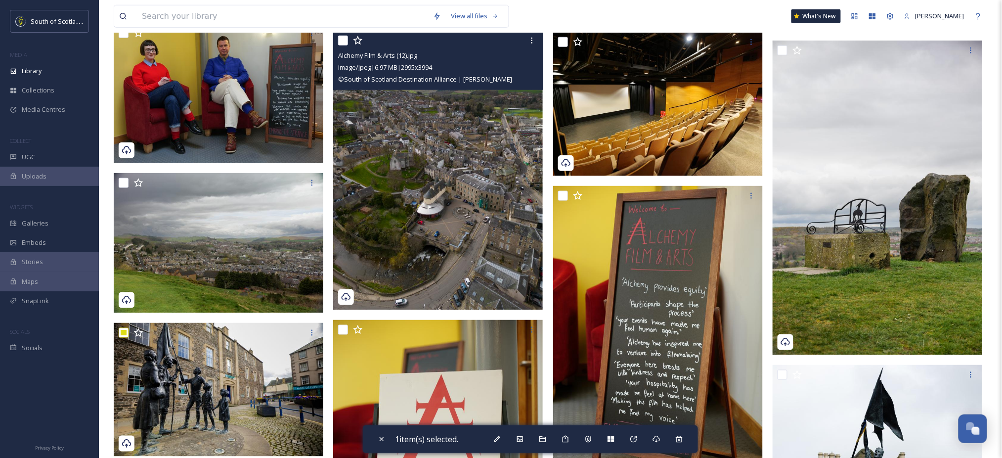
scroll to position [289, 0]
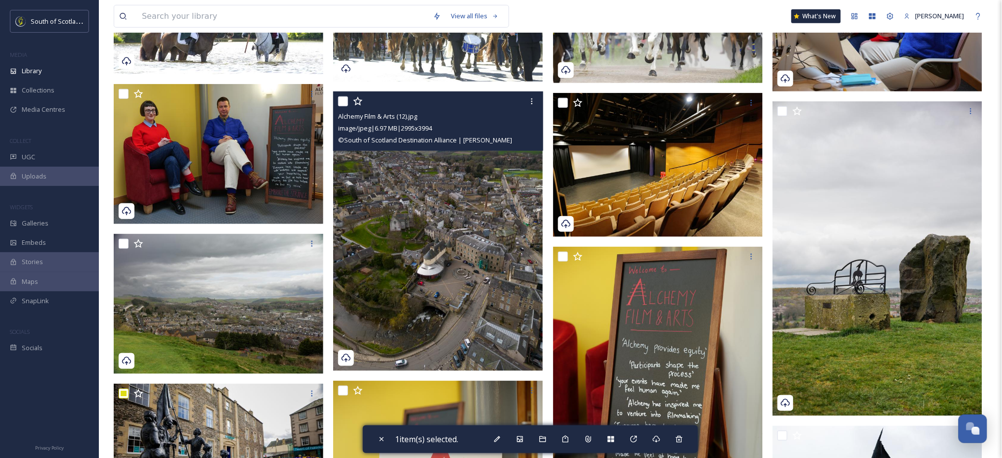
click at [343, 93] on div at bounding box center [439, 101] width 202 height 18
click at [340, 101] on input "checkbox" at bounding box center [343, 101] width 10 height 10
checkbox input "true"
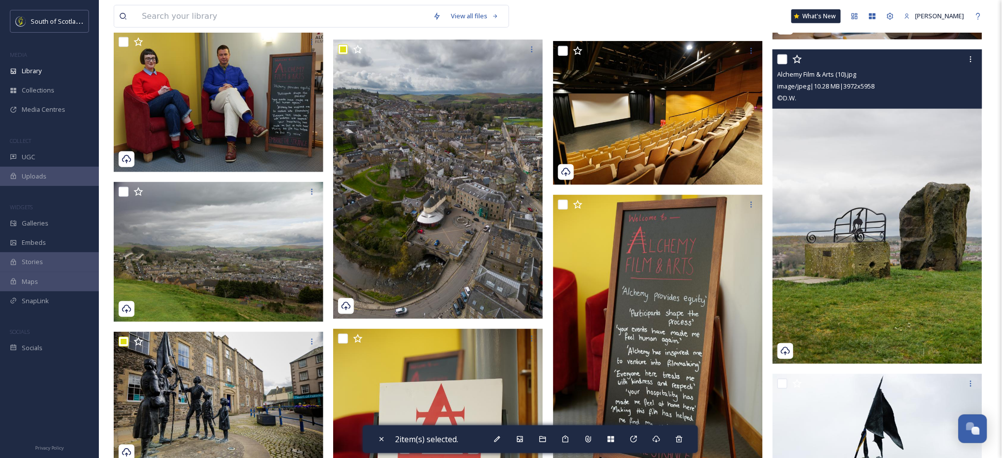
scroll to position [587, 0]
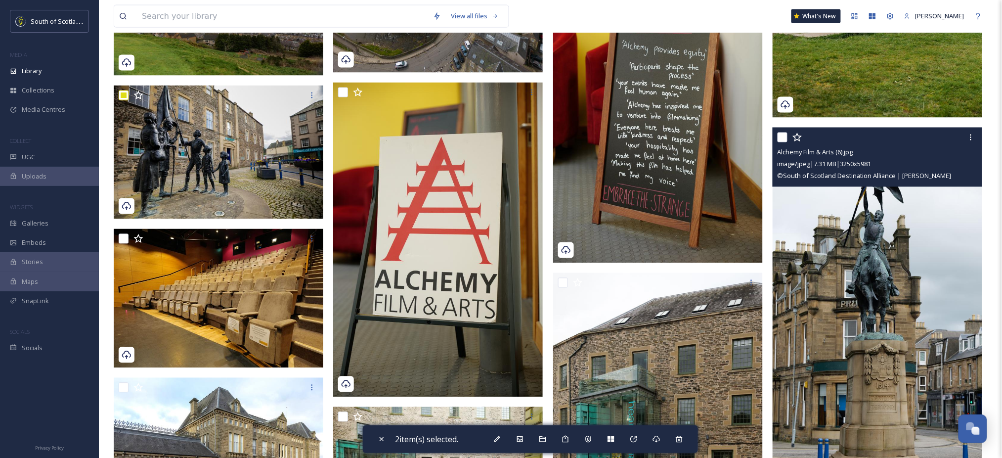
click at [786, 135] on input "checkbox" at bounding box center [782, 137] width 10 height 10
checkbox input "true"
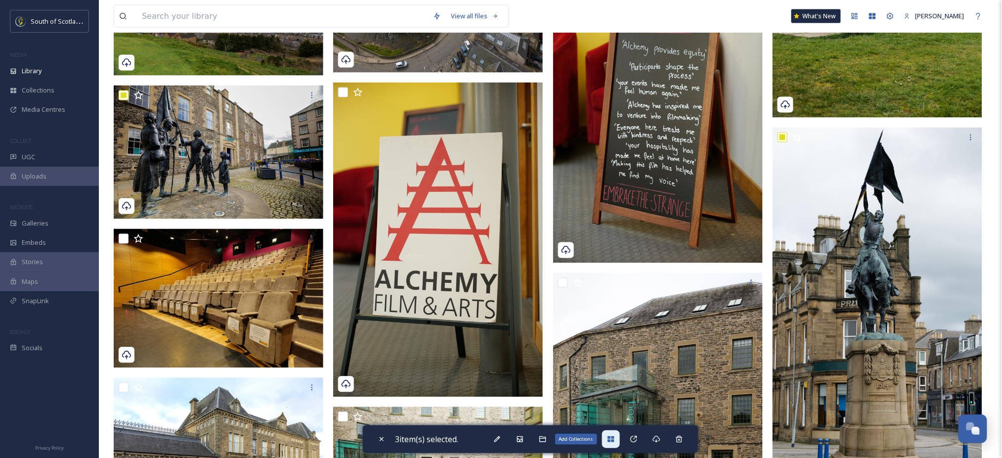
click at [612, 436] on icon at bounding box center [610, 439] width 6 height 6
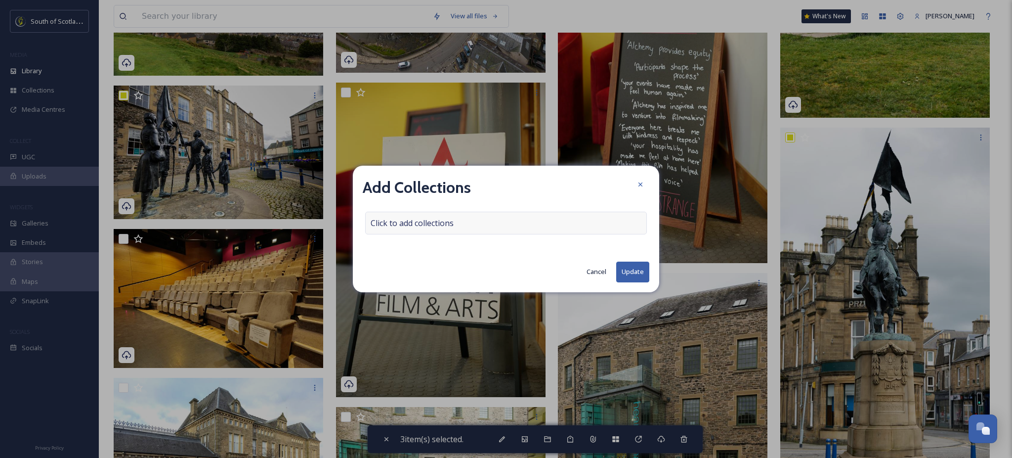
click at [448, 230] on div "Click to add collections" at bounding box center [506, 223] width 282 height 23
click at [432, 225] on input at bounding box center [420, 223] width 109 height 22
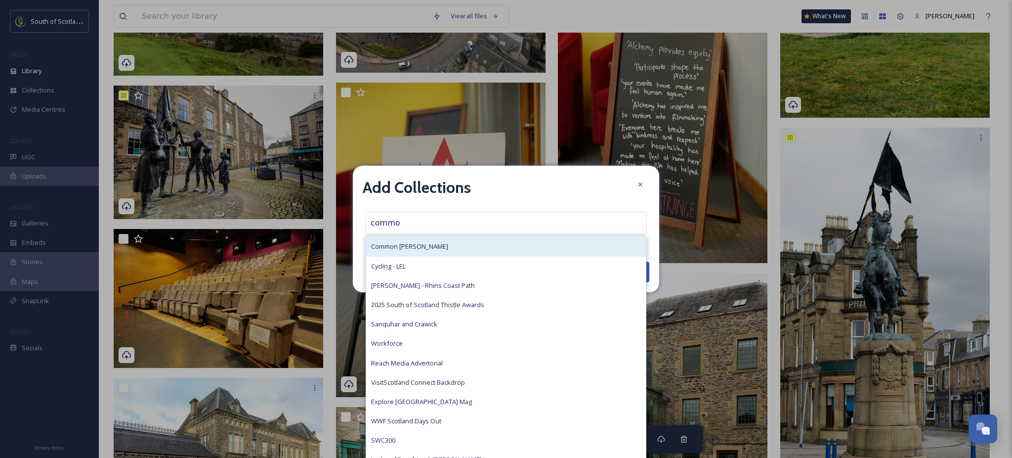
type input "commo"
click at [432, 244] on div "Common [PERSON_NAME]" at bounding box center [506, 246] width 280 height 19
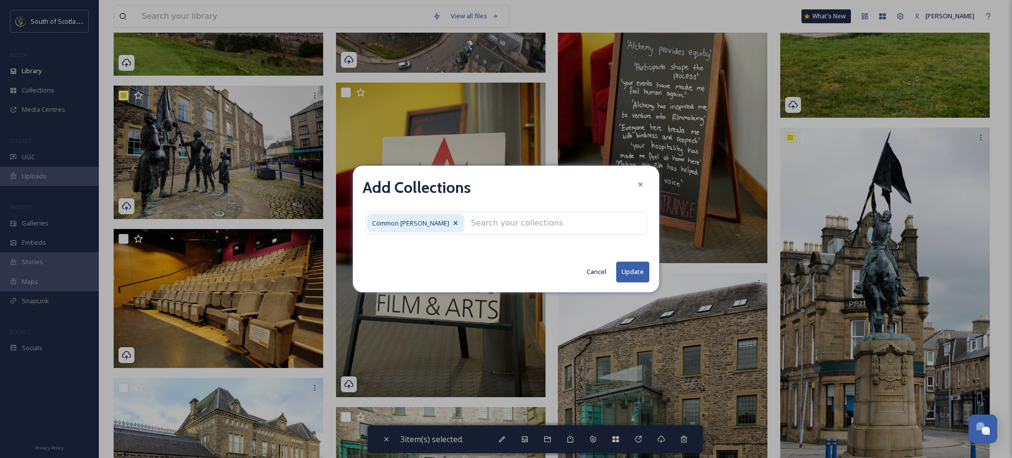
click at [626, 273] on button "Update" at bounding box center [632, 271] width 33 height 20
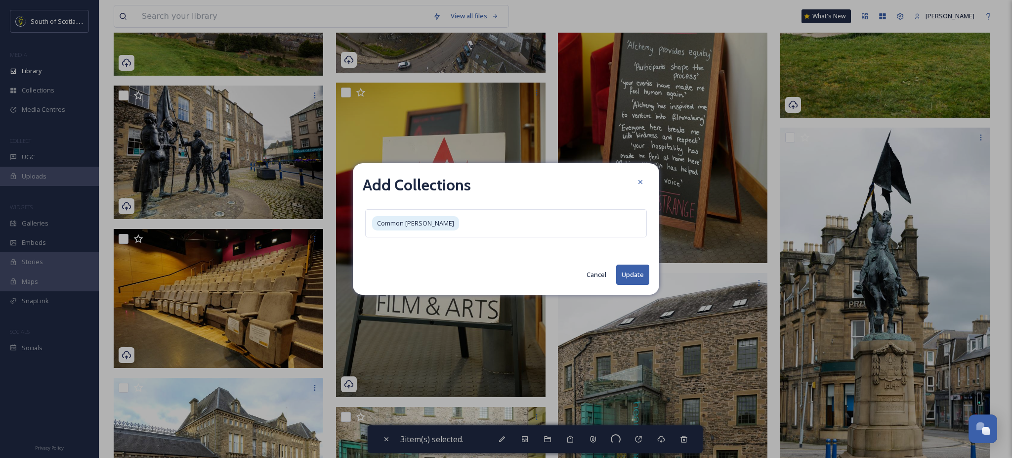
checkbox input "false"
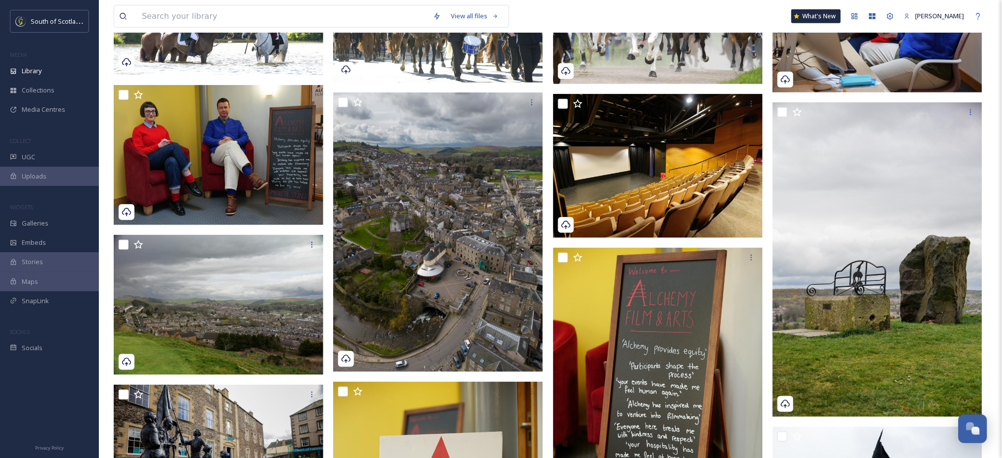
scroll to position [0, 0]
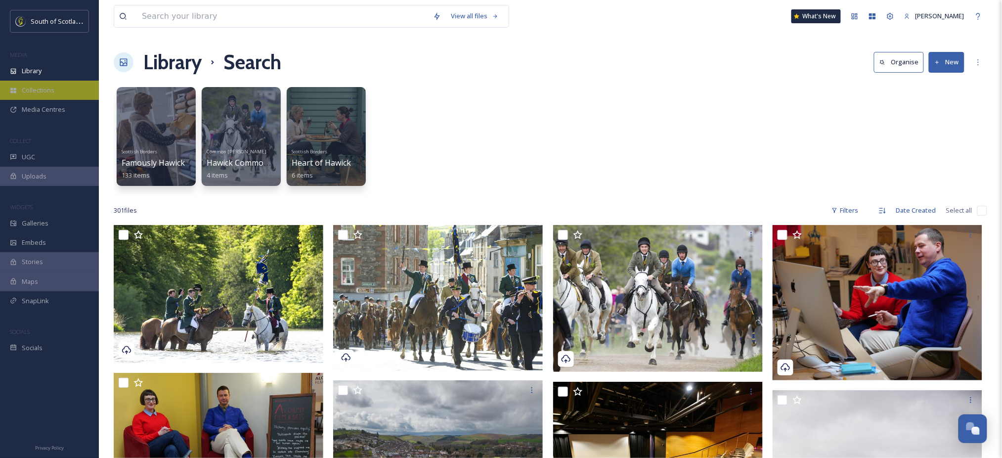
click at [44, 92] on span "Collections" at bounding box center [38, 89] width 33 height 9
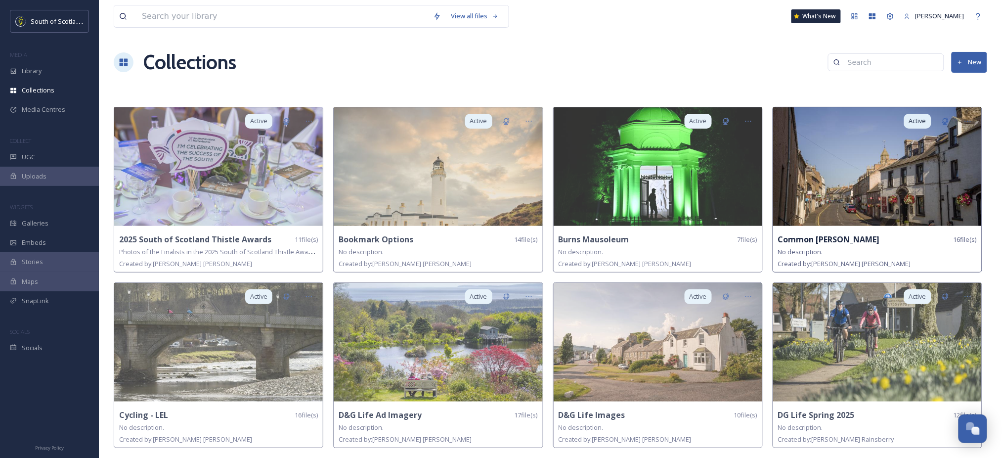
click at [803, 178] on img at bounding box center [877, 166] width 209 height 119
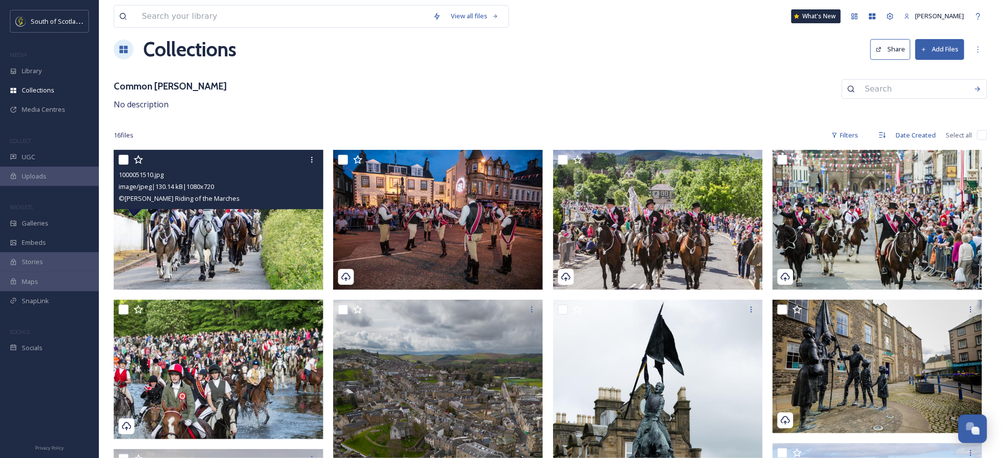
scroll to position [12, 0]
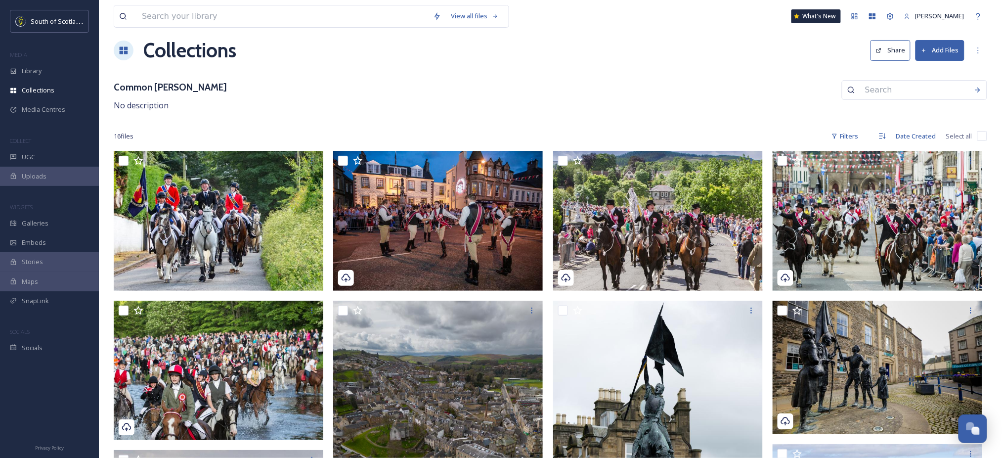
click at [894, 53] on button "Share" at bounding box center [890, 50] width 40 height 20
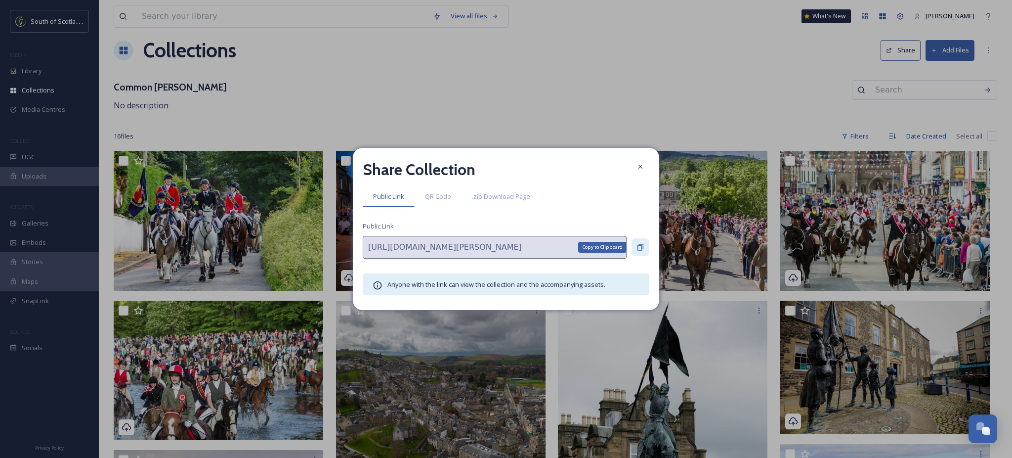
click at [640, 251] on icon at bounding box center [641, 247] width 8 height 8
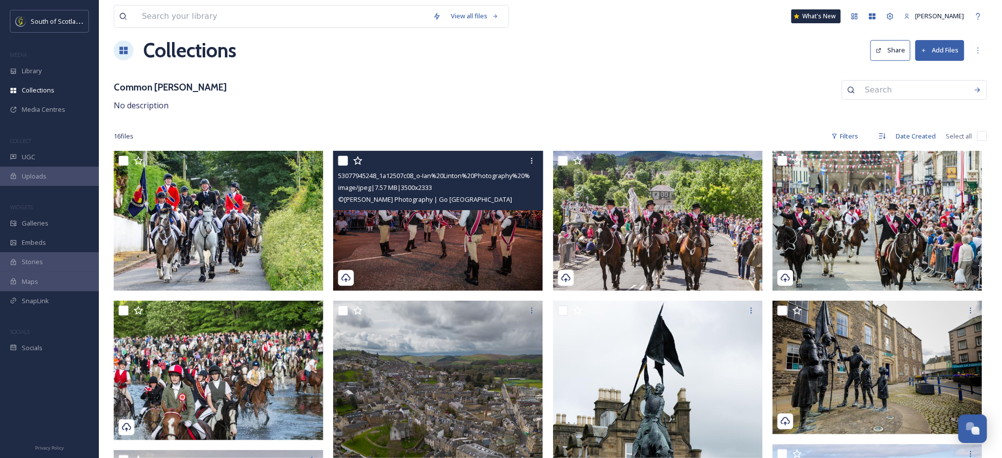
click at [471, 208] on div "53077945248_1a12507c08_o-Ian%20Linton%20Photography%20%7C%20Go%20Tweed%20Valley…" at bounding box center [438, 180] width 210 height 59
click at [439, 242] on img at bounding box center [438, 221] width 210 height 140
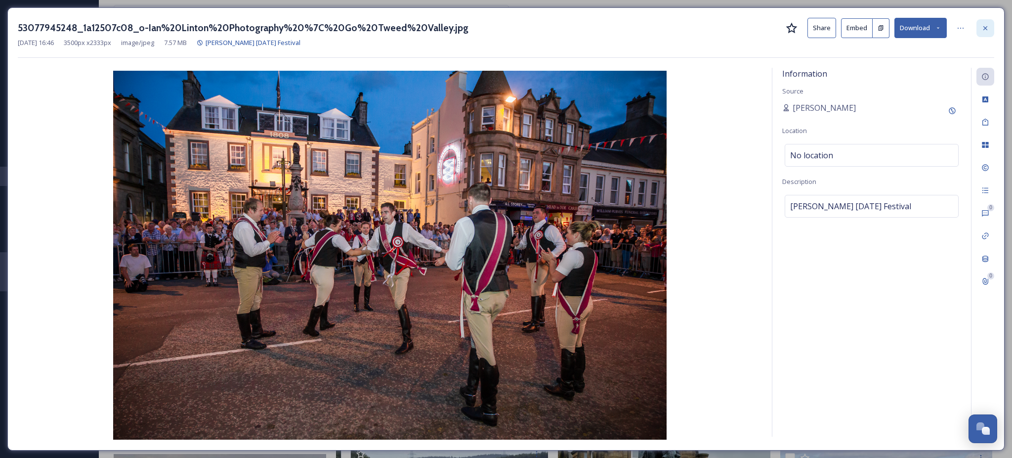
click at [986, 27] on icon at bounding box center [985, 28] width 4 height 4
